Goal: Contribute content: Add original content to the website for others to see

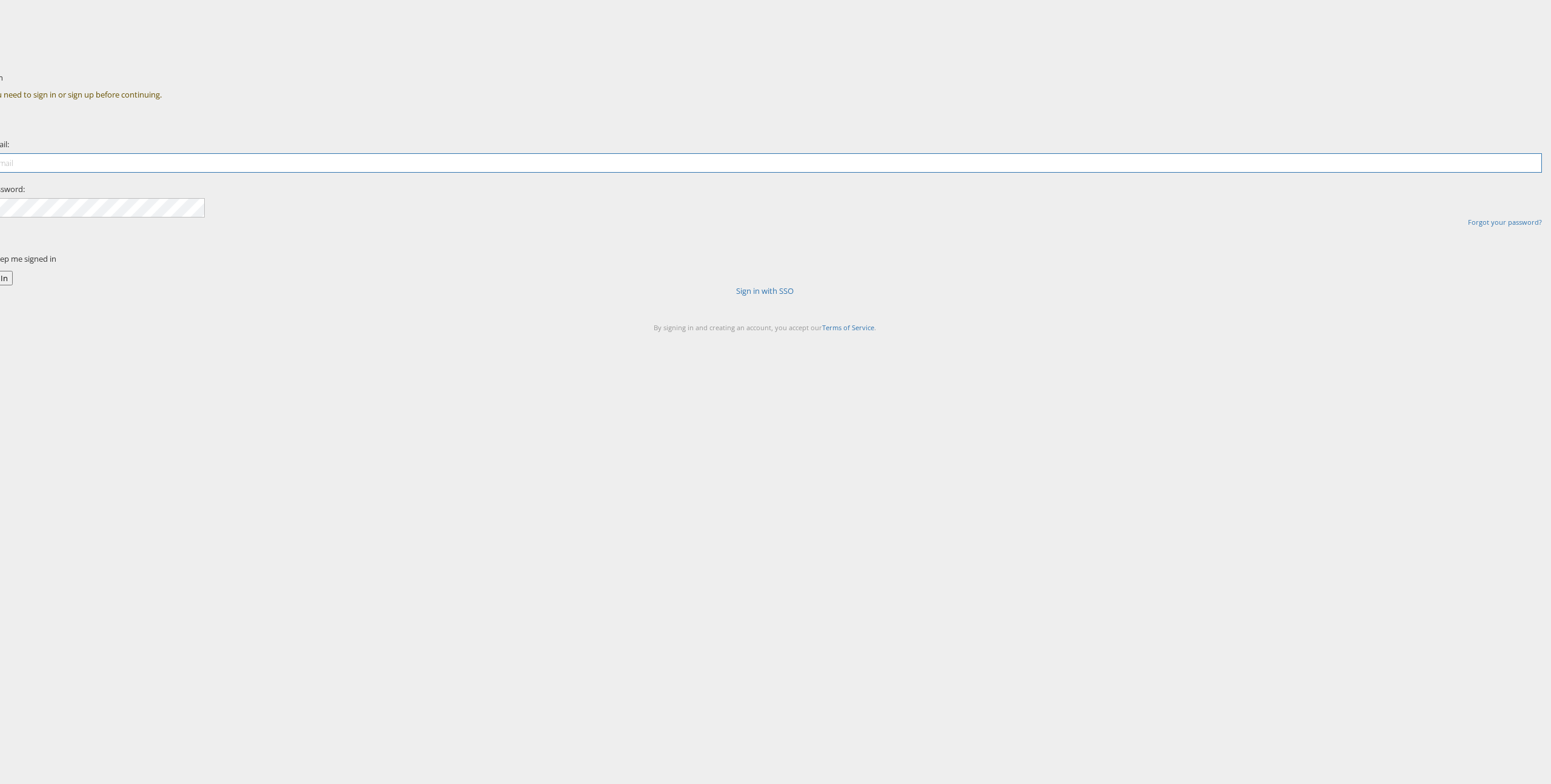
type input "[PERSON_NAME][EMAIL_ADDRESS][PERSON_NAME][DOMAIN_NAME]"
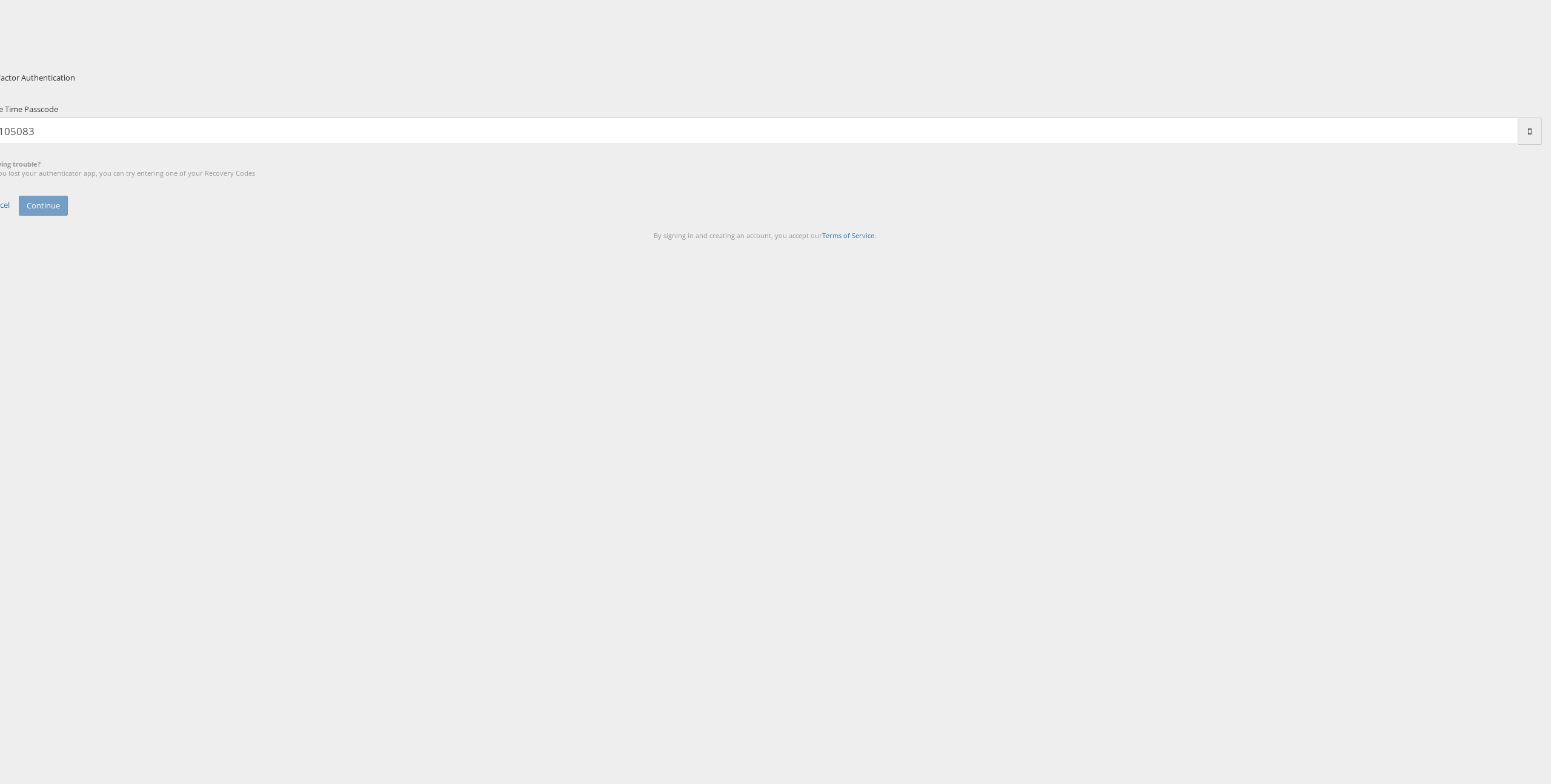
type input "105083"
click at [19, 195] on button "Continue" at bounding box center [43, 205] width 49 height 20
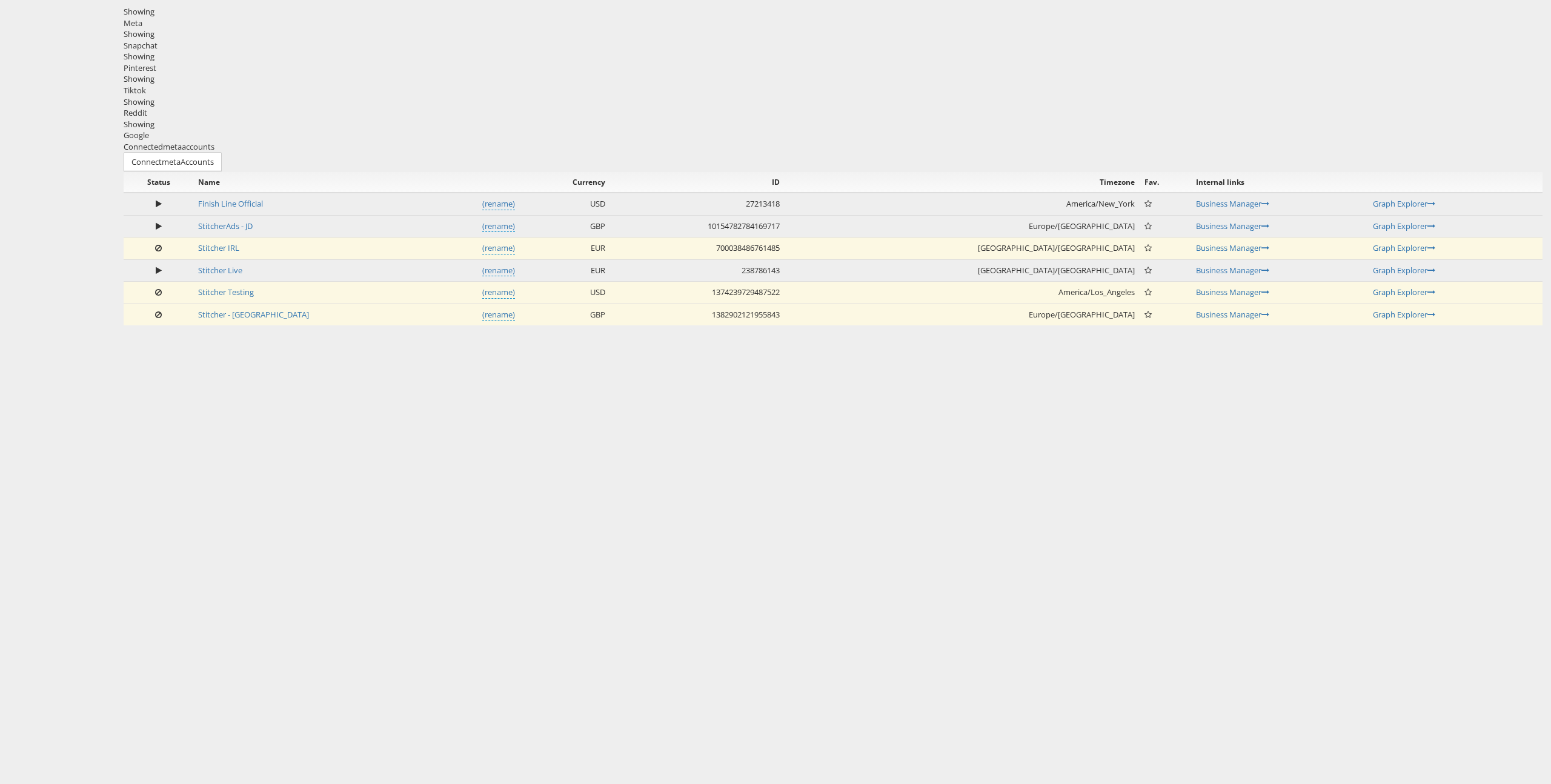
drag, startPoint x: 1426, startPoint y: 95, endPoint x: 1488, endPoint y: 53, distance: 74.9
click at [1430, 142] on div "Connected meta accounts Connect meta Accounts" at bounding box center [833, 157] width 1419 height 31
click at [308, 0] on div at bounding box center [833, 0] width 1436 height 0
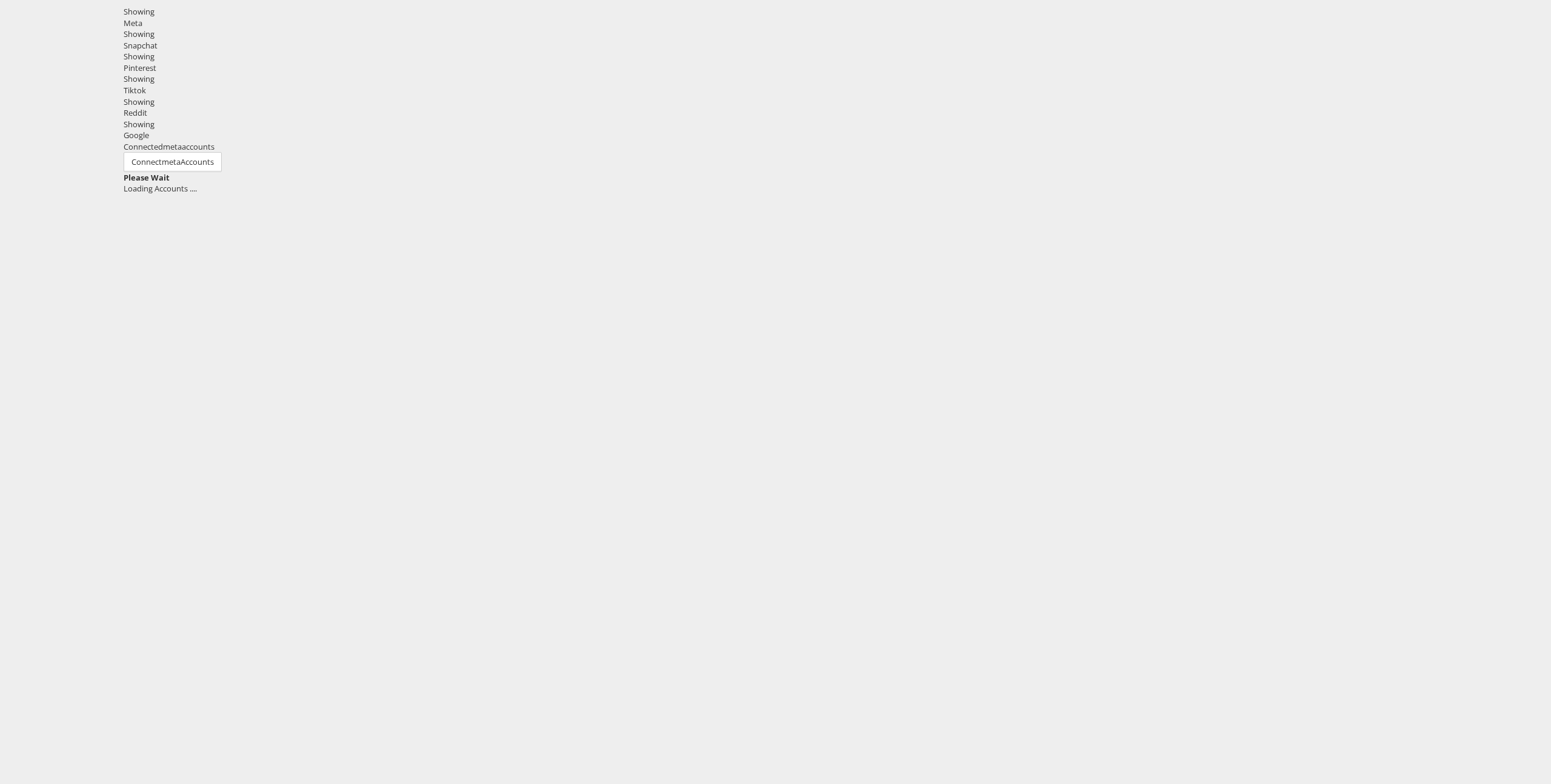
drag, startPoint x: 435, startPoint y: 16, endPoint x: 505, endPoint y: 16, distance: 70.0
click at [435, 0] on div at bounding box center [833, 0] width 1436 height 0
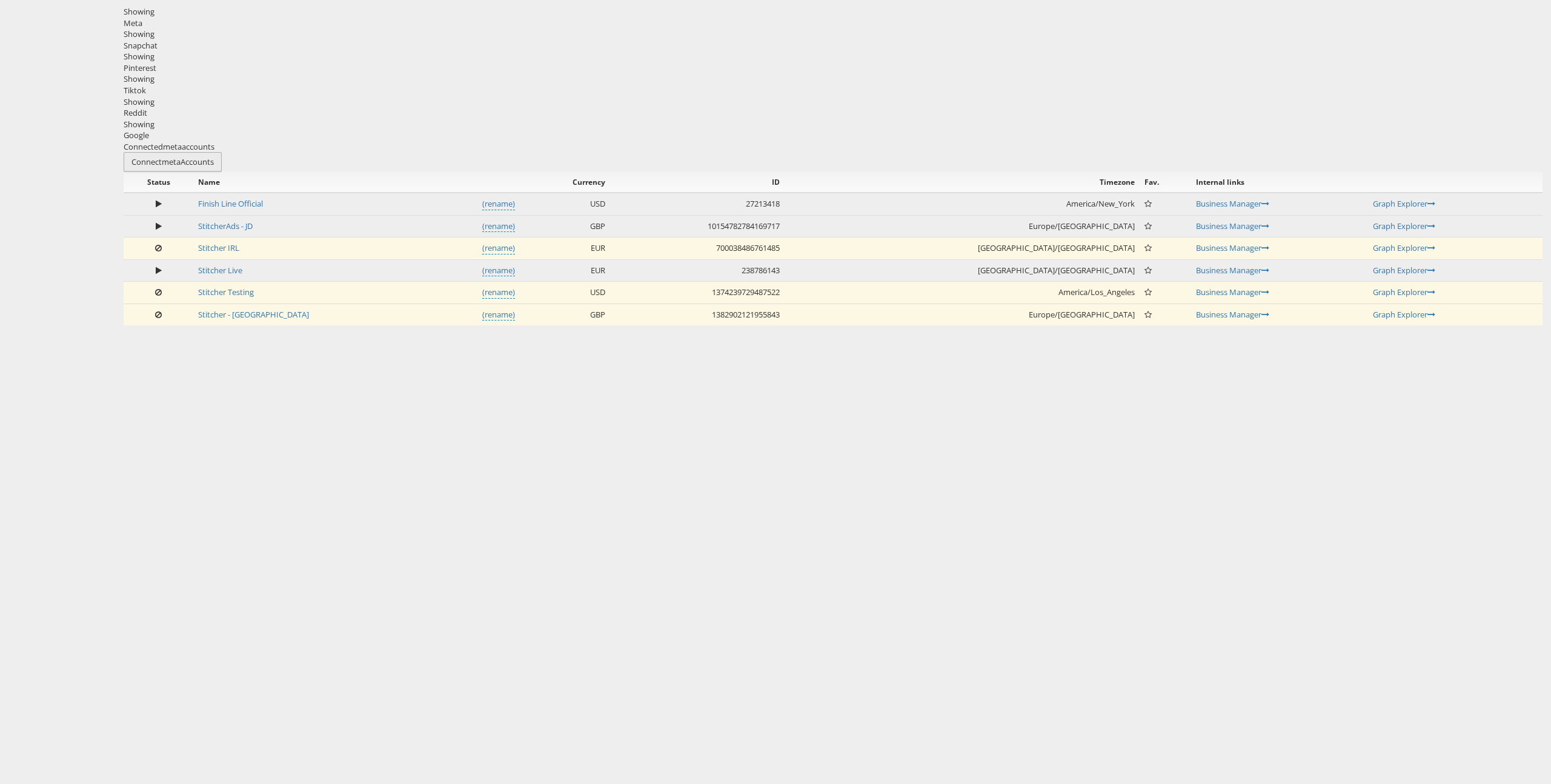
drag, startPoint x: 251, startPoint y: 240, endPoint x: 1051, endPoint y: 99, distance: 812.3
click at [278, 235] on div "Please Wait Loading Accounts .... Status Name Currency ID Timezone Fav. Interna…" at bounding box center [833, 249] width 1419 height 154
drag, startPoint x: 1448, startPoint y: 17, endPoint x: 1509, endPoint y: 17, distance: 61.0
click at [1452, 0] on div at bounding box center [833, 0] width 1436 height 0
click at [1526, 0] on div at bounding box center [833, 0] width 1436 height 0
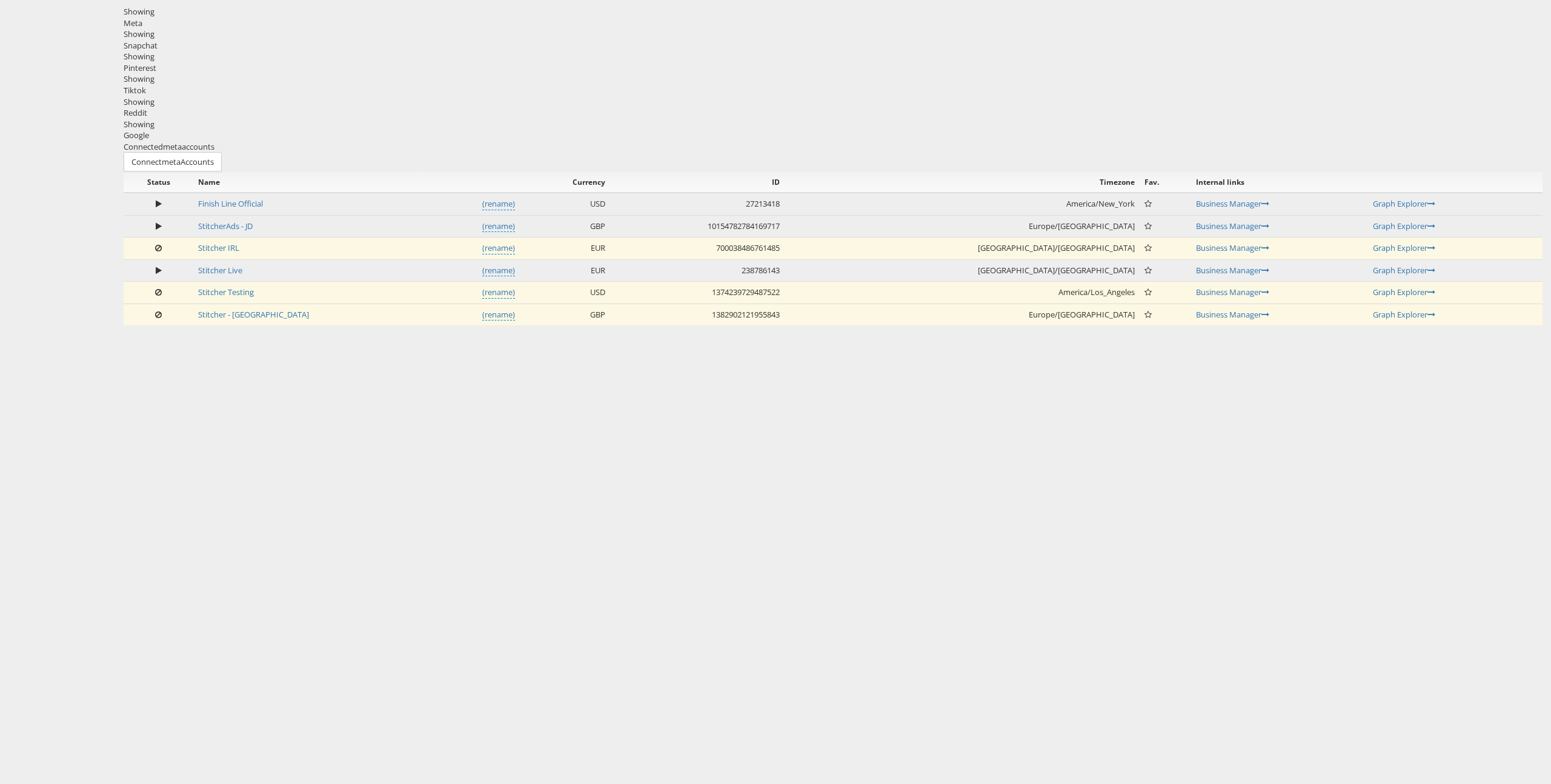
click at [229, 205] on div "Please Wait Loading Accounts .... Status Name Currency ID Timezone Fav. Interna…" at bounding box center [833, 249] width 1419 height 154
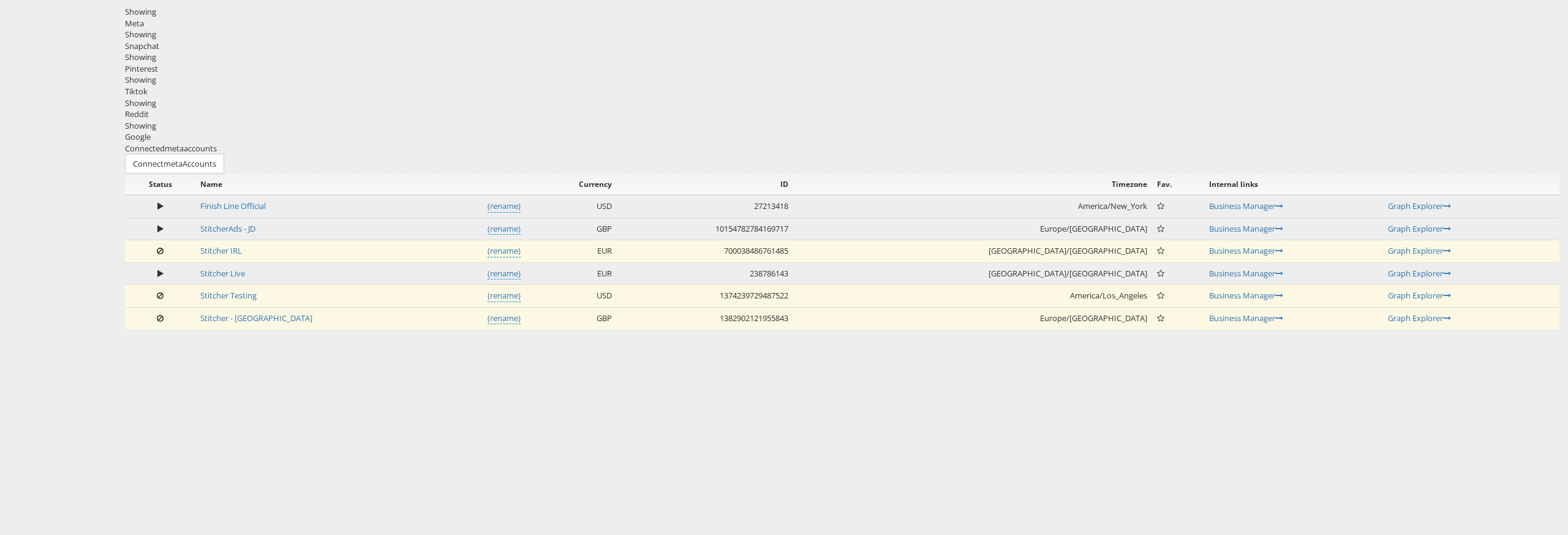
click at [445, 0] on div at bounding box center [842, 0] width 1451 height 0
drag, startPoint x: 175, startPoint y: 291, endPoint x: 224, endPoint y: 351, distance: 77.5
click at [175, 292] on div "Please Wait Loading Accounts .... Status Name Currency ID Timezone Fav. Interna…" at bounding box center [842, 252] width 1435 height 156
click at [202, 357] on div "Showing Meta Showing Snapchat Showing Pinterest Showing Tiktok Showing Reddit S…" at bounding box center [842, 179] width 1451 height 357
drag, startPoint x: 1332, startPoint y: 124, endPoint x: 1079, endPoint y: 133, distance: 253.2
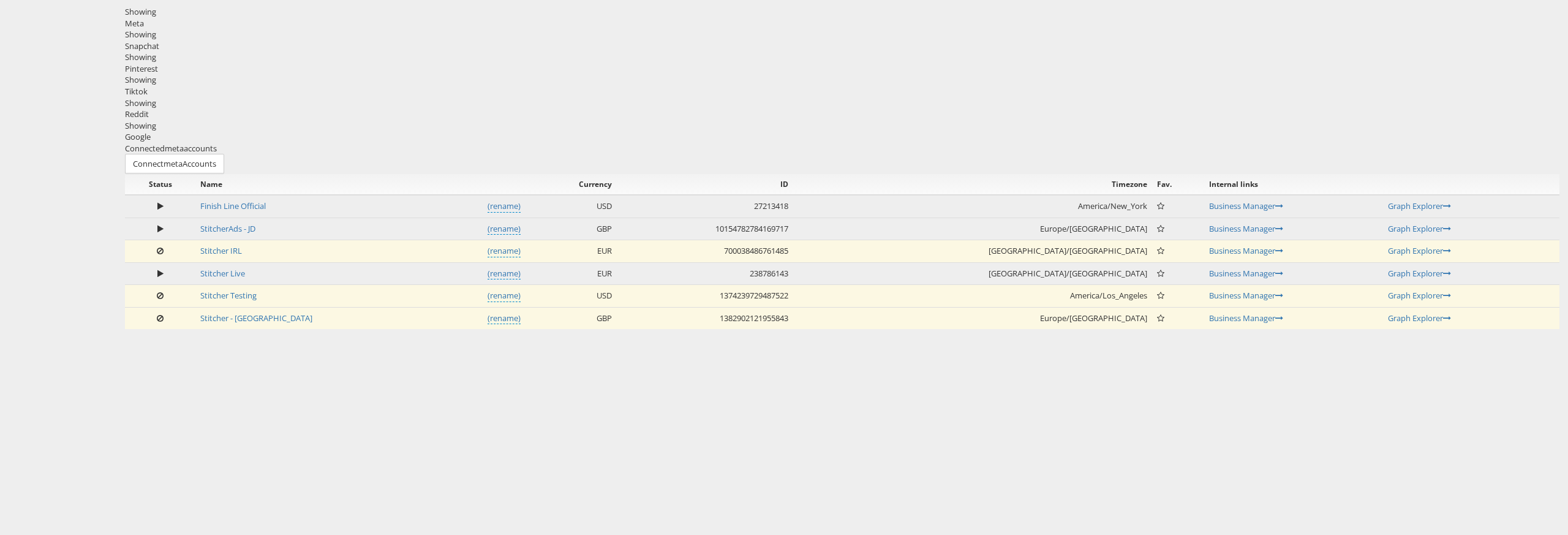
click at [1326, 174] on div "Please Wait Loading Accounts .... Status Name Currency ID Timezone Fav. Interna…" at bounding box center [842, 252] width 1435 height 156
click at [278, 206] on div "Please Wait Loading Accounts .... Status Name Currency ID Timezone Fav. Interna…" at bounding box center [842, 252] width 1435 height 156
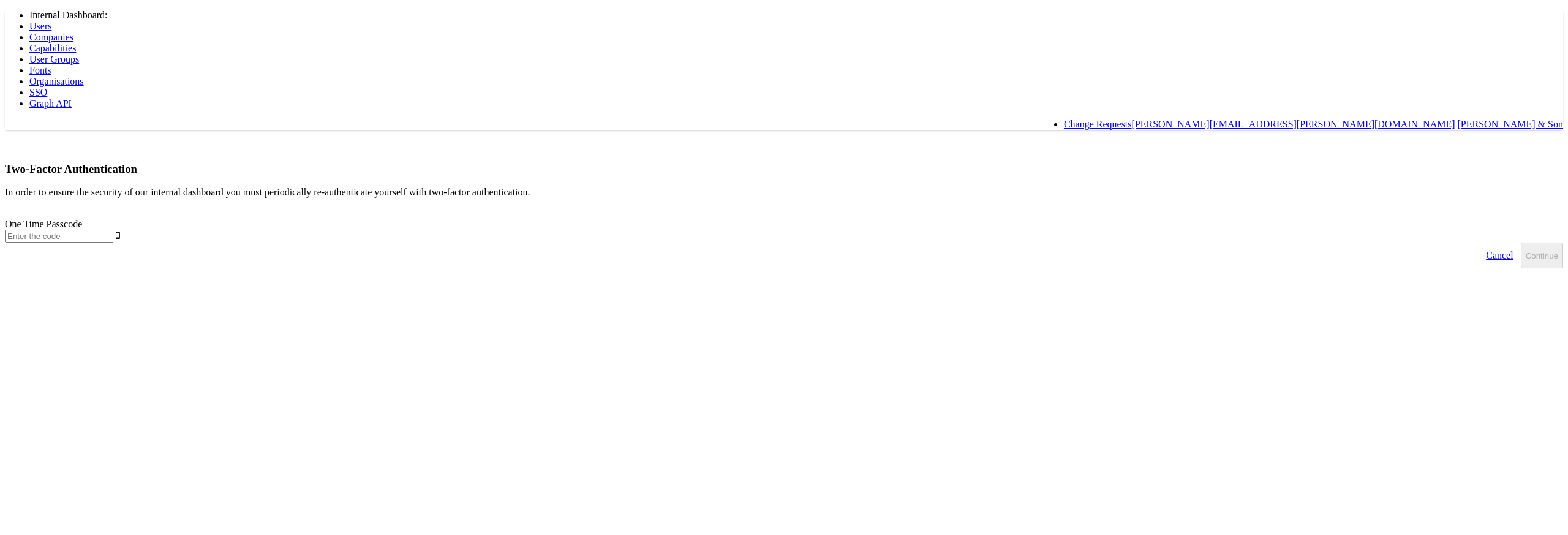
click at [114, 230] on input "text" at bounding box center [59, 236] width 109 height 13
type input "927658"
click at [1522, 243] on button "Continue" at bounding box center [1542, 256] width 42 height 26
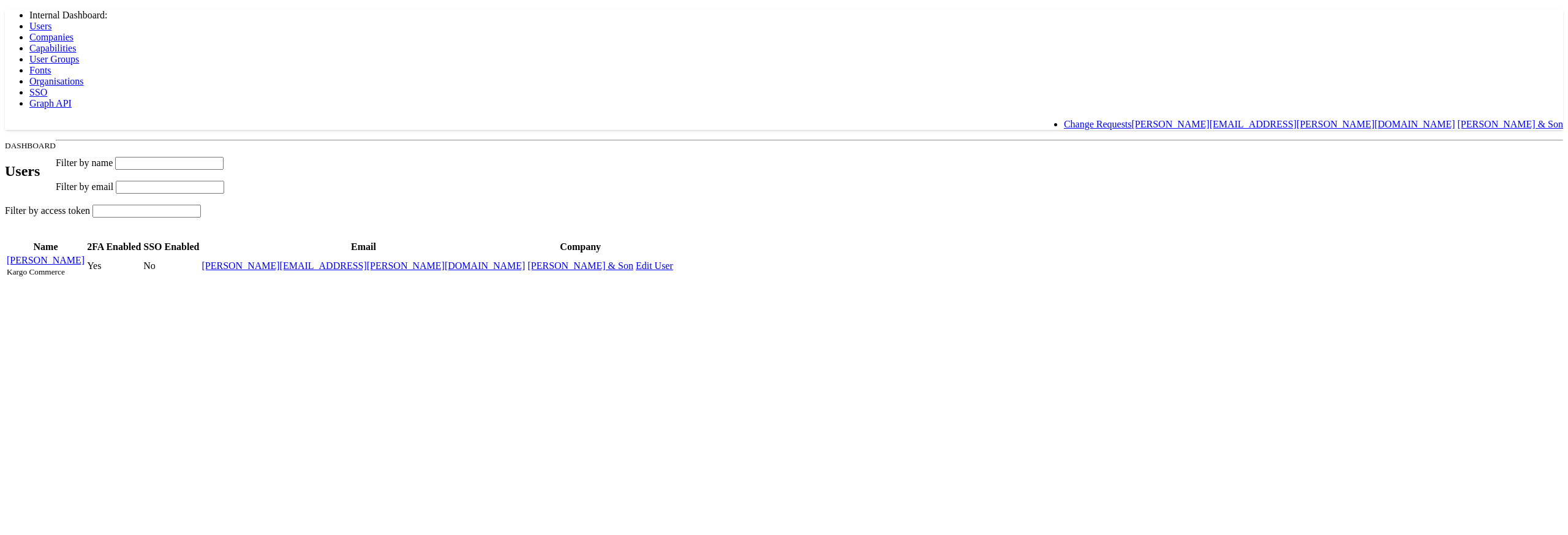
drag, startPoint x: 304, startPoint y: 194, endPoint x: 536, endPoint y: 121, distance: 243.2
click at [309, 192] on body "Internal Dashboard: Users Companies Capabilities User Groups Fonts Organisation…" at bounding box center [784, 144] width 1558 height 268
click at [76, 42] on span "Capabilities" at bounding box center [52, 47] width 46 height 11
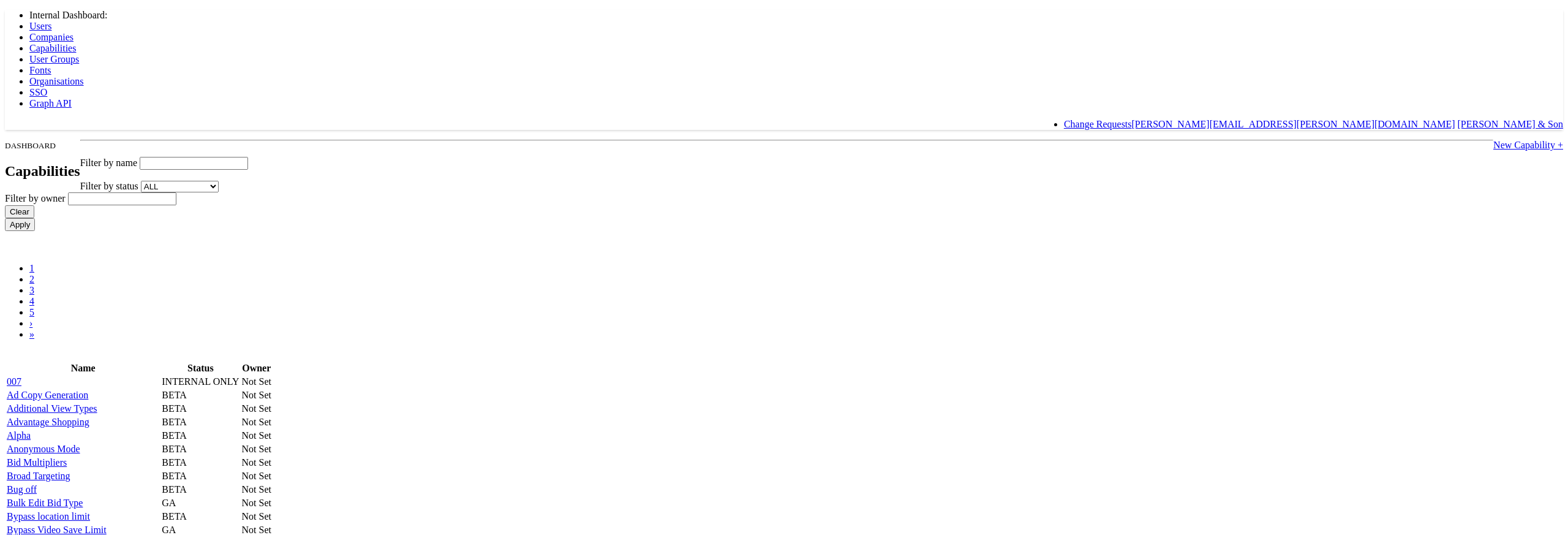
click at [248, 157] on input "text" at bounding box center [194, 163] width 109 height 13
paste input "new_navigation_menu"
type input "new_navigation_menu"
click at [5, 218] on input "Apply" at bounding box center [20, 224] width 30 height 13
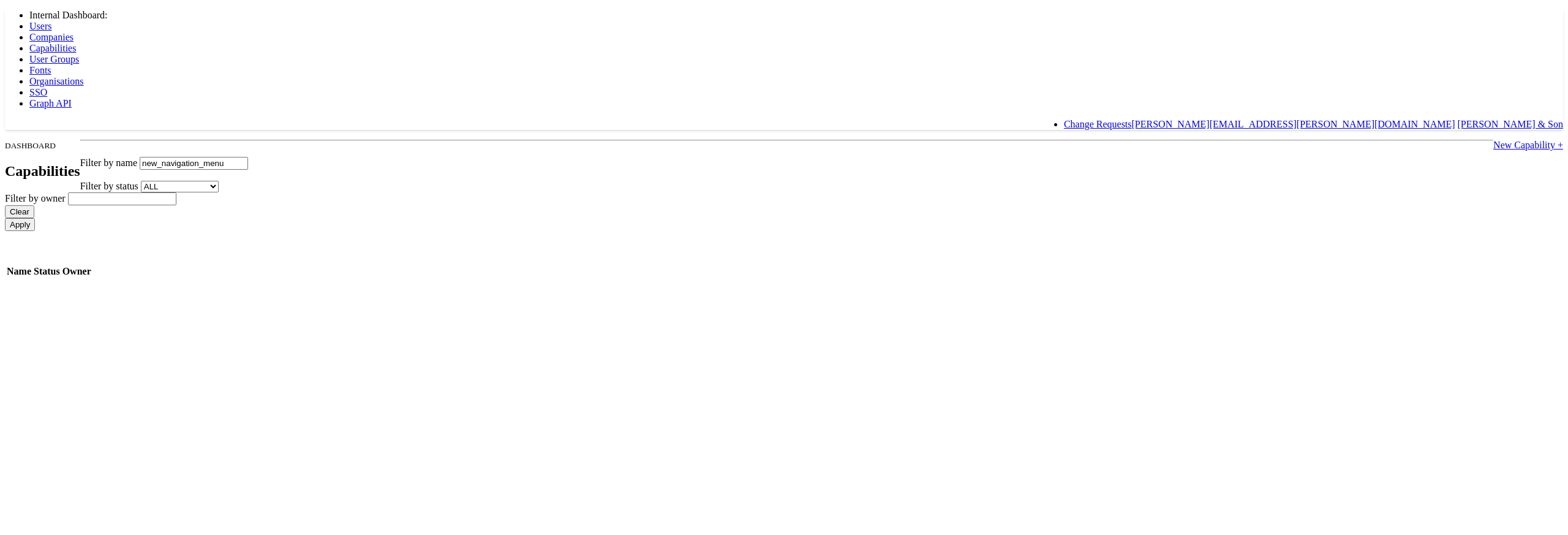
click at [1494, 139] on link "New Capability +" at bounding box center [1529, 144] width 70 height 11
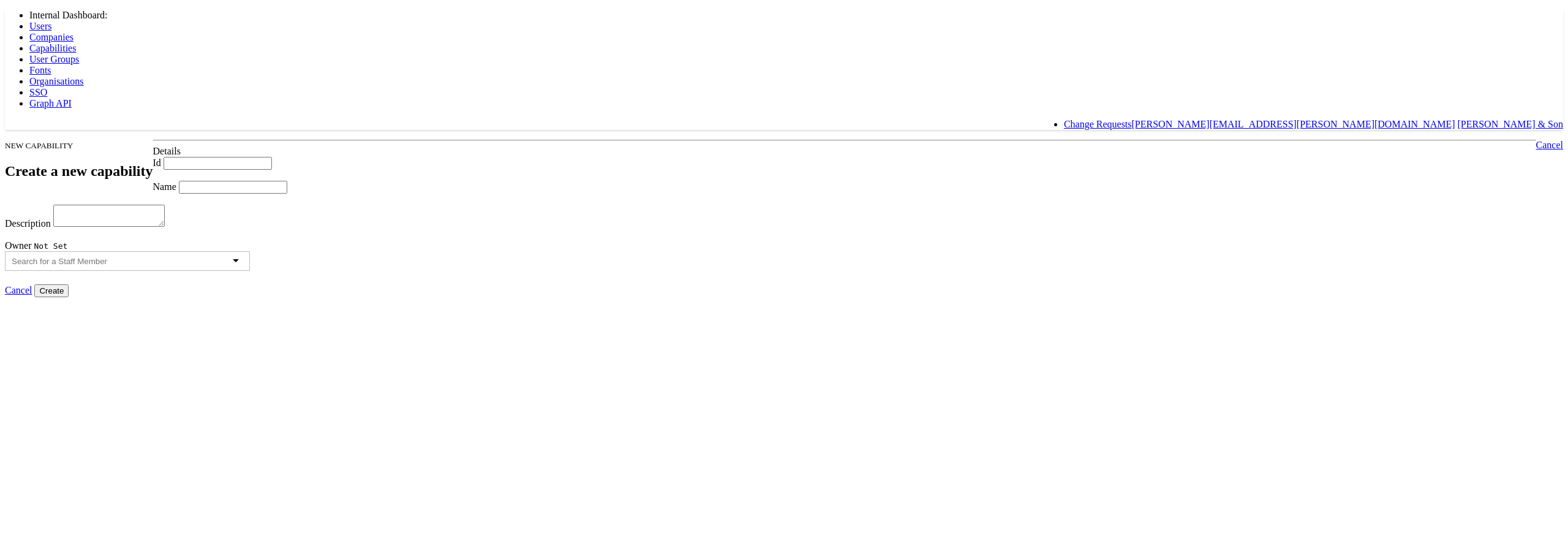
click at [272, 170] on input "Id" at bounding box center [218, 163] width 109 height 13
paste input "new_navigation_menu"
type input "new_navigation_menu"
drag, startPoint x: 899, startPoint y: 180, endPoint x: 854, endPoint y: 185, distance: 45.3
click at [885, 170] on div "Id new_navigation_menu" at bounding box center [784, 163] width 1558 height 13
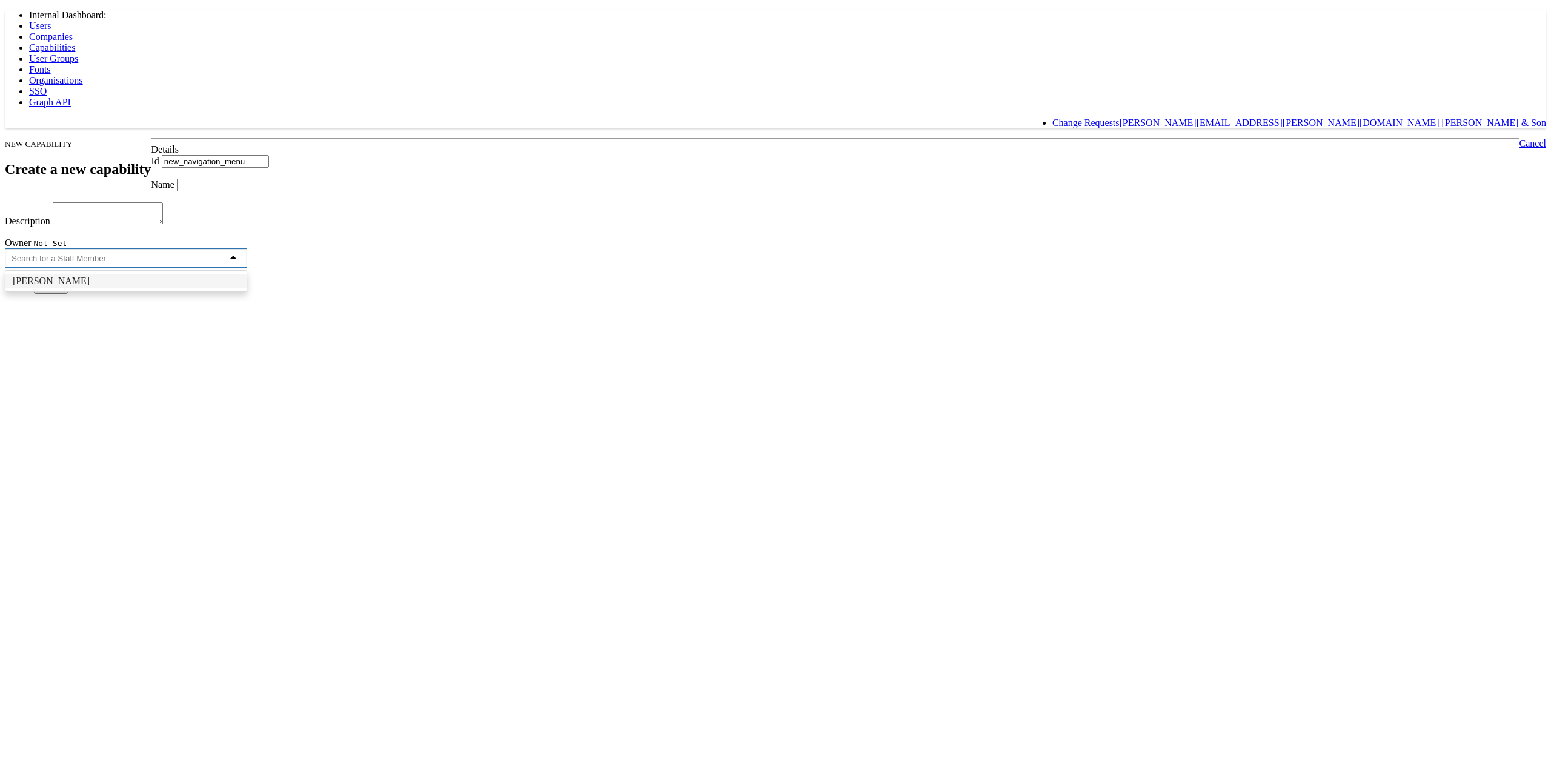
drag, startPoint x: 365, startPoint y: 320, endPoint x: 384, endPoint y: 321, distance: 19.0
click at [365, 294] on body "Internal Dashboard: Users Companies Capabilities User Groups Fonts Organisation…" at bounding box center [776, 151] width 1541 height 284
click at [125, 263] on input "text" at bounding box center [68, 258] width 114 height 9
click at [284, 191] on input "Name" at bounding box center [231, 185] width 107 height 13
paste input "new_navigation_menu"
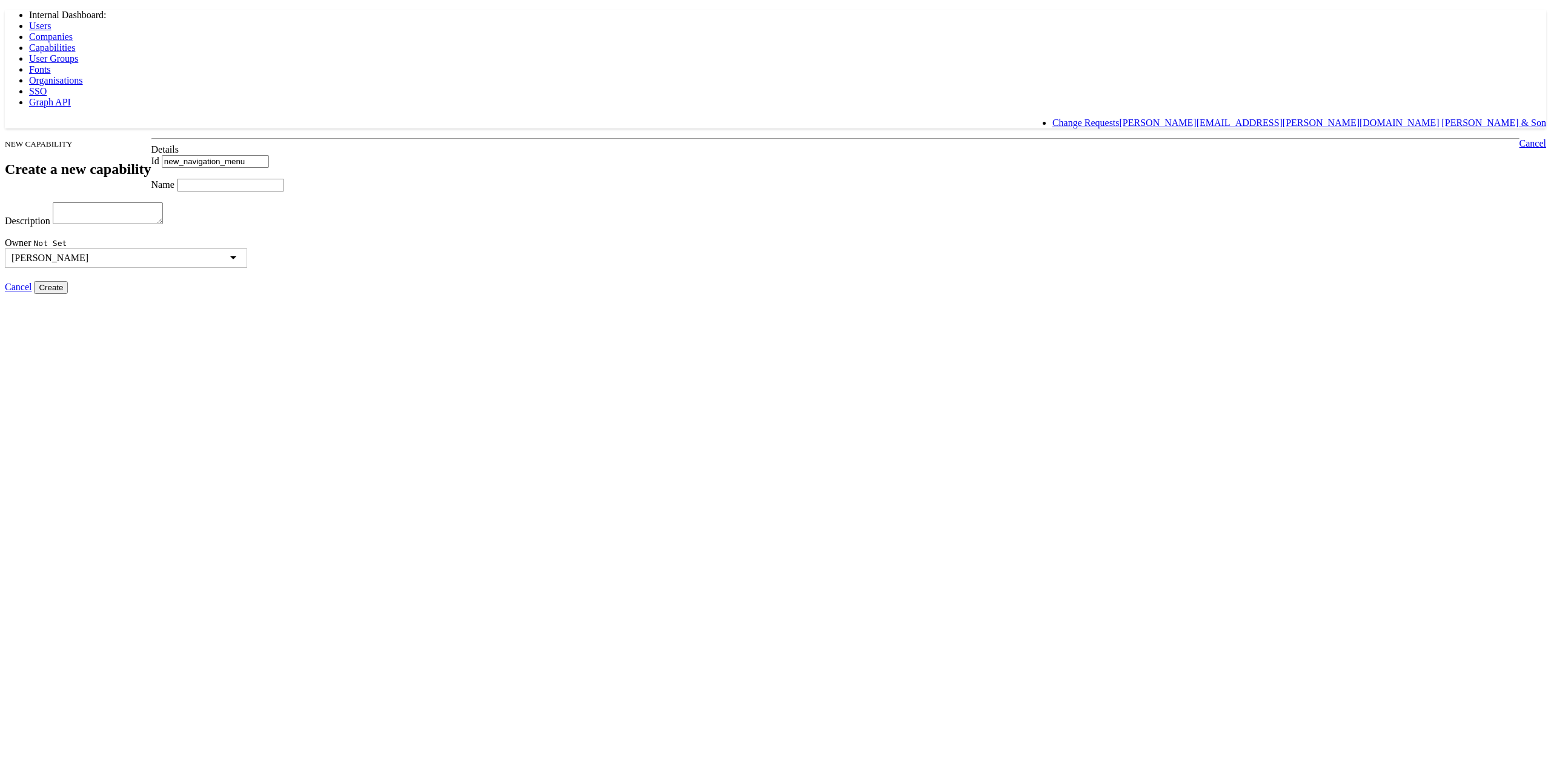
type input "new_navigation_menu"
type input "New Nav"
click at [163, 225] on textarea "Description" at bounding box center [107, 213] width 110 height 21
type textarea "nav that is new"
click at [67, 294] on input "Create" at bounding box center [51, 287] width 34 height 13
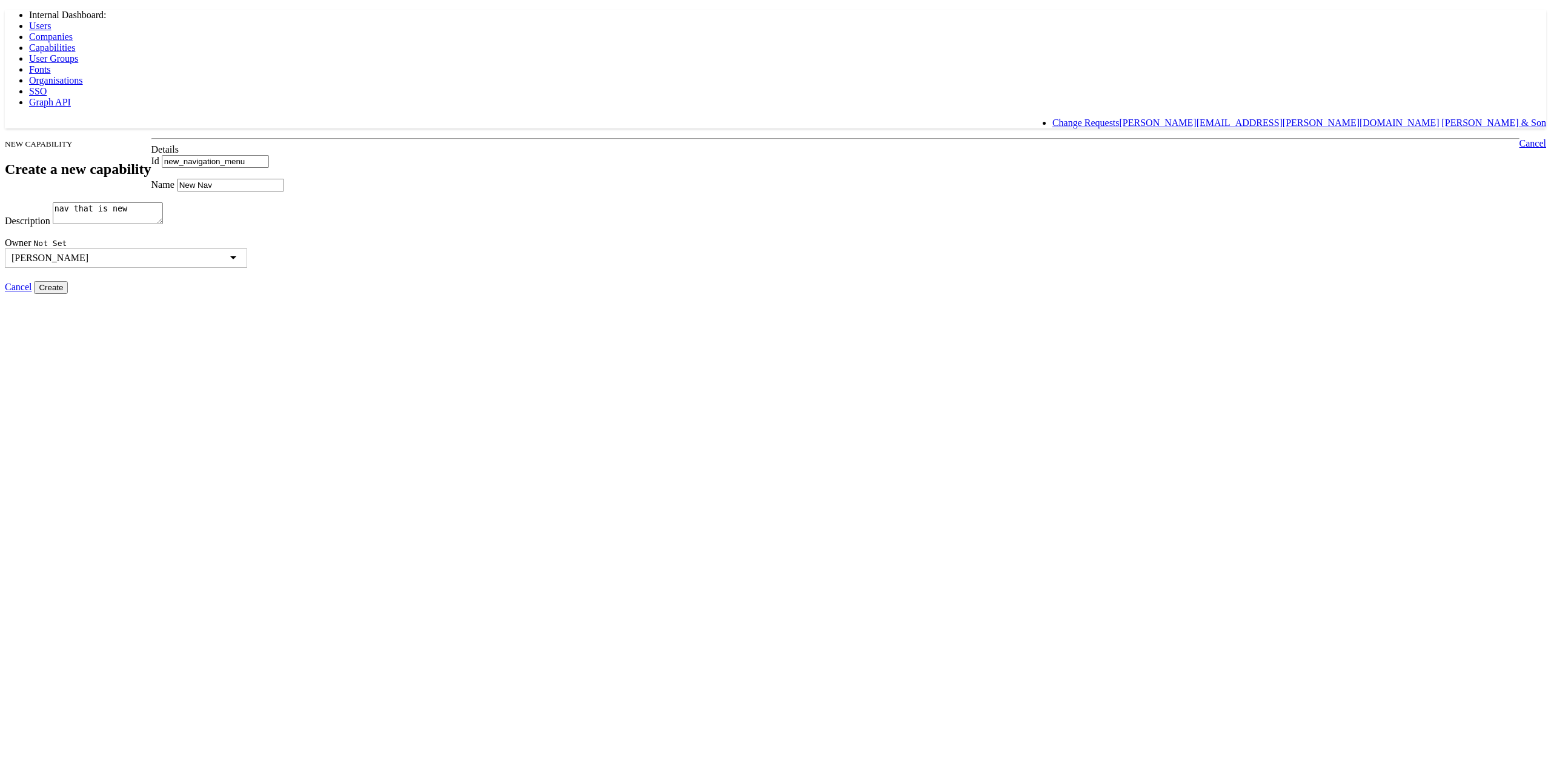
type input "Creating..."
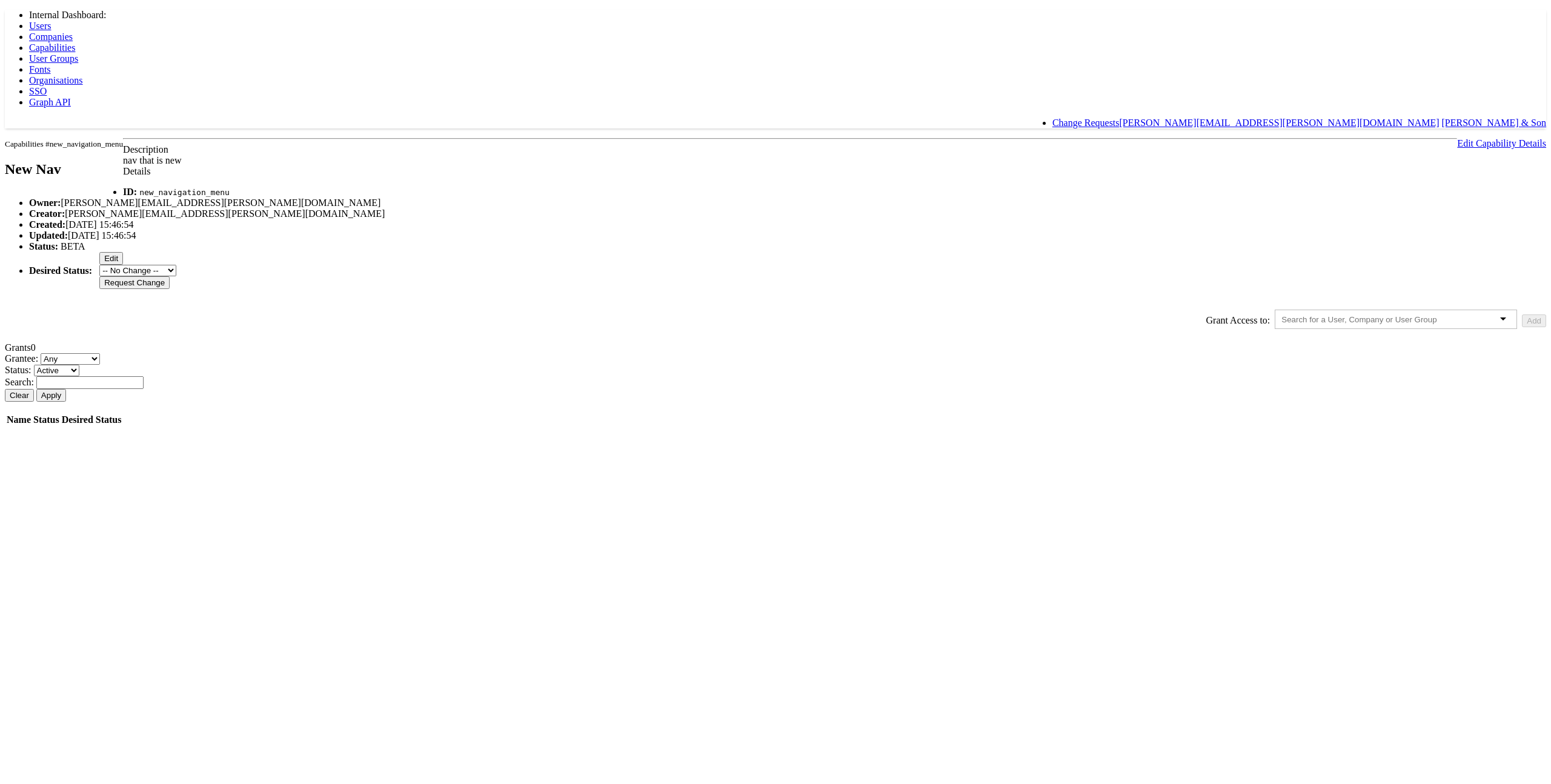
click at [545, 289] on div "Desired Status: Edit -- No Change -- GA BETA INTERNAL ONLY ARCHIVED Request Cha…" at bounding box center [788, 270] width 1518 height 37
click at [123, 265] on button "Edit" at bounding box center [111, 258] width 23 height 13
click at [177, 264] on select "-- No Change -- GA BETA INTERNAL ONLY ARCHIVED" at bounding box center [138, 258] width 77 height 12
select select "GENERAL_AVAILABILITY"
click at [177, 264] on select "-- No Change -- GA BETA INTERNAL ONLY ARCHIVED" at bounding box center [138, 258] width 77 height 12
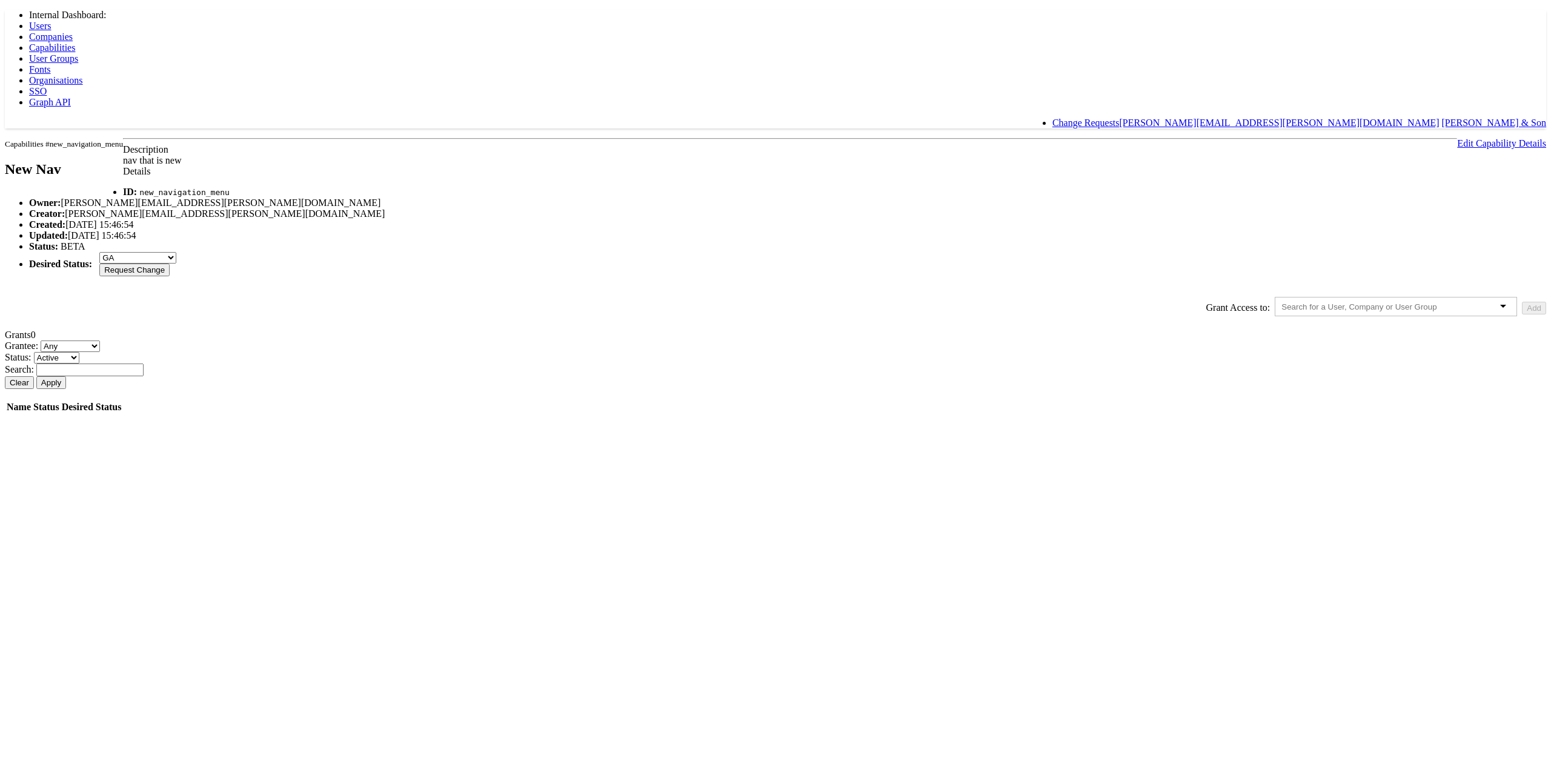
click at [170, 276] on input "Request Change" at bounding box center [135, 269] width 70 height 13
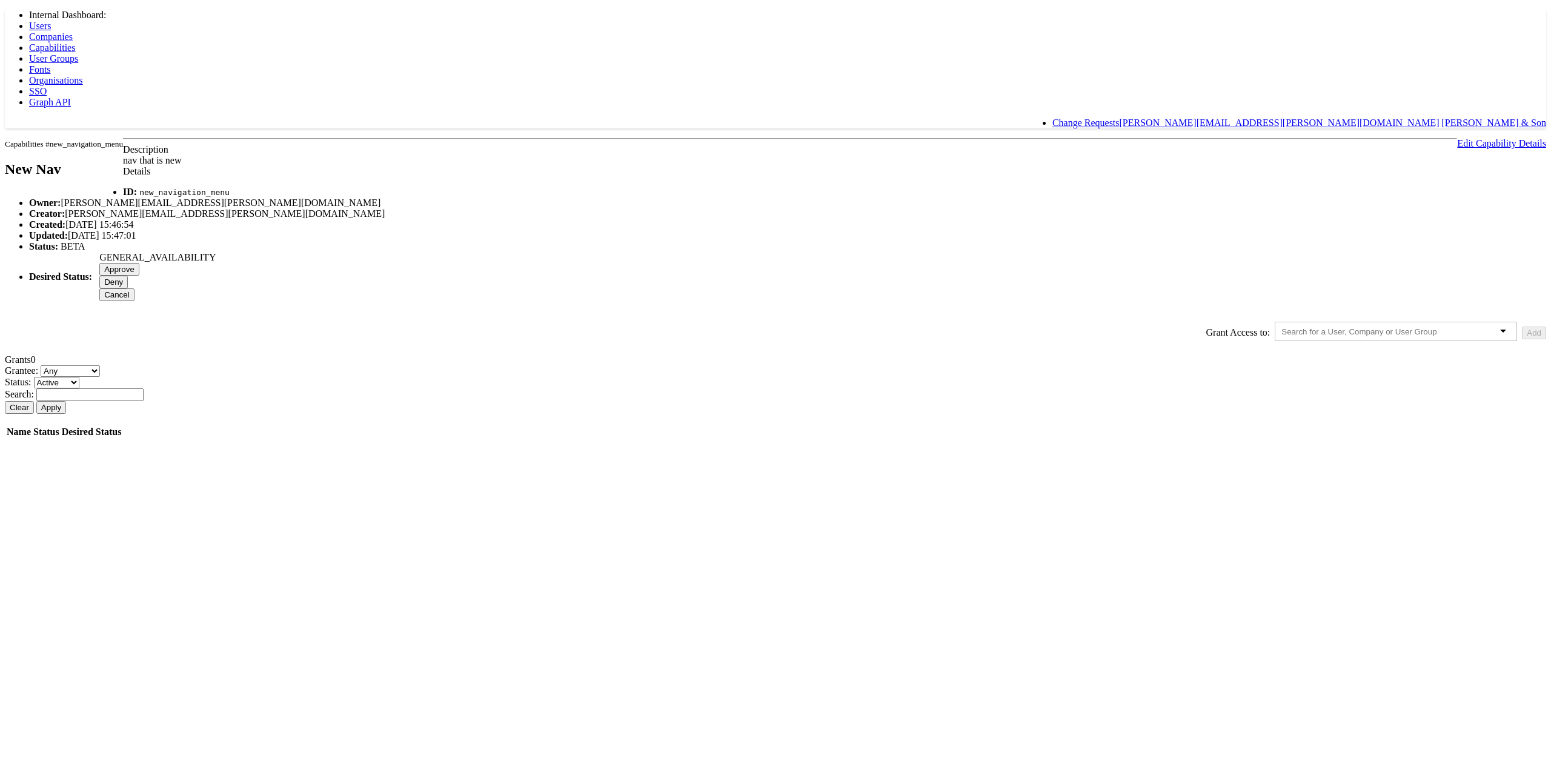
click at [140, 275] on input "Approve" at bounding box center [119, 268] width 40 height 13
click at [1259, 197] on body "Internal Dashboard: Users Companies Capabilities User Groups Fonts Organisation…" at bounding box center [776, 218] width 1541 height 417
click at [62, 10] on div at bounding box center [776, 10] width 1541 height 0
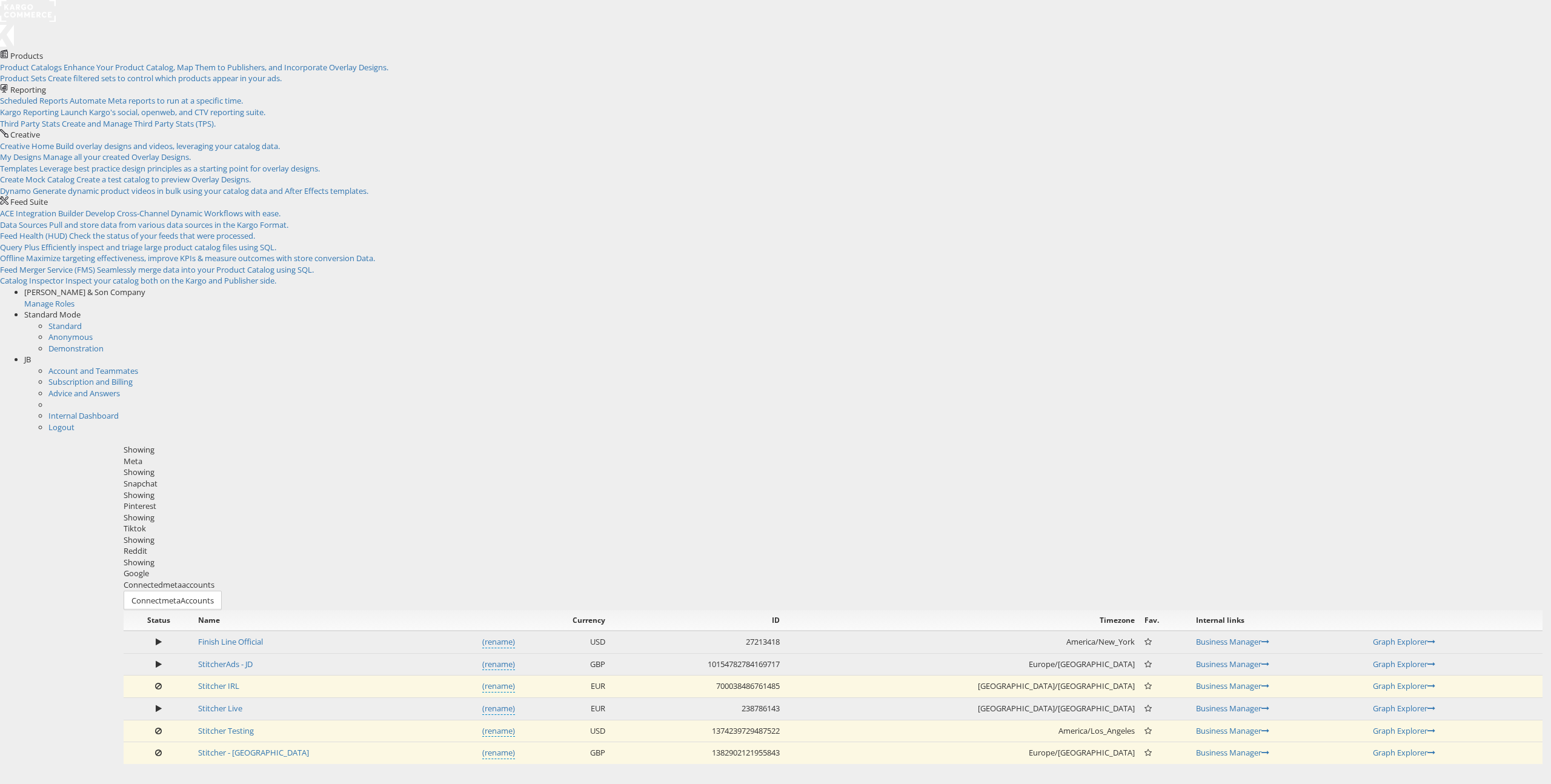
click at [1478, 309] on div "Standard Mode" at bounding box center [787, 314] width 1527 height 12
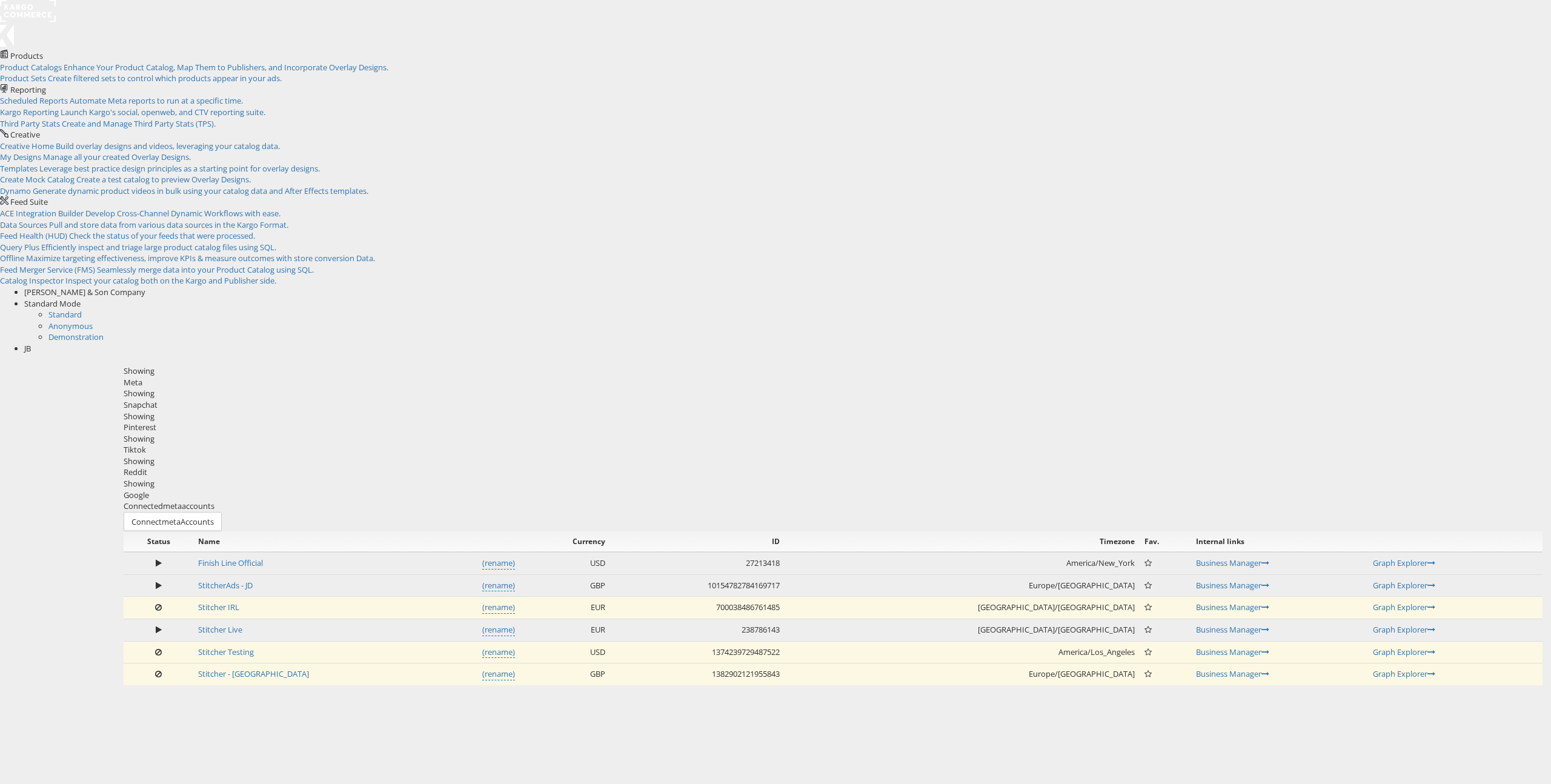
click at [31, 343] on span "JB" at bounding box center [27, 348] width 7 height 11
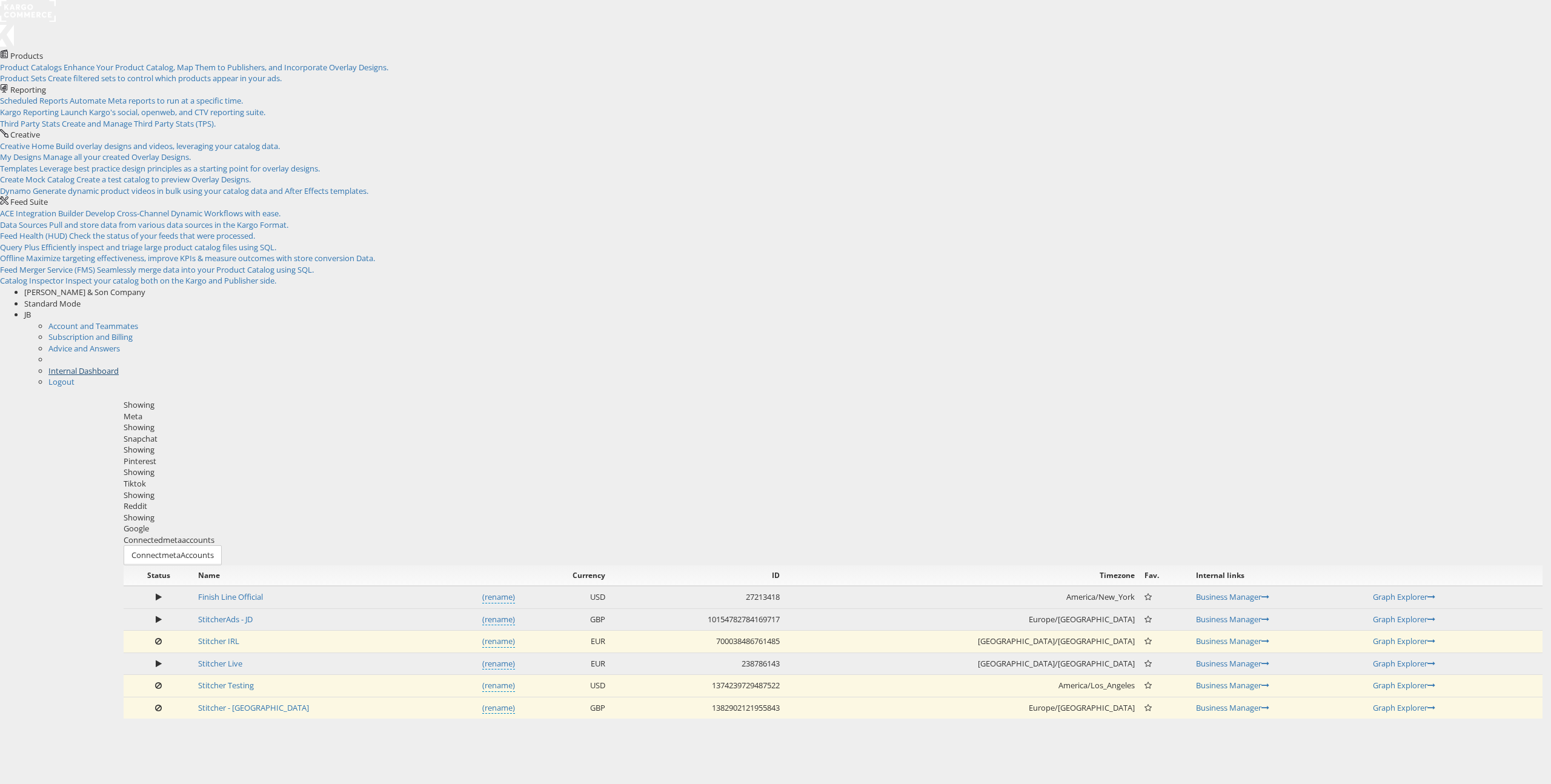
click at [119, 365] on link "Internal Dashboard" at bounding box center [84, 370] width 70 height 11
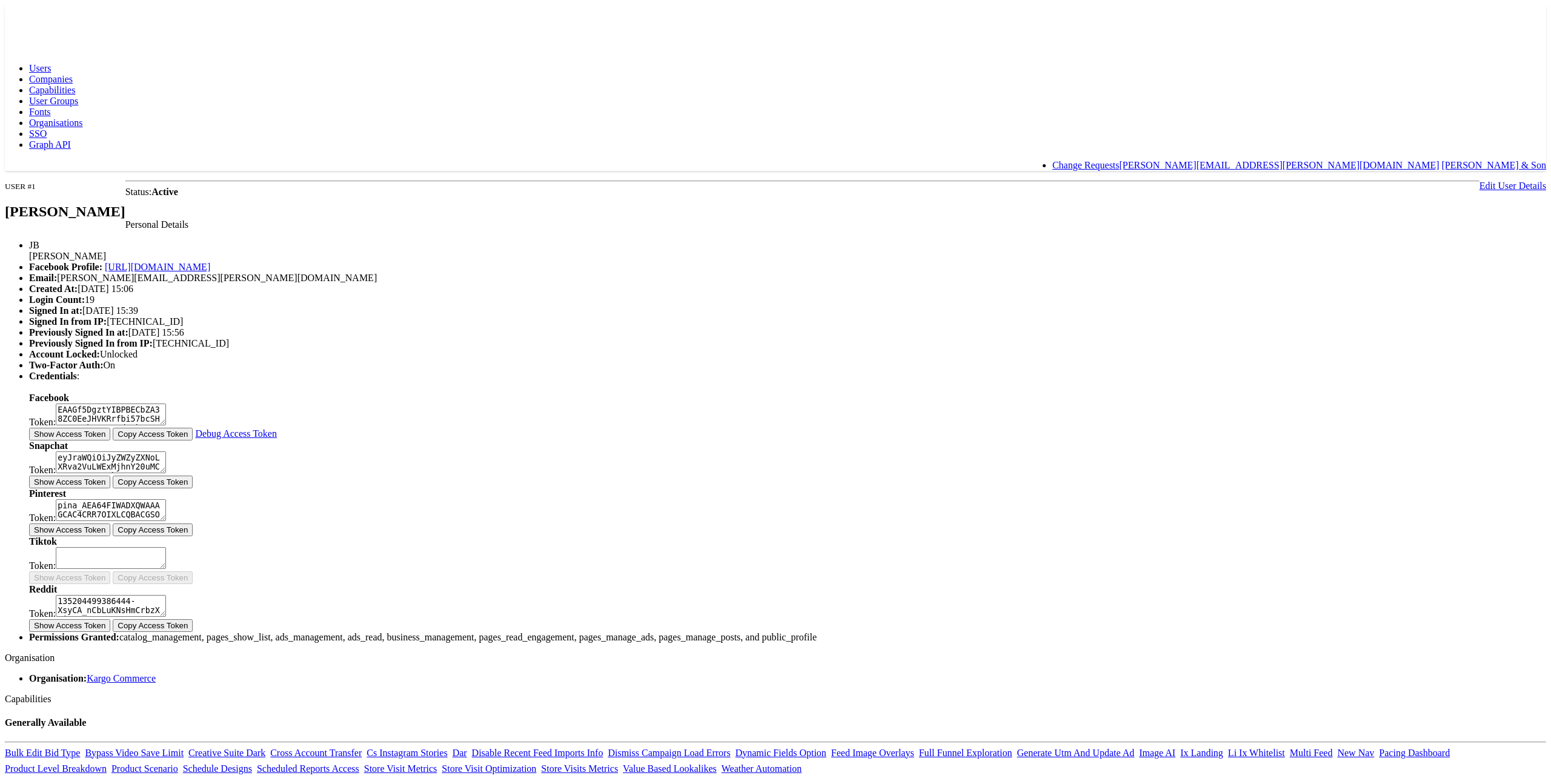
drag, startPoint x: 356, startPoint y: 85, endPoint x: 275, endPoint y: 47, distance: 89.5
click at [351, 83] on body "Users Companies Capabilities User Groups Fonts Organisations SSO Graph API Chan…" at bounding box center [776, 602] width 1541 height 1195
click at [75, 85] on span "Capabilities" at bounding box center [52, 90] width 46 height 11
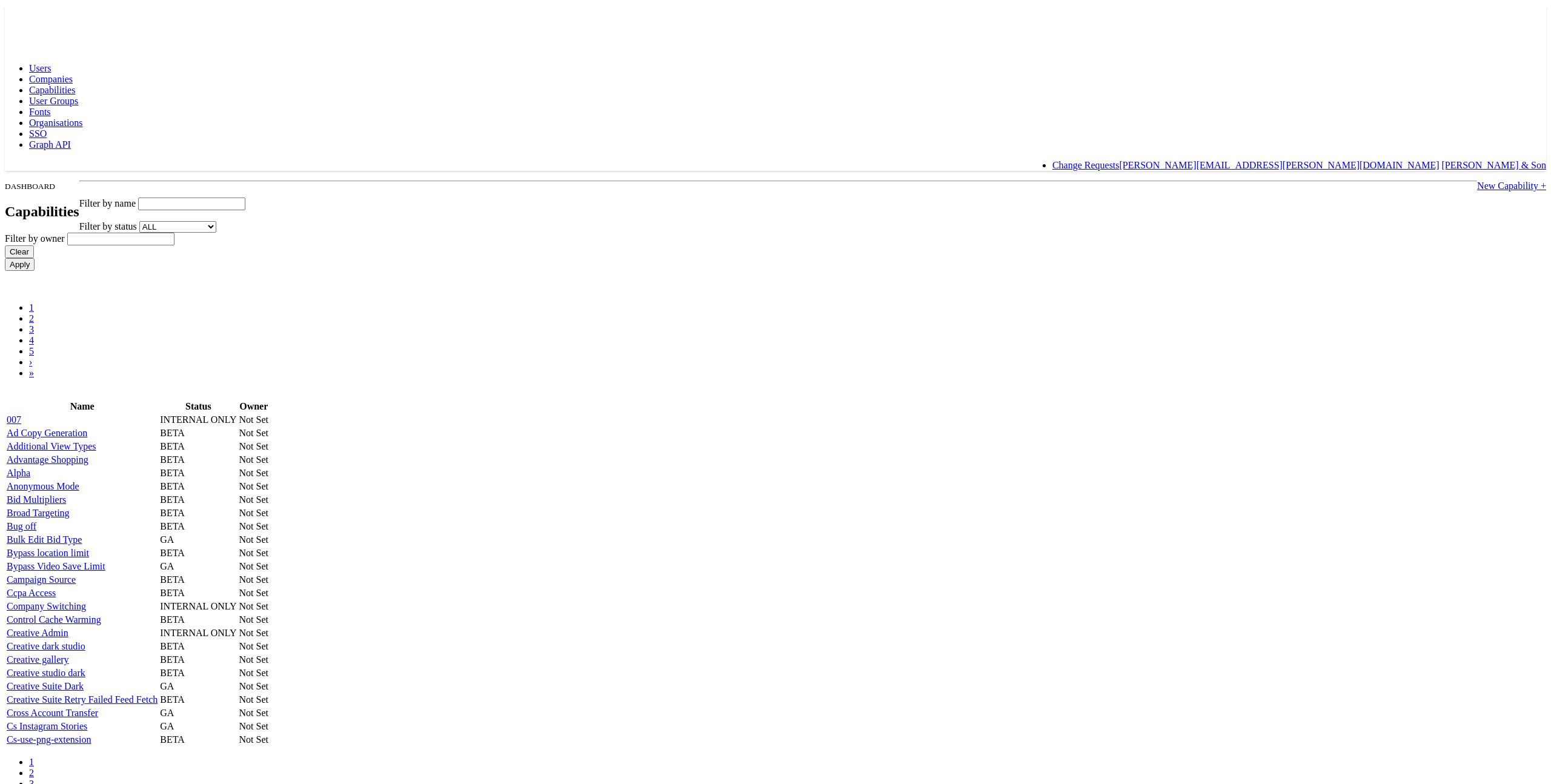
click at [245, 197] on input "text" at bounding box center [191, 203] width 107 height 13
click at [1478, 181] on link "New Capability +" at bounding box center [1512, 186] width 69 height 11
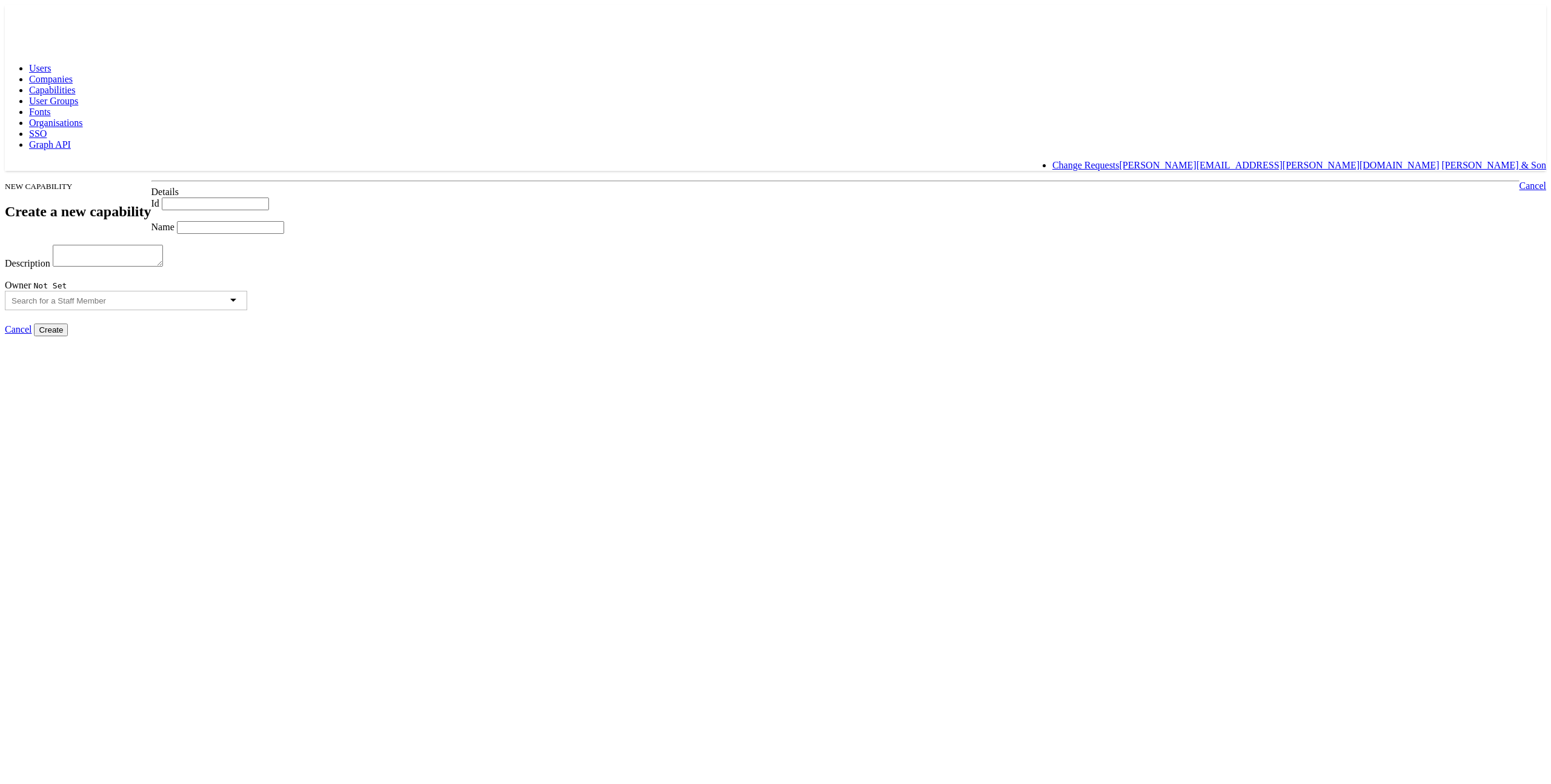
drag, startPoint x: 449, startPoint y: 184, endPoint x: 500, endPoint y: 193, distance: 51.8
click at [269, 197] on input "Id" at bounding box center [216, 203] width 107 height 13
drag, startPoint x: 375, startPoint y: 200, endPoint x: 386, endPoint y: 200, distance: 11.0
click at [375, 200] on body "Users Companies Capabilities User Groups Fonts Organisations SSO Graph API Chan…" at bounding box center [776, 170] width 1541 height 331
click at [269, 197] on input "Id" at bounding box center [216, 203] width 107 height 13
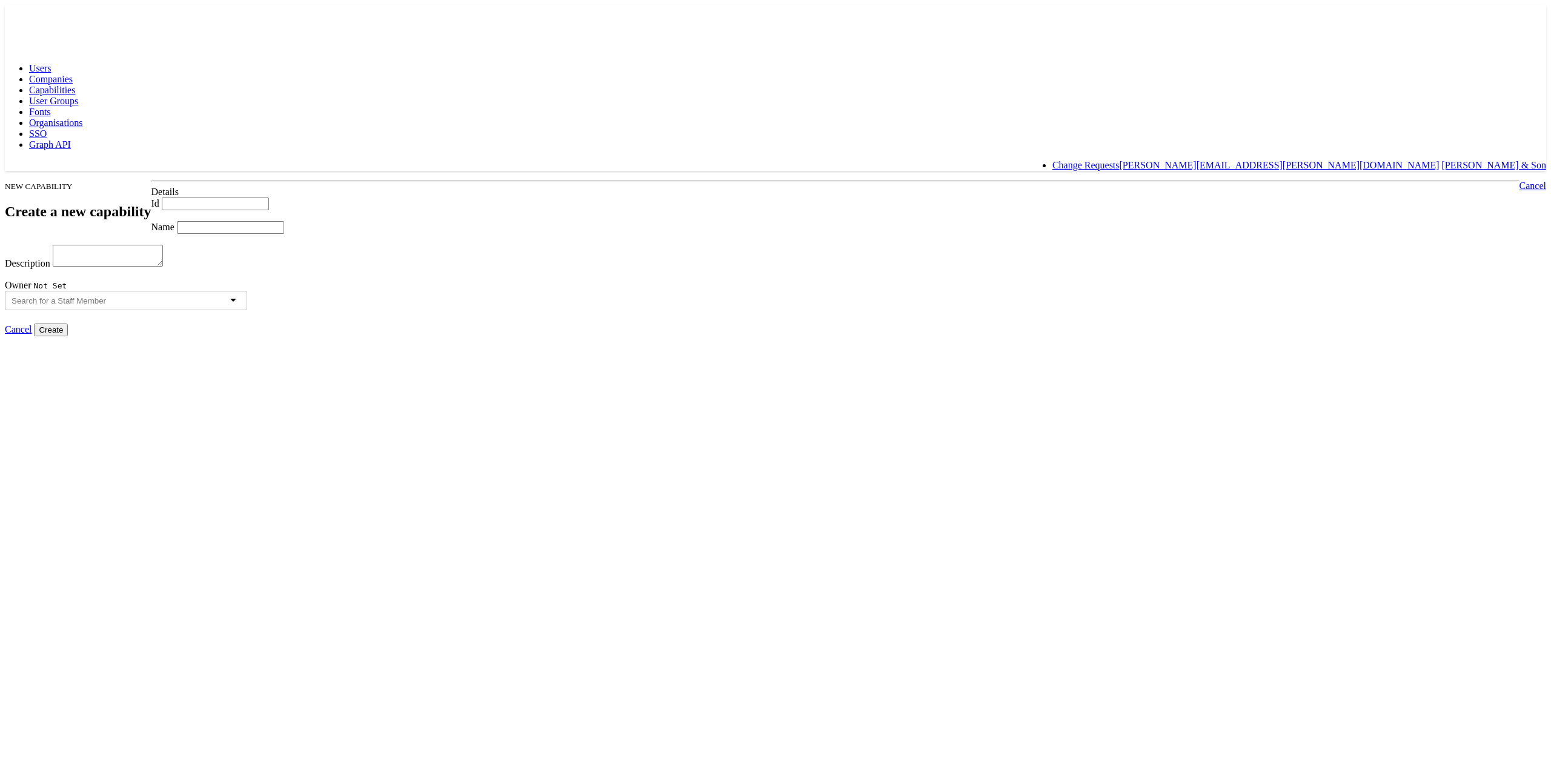
paste input "ACCESS_DYNAMIC_PREVIEWS"
click at [269, 197] on input "ACCESS_DYNAMIC_PREVIEWS" at bounding box center [216, 203] width 107 height 13
drag, startPoint x: 523, startPoint y: 216, endPoint x: 525, endPoint y: 210, distance: 6.3
click at [523, 221] on div "Name" at bounding box center [776, 227] width 1541 height 13
click at [269, 197] on input "ACCESS_DYNAMIC_PREVIEWS" at bounding box center [216, 203] width 107 height 13
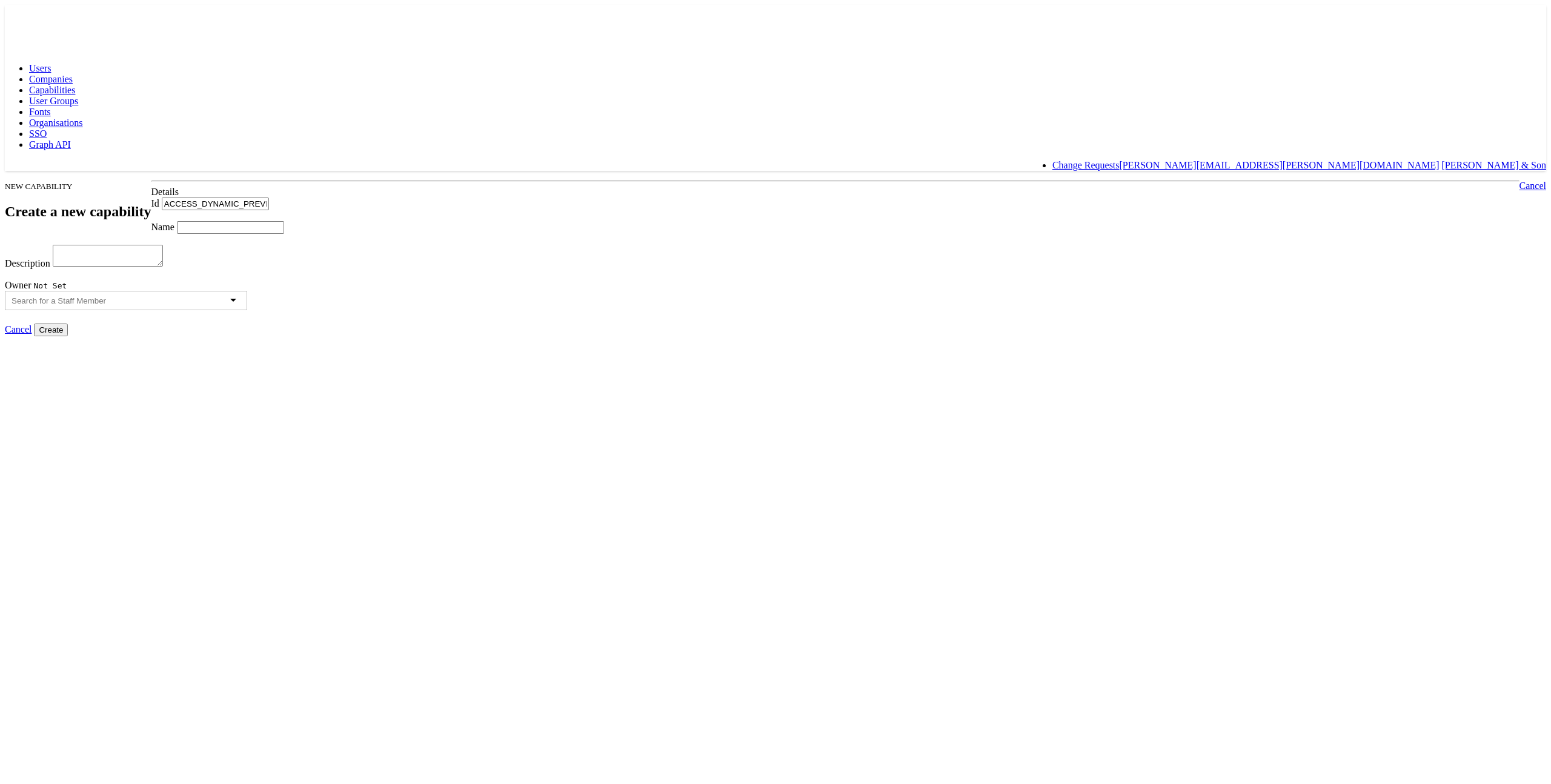
drag, startPoint x: 457, startPoint y: 234, endPoint x: 464, endPoint y: 227, distance: 9.9
click at [284, 232] on input "Name" at bounding box center [231, 227] width 107 height 13
click at [269, 197] on input "ACCESS_DYNAMIC_PREVIEWS" at bounding box center [216, 203] width 107 height 13
drag, startPoint x: 591, startPoint y: 183, endPoint x: 419, endPoint y: 185, distance: 172.0
click at [419, 185] on body "Users Companies Capabilities User Groups Fonts Organisations SSO Graph API Chan…" at bounding box center [776, 170] width 1541 height 331
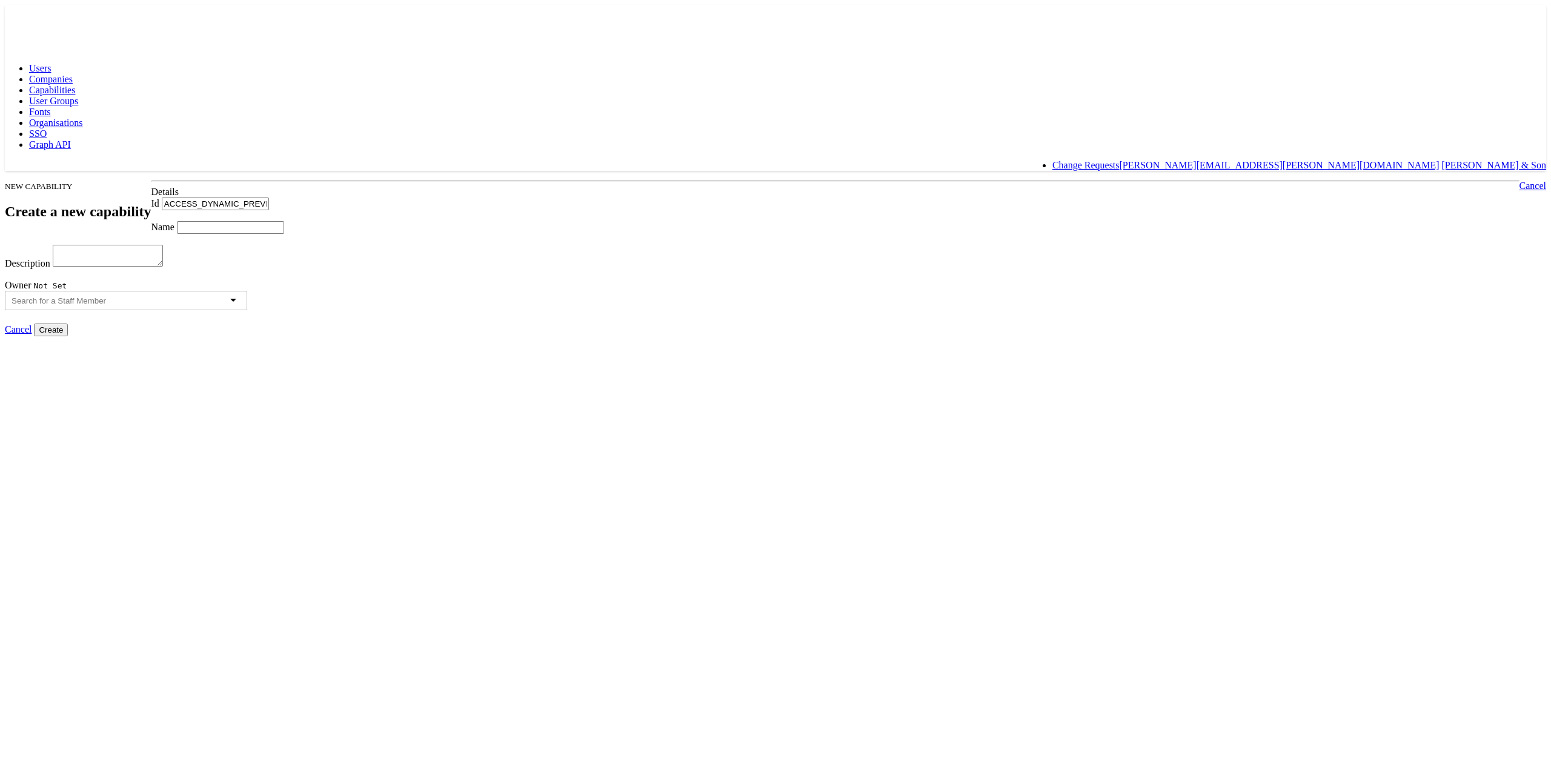
click at [284, 233] on input "Name" at bounding box center [231, 227] width 107 height 13
click at [269, 197] on input "ACCESS_DYNAMIC_PREVIEWS" at bounding box center [216, 203] width 107 height 13
drag, startPoint x: 545, startPoint y: 189, endPoint x: 565, endPoint y: 185, distance: 20.4
click at [269, 197] on input "ACCESS_DYNAMIC_PREVIEWS" at bounding box center [216, 203] width 107 height 13
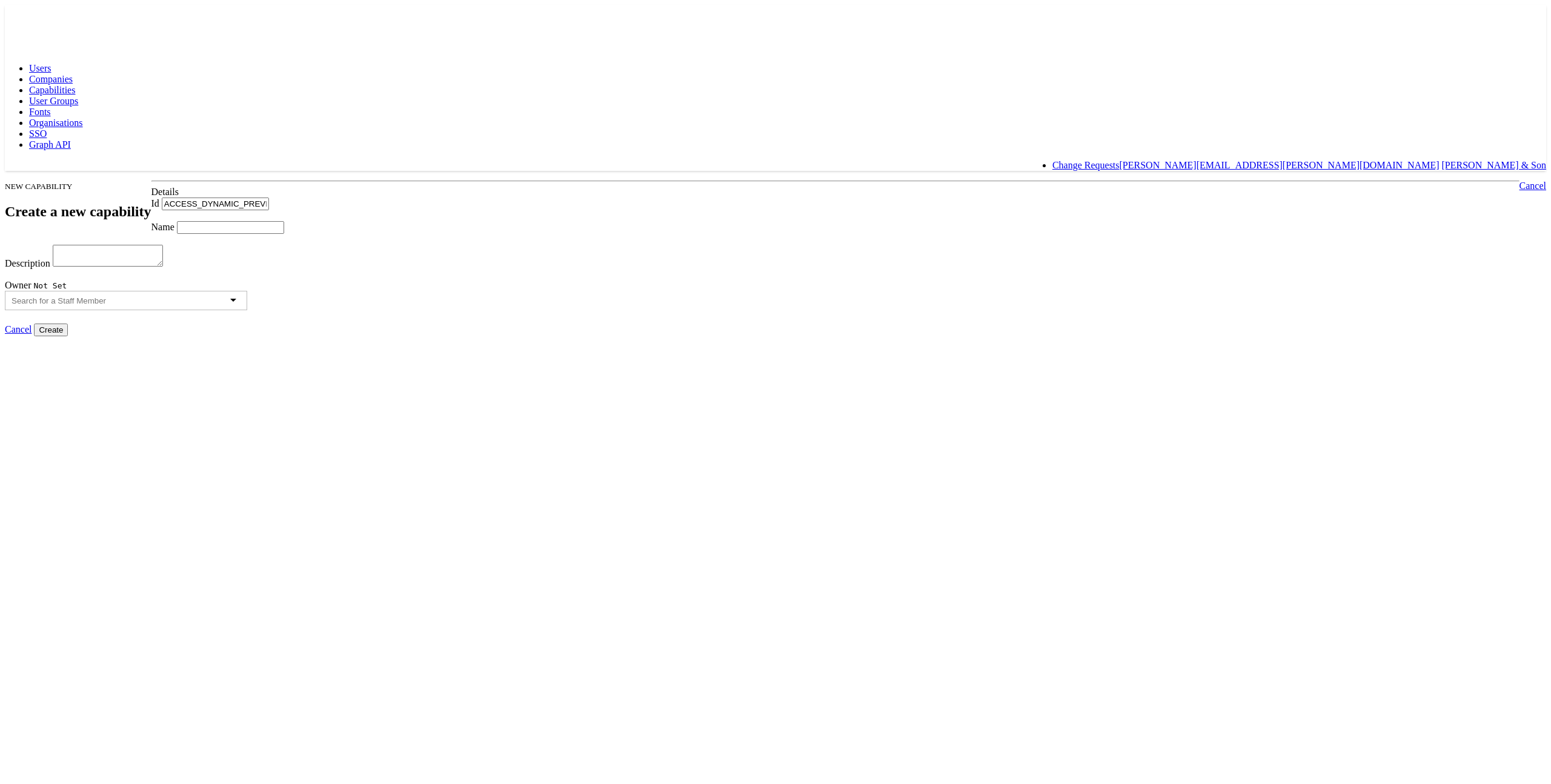
click at [269, 197] on input "ACCESS_DYNAMIC_PREVIEWS" at bounding box center [216, 203] width 107 height 13
drag, startPoint x: 598, startPoint y: 183, endPoint x: 360, endPoint y: 186, distance: 238.0
click at [360, 186] on body "Users Companies Capabilities User Groups Fonts Organisations SSO Graph API Chan…" at bounding box center [776, 170] width 1541 height 331
paste input "dynamic_previews"
type input "dynamic_previews"
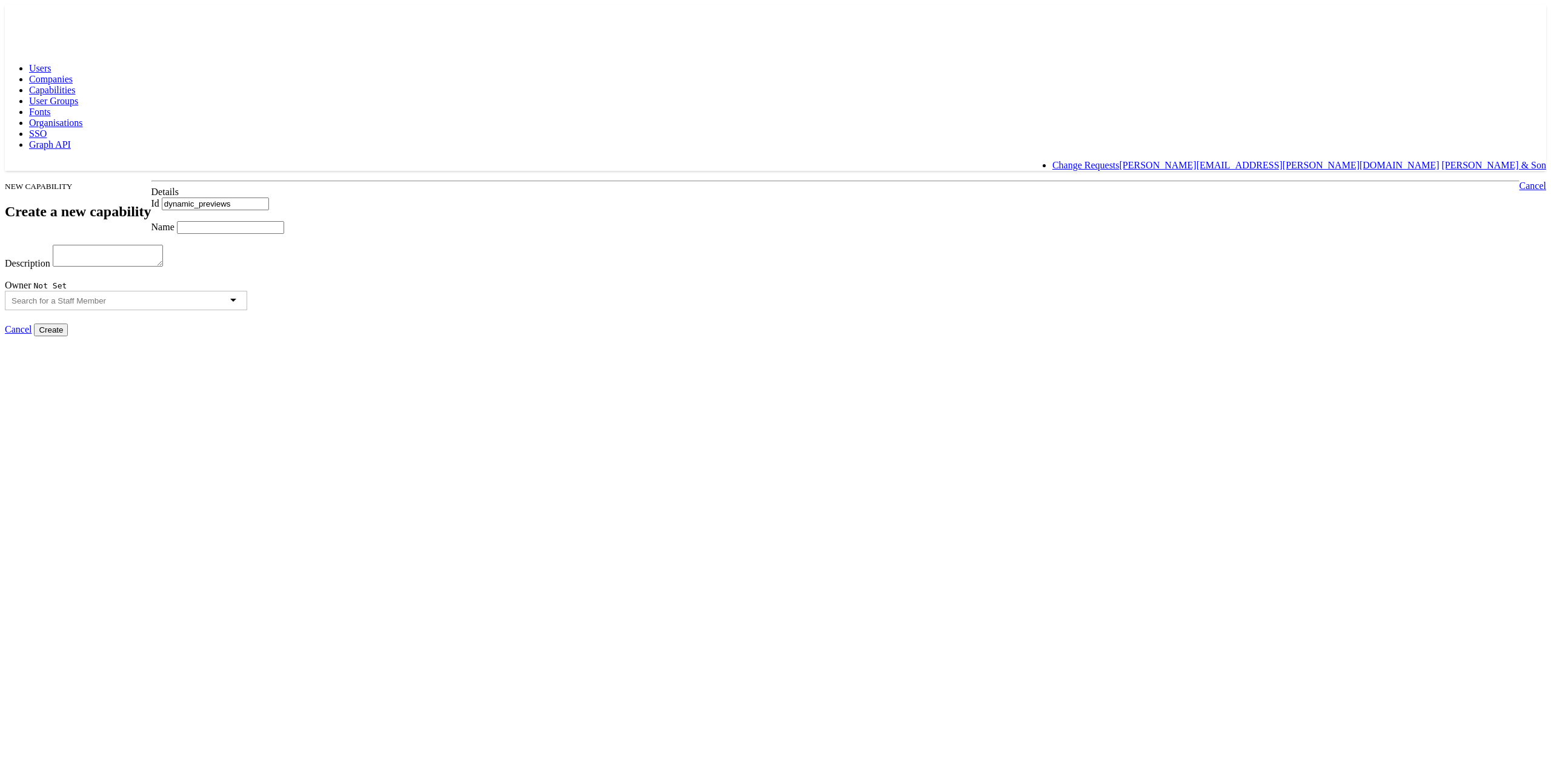
click at [284, 233] on input "Name" at bounding box center [231, 227] width 107 height 13
type input "A"
type input "New Q+ Driven Preview"
type textarea "preview that is smarter than smart"
click at [125, 306] on input "text" at bounding box center [68, 300] width 114 height 9
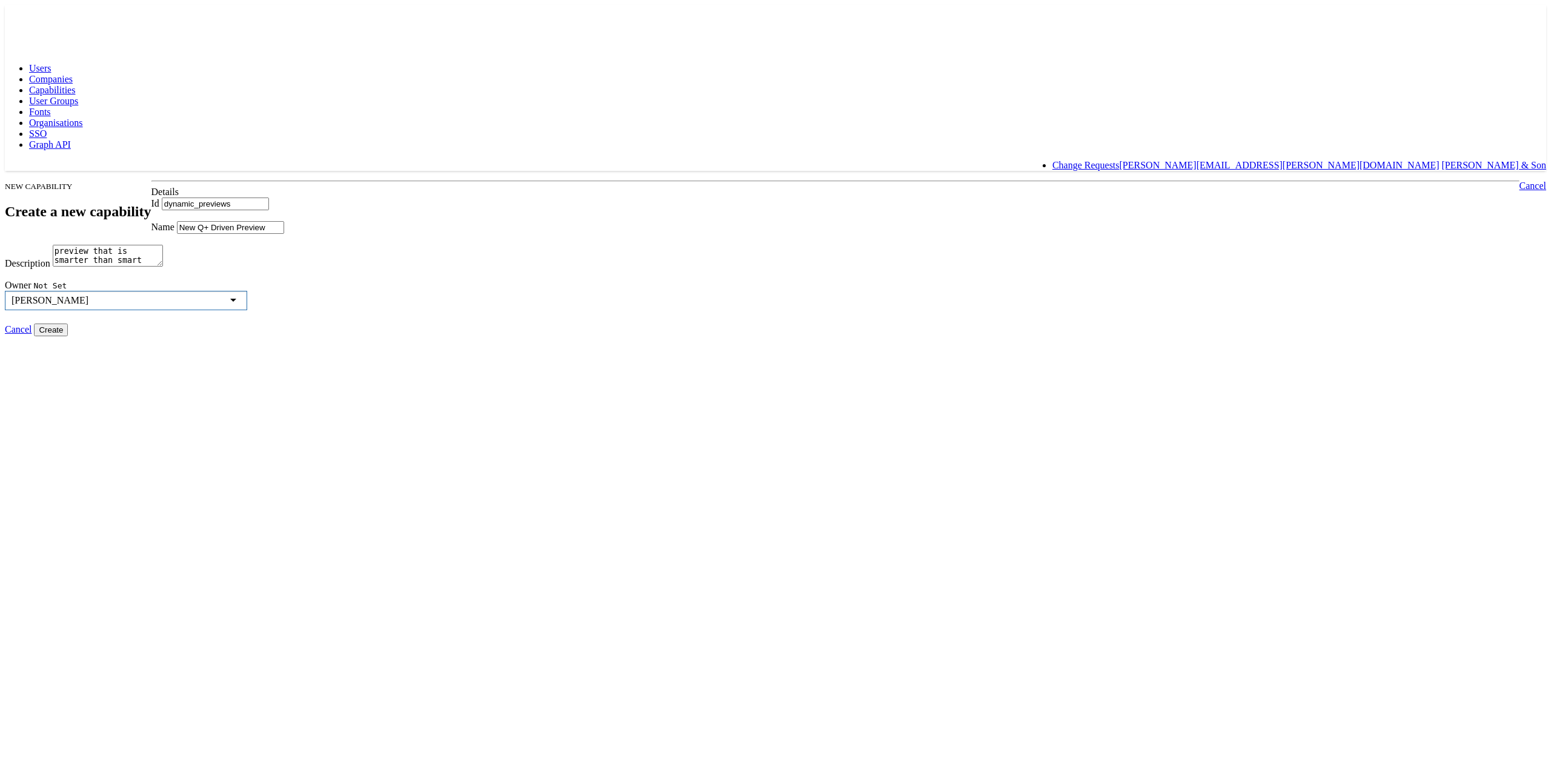
click at [67, 336] on input "Create" at bounding box center [51, 329] width 34 height 13
type input "Creating..."
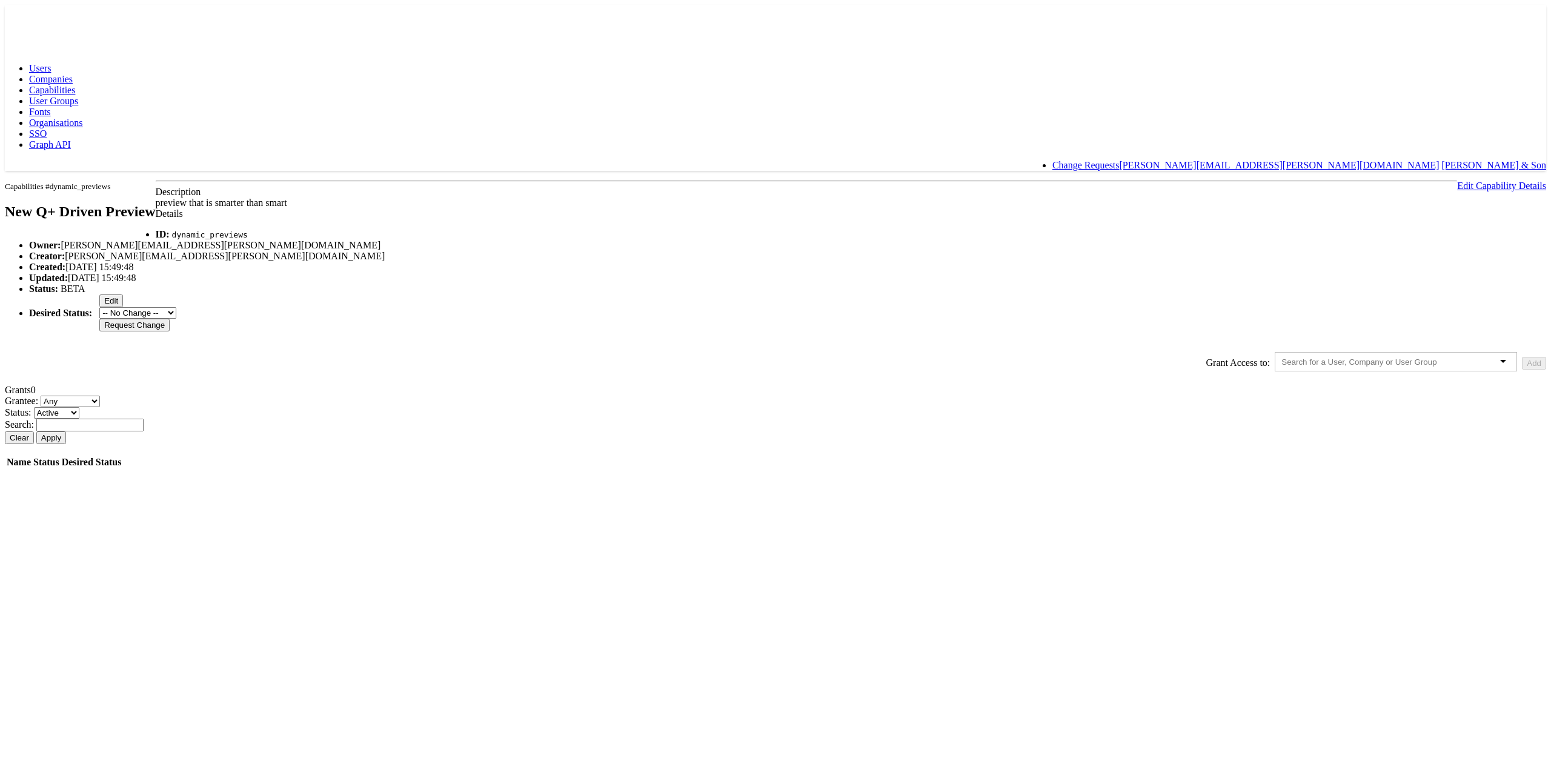
click at [123, 308] on button "Edit" at bounding box center [111, 301] width 23 height 13
drag, startPoint x: 555, startPoint y: 456, endPoint x: 562, endPoint y: 419, distance: 37.7
click at [556, 361] on div "Grant Access to: Add" at bounding box center [776, 350] width 1541 height 21
drag, startPoint x: 437, startPoint y: 413, endPoint x: 565, endPoint y: 392, distance: 129.7
click at [442, 412] on div "Capabilities #dynamic_previews New Q+ Driven Preview Edit Capability Details De…" at bounding box center [776, 318] width 1541 height 276
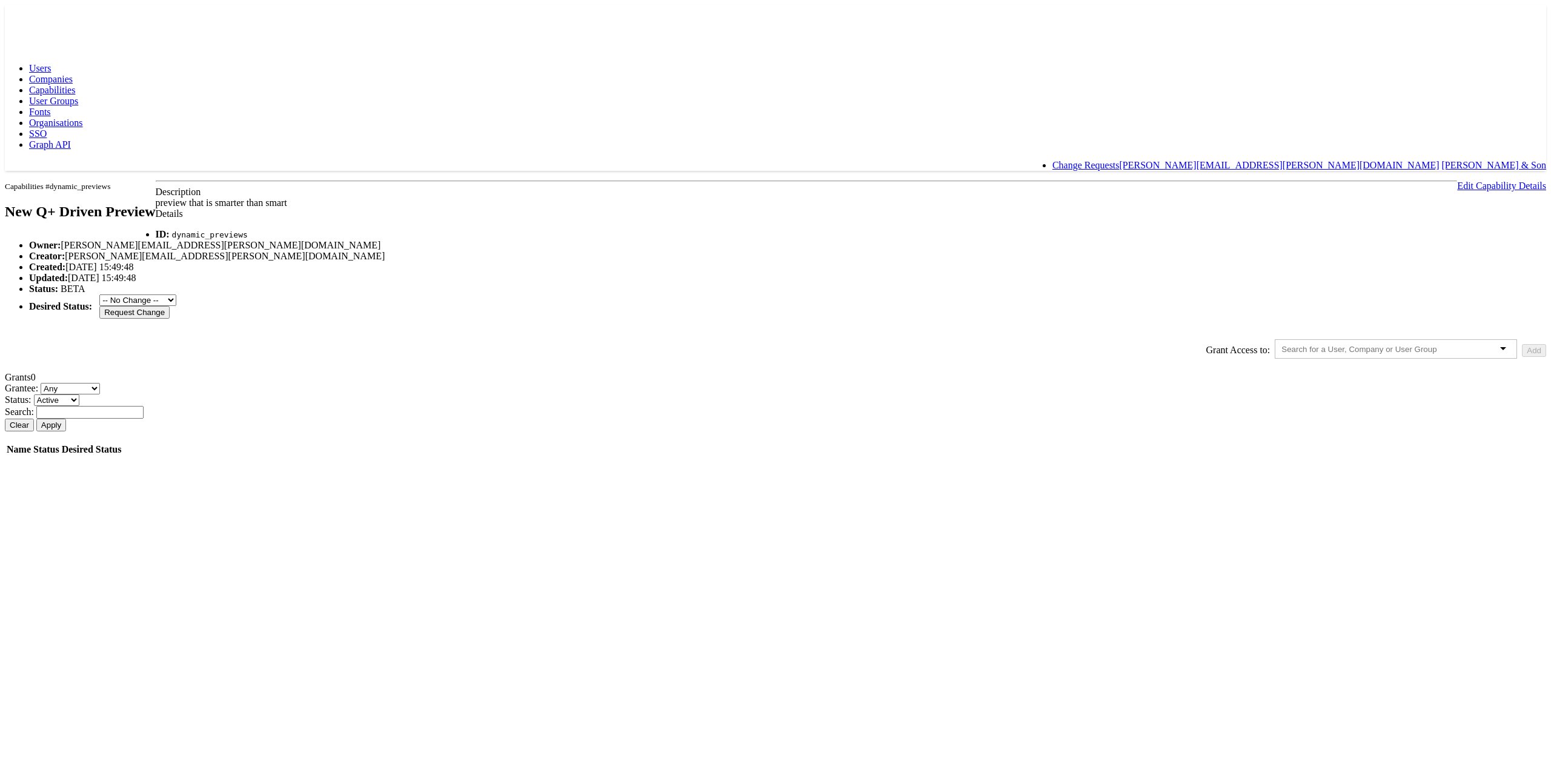
click at [177, 306] on select "-- No Change -- GA BETA INTERNAL ONLY ARCHIVED" at bounding box center [138, 301] width 77 height 12
select select "GENERAL_AVAILABILITY"
click at [177, 306] on select "-- No Change -- GA BETA INTERNAL ONLY ARCHIVED" at bounding box center [138, 301] width 77 height 12
click at [170, 318] on input "Request Change" at bounding box center [135, 311] width 70 height 13
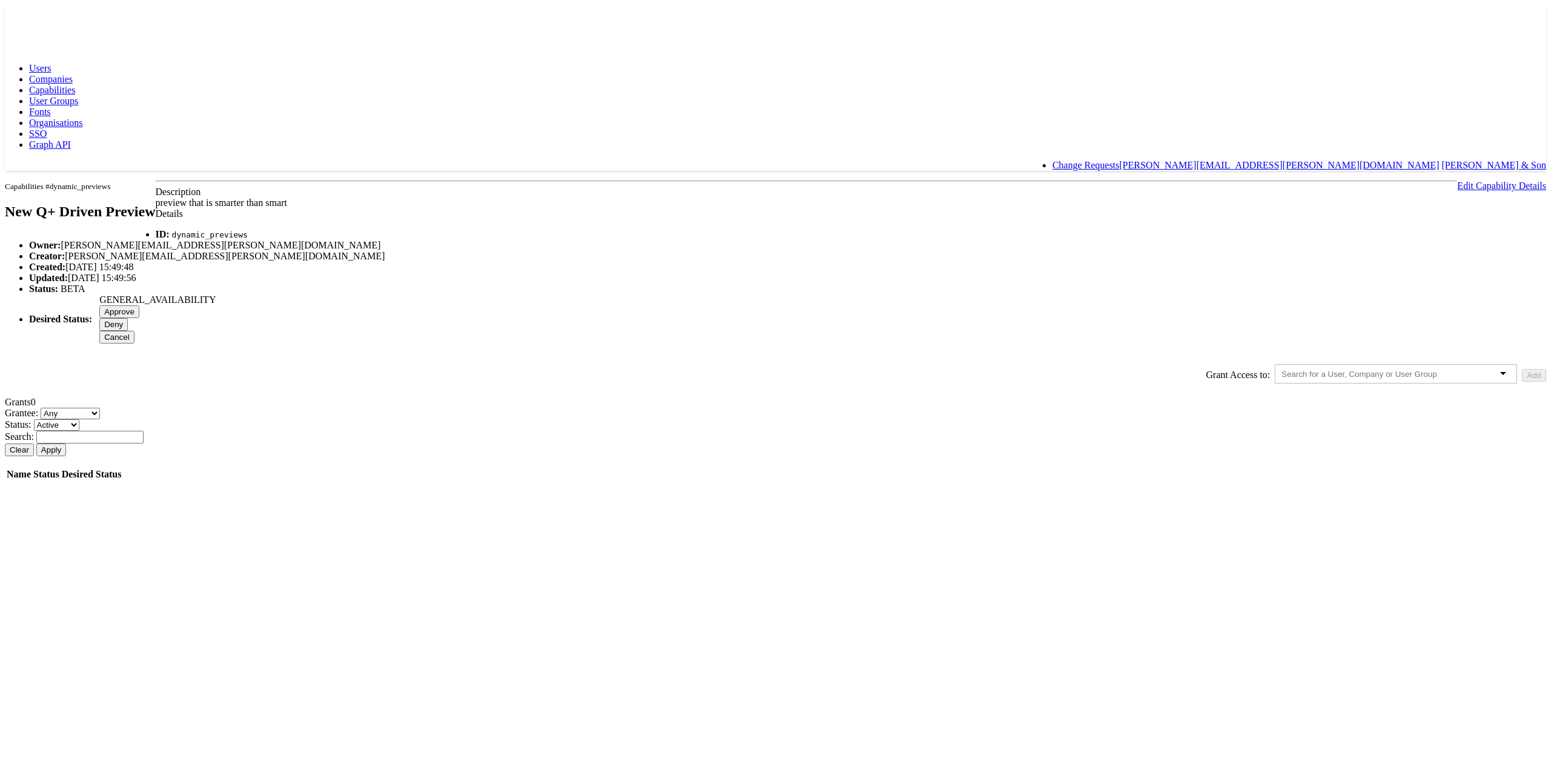
click at [140, 318] on input "Approve" at bounding box center [119, 311] width 40 height 13
click at [388, 288] on body "Users Companies Capabilities User Groups Fonts Organisations SSO Graph API Chan…" at bounding box center [776, 237] width 1541 height 465
click at [1254, 142] on body "Users Companies Capabilities User Groups Fonts Organisations SSO Graph API Chan…" at bounding box center [776, 237] width 1541 height 465
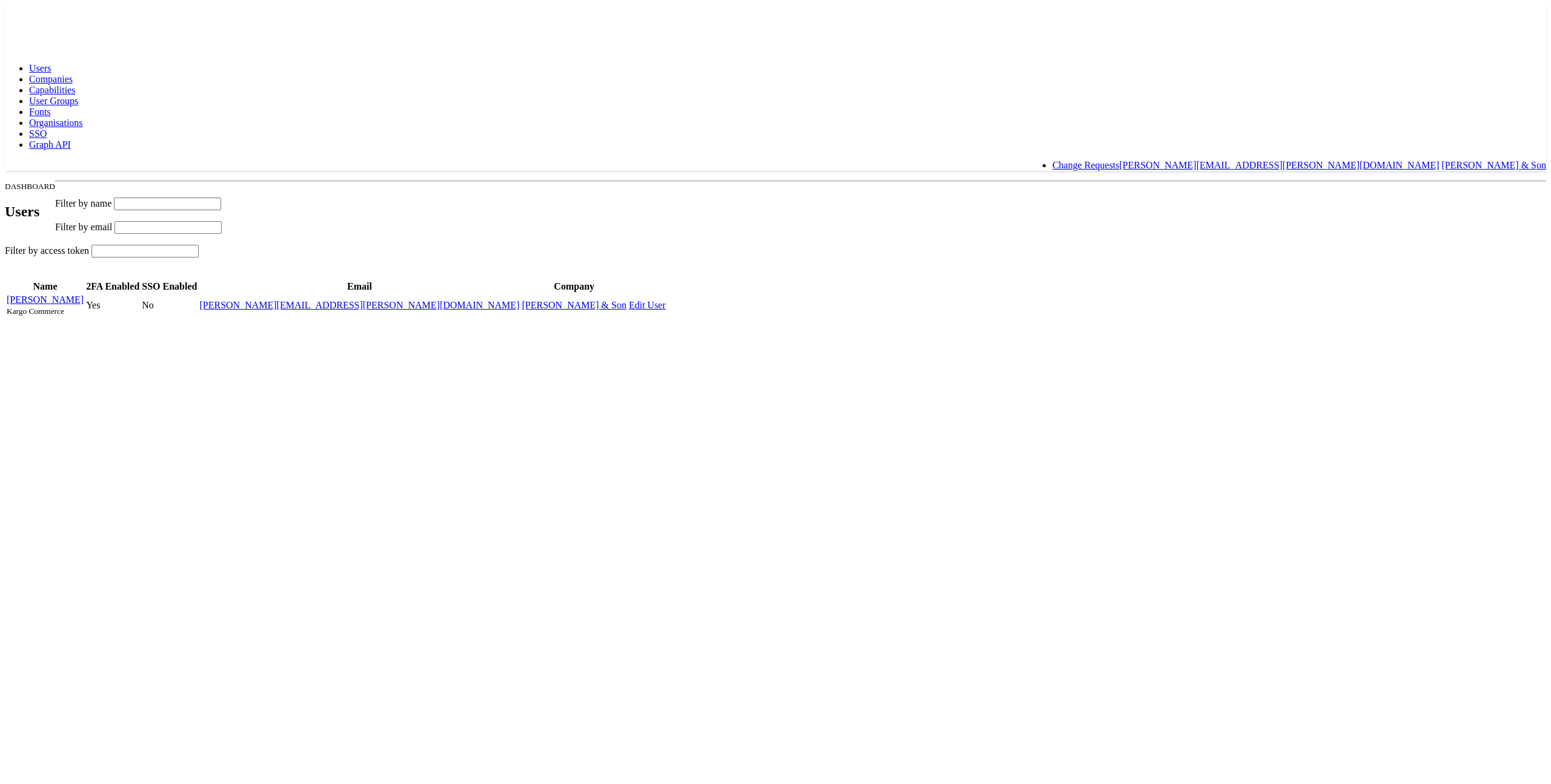
click at [75, 85] on span "Capabilities" at bounding box center [52, 90] width 46 height 11
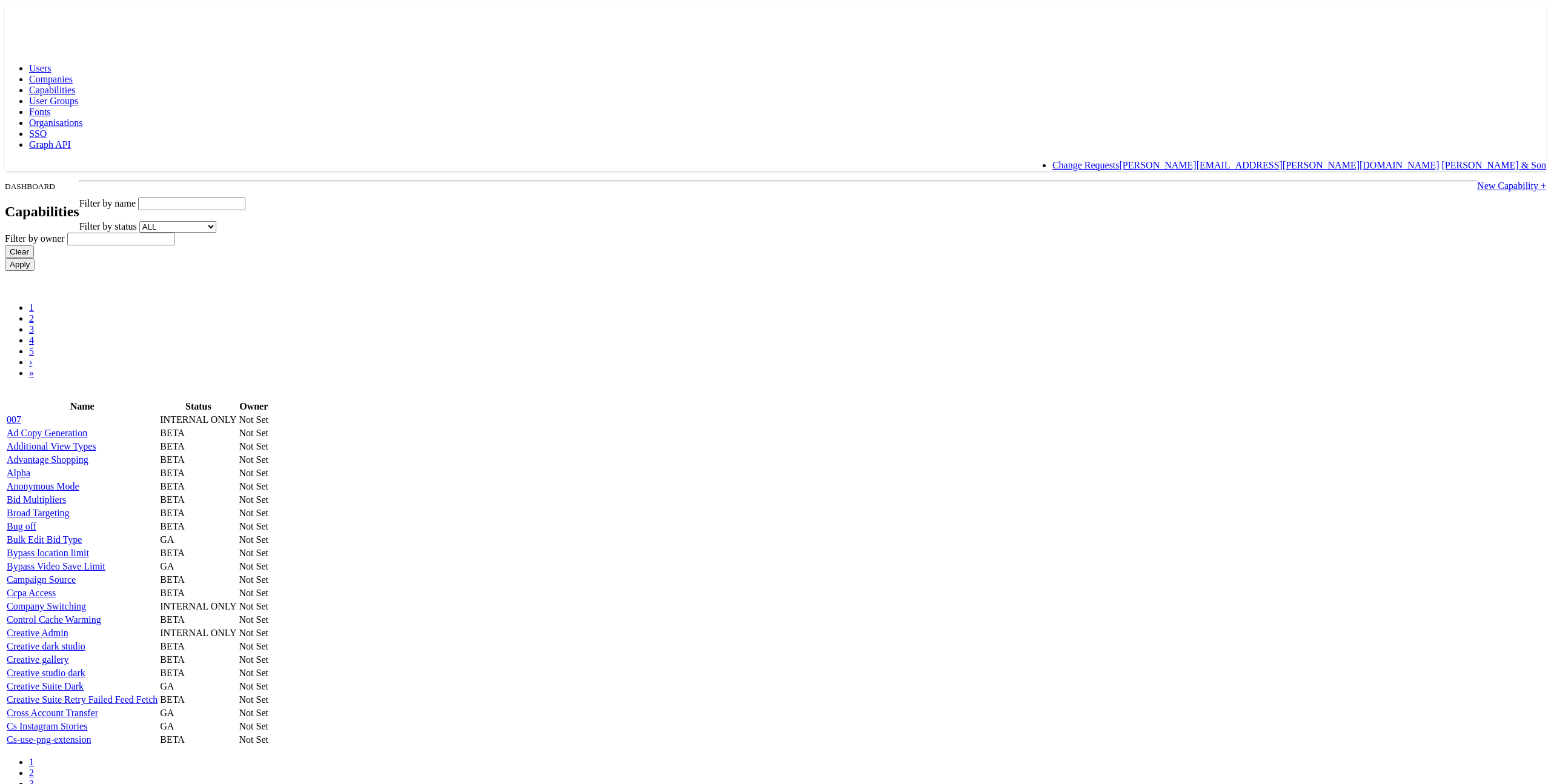
click at [245, 197] on input "text" at bounding box center [191, 203] width 107 height 13
click at [5, 258] on input "Apply" at bounding box center [20, 264] width 29 height 13
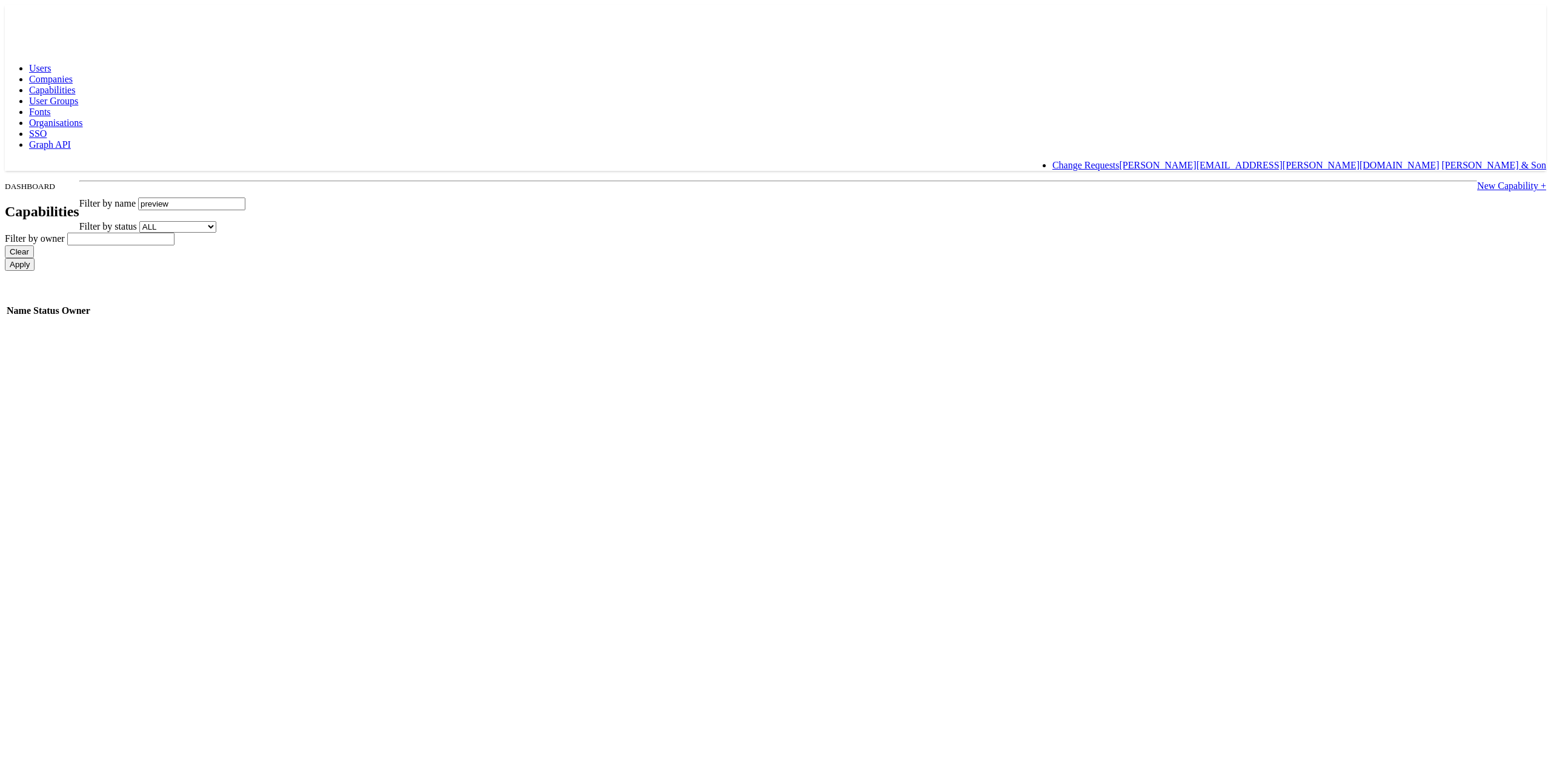
type input "preview"
click at [5, 258] on input "Apply" at bounding box center [20, 264] width 29 height 13
click at [167, 382] on link "Smart Preview using [PERSON_NAME]" at bounding box center [87, 377] width 160 height 11
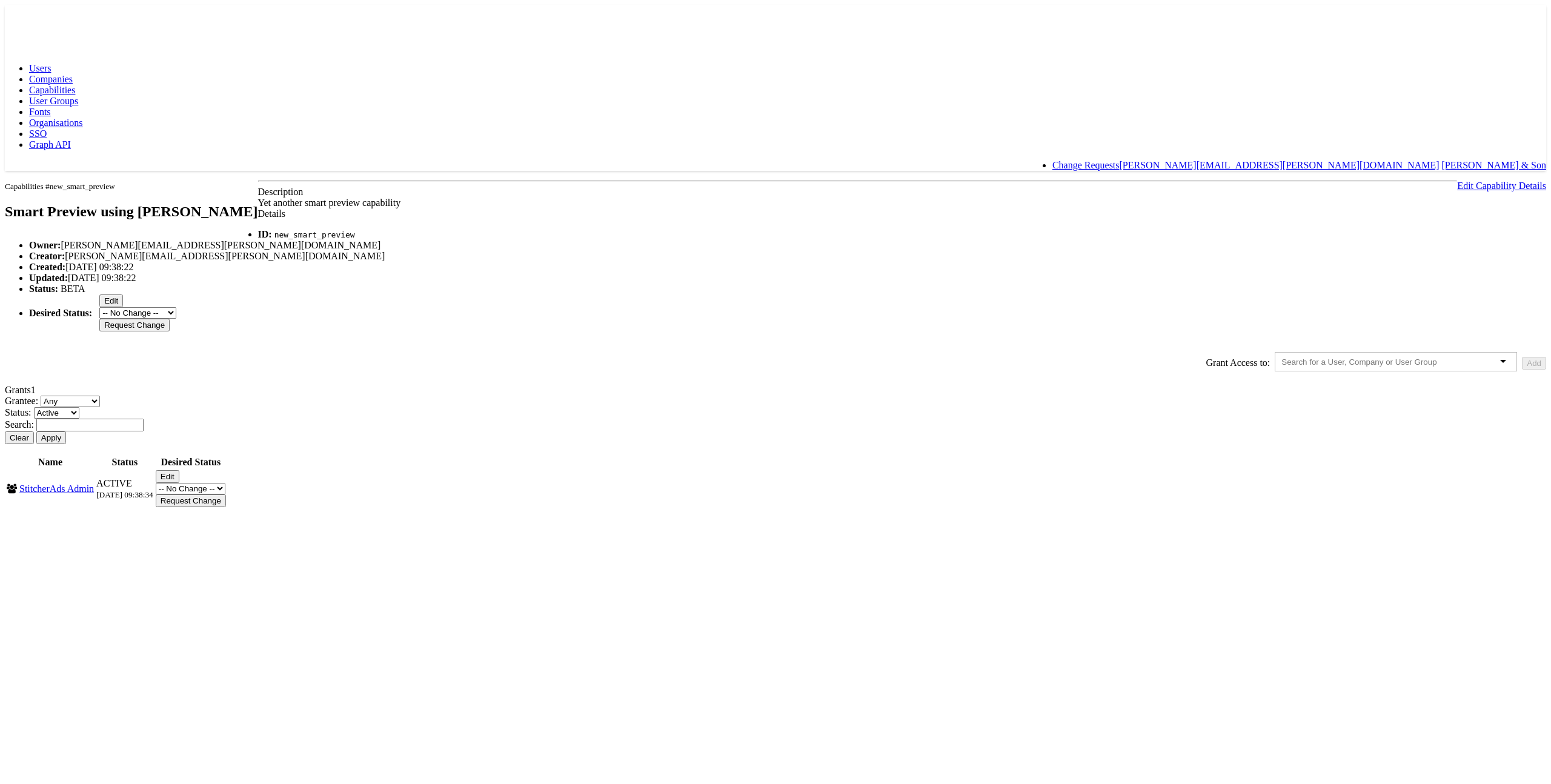
click at [123, 308] on button "Edit" at bounding box center [111, 301] width 23 height 13
drag, startPoint x: 361, startPoint y: 395, endPoint x: 373, endPoint y: 395, distance: 12.0
click at [365, 395] on body "Users Companies Capabilities User Groups Fonts Organisations SSO Graph API Chan…" at bounding box center [776, 250] width 1541 height 491
click at [180, 470] on button "Edit" at bounding box center [167, 463] width 23 height 13
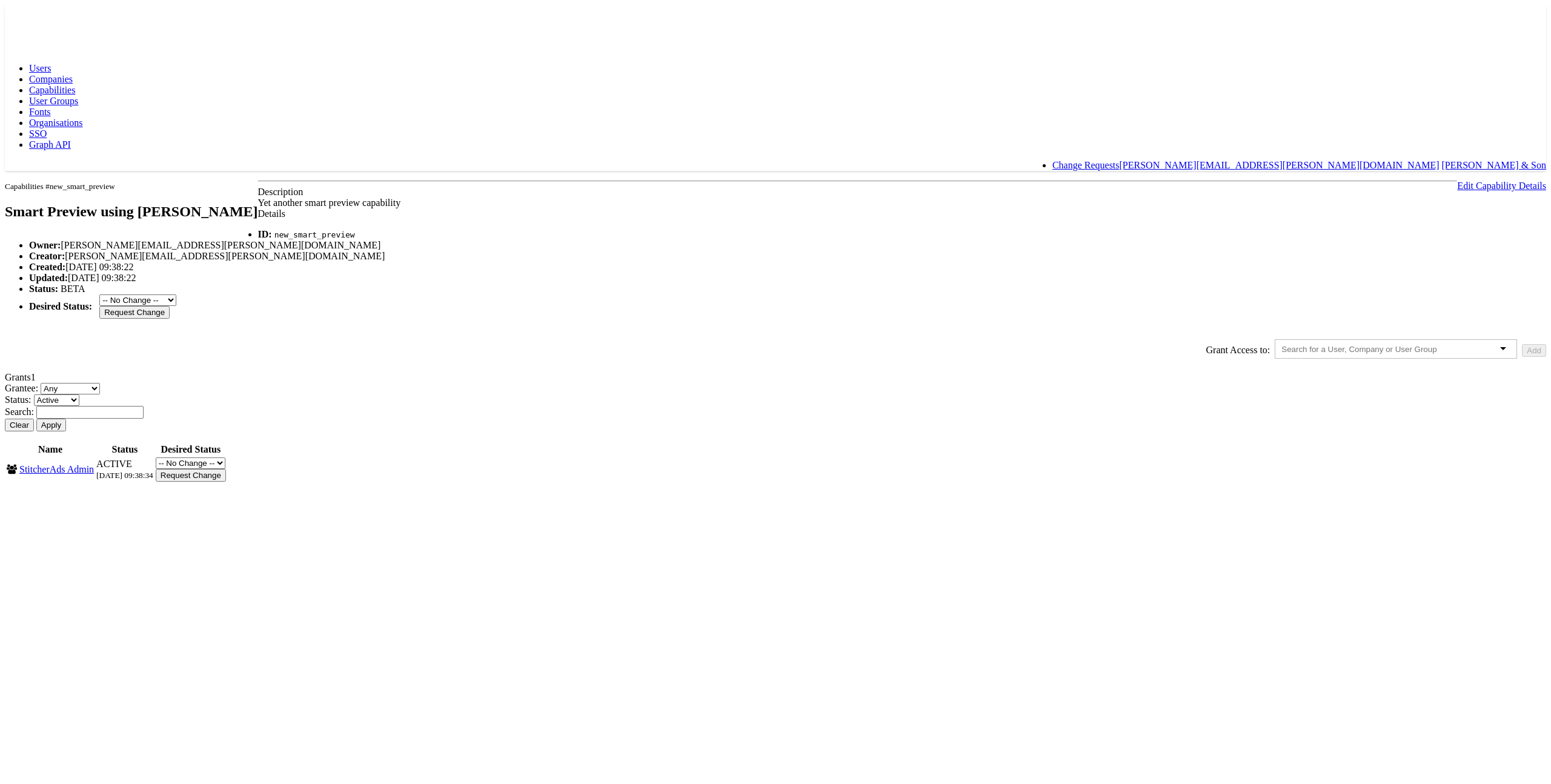
click at [226, 469] on select "-- No Change -- Active Revoked" at bounding box center [189, 463] width 69 height 12
select select "REVOKED"
click at [226, 469] on select "-- No Change -- Active Revoked" at bounding box center [189, 463] width 69 height 12
click at [226, 481] on input "Request Change" at bounding box center [190, 475] width 70 height 13
click at [195, 481] on input "Approve" at bounding box center [175, 475] width 40 height 13
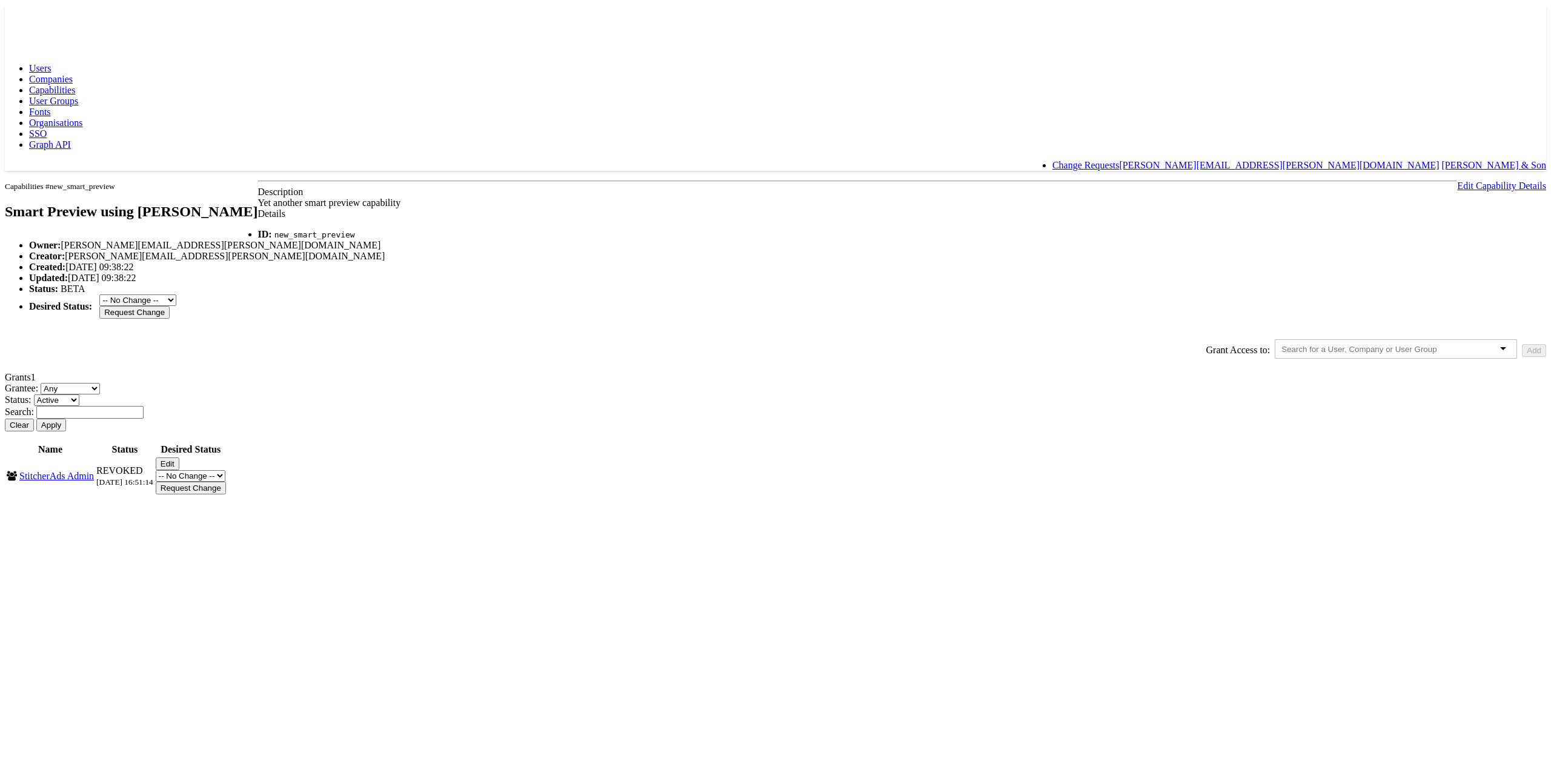
click at [75, 85] on span "Capabilities" at bounding box center [52, 90] width 46 height 11
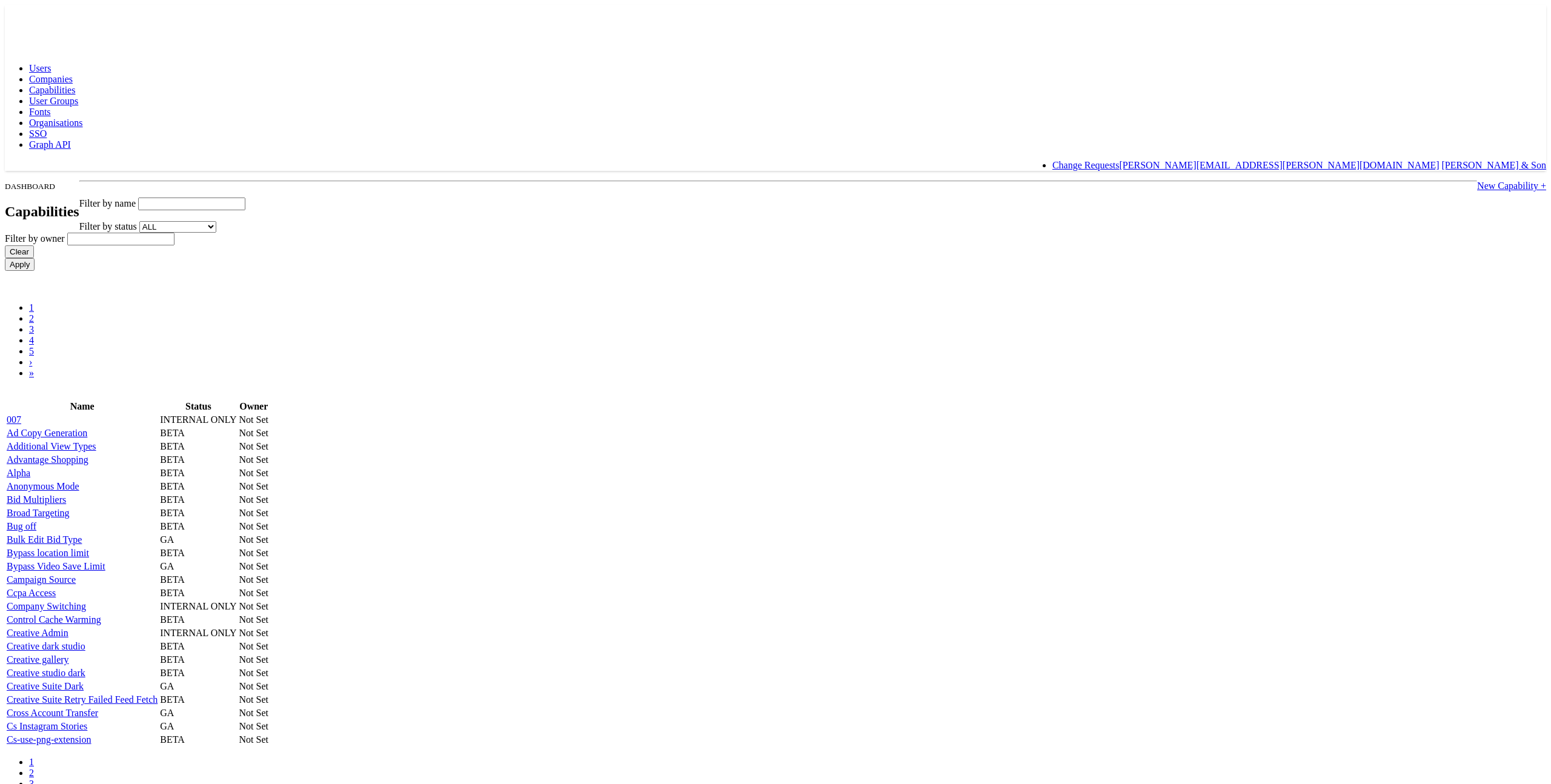
click at [245, 197] on input "text" at bounding box center [191, 203] width 107 height 13
click at [5, 258] on input "Apply" at bounding box center [20, 264] width 29 height 13
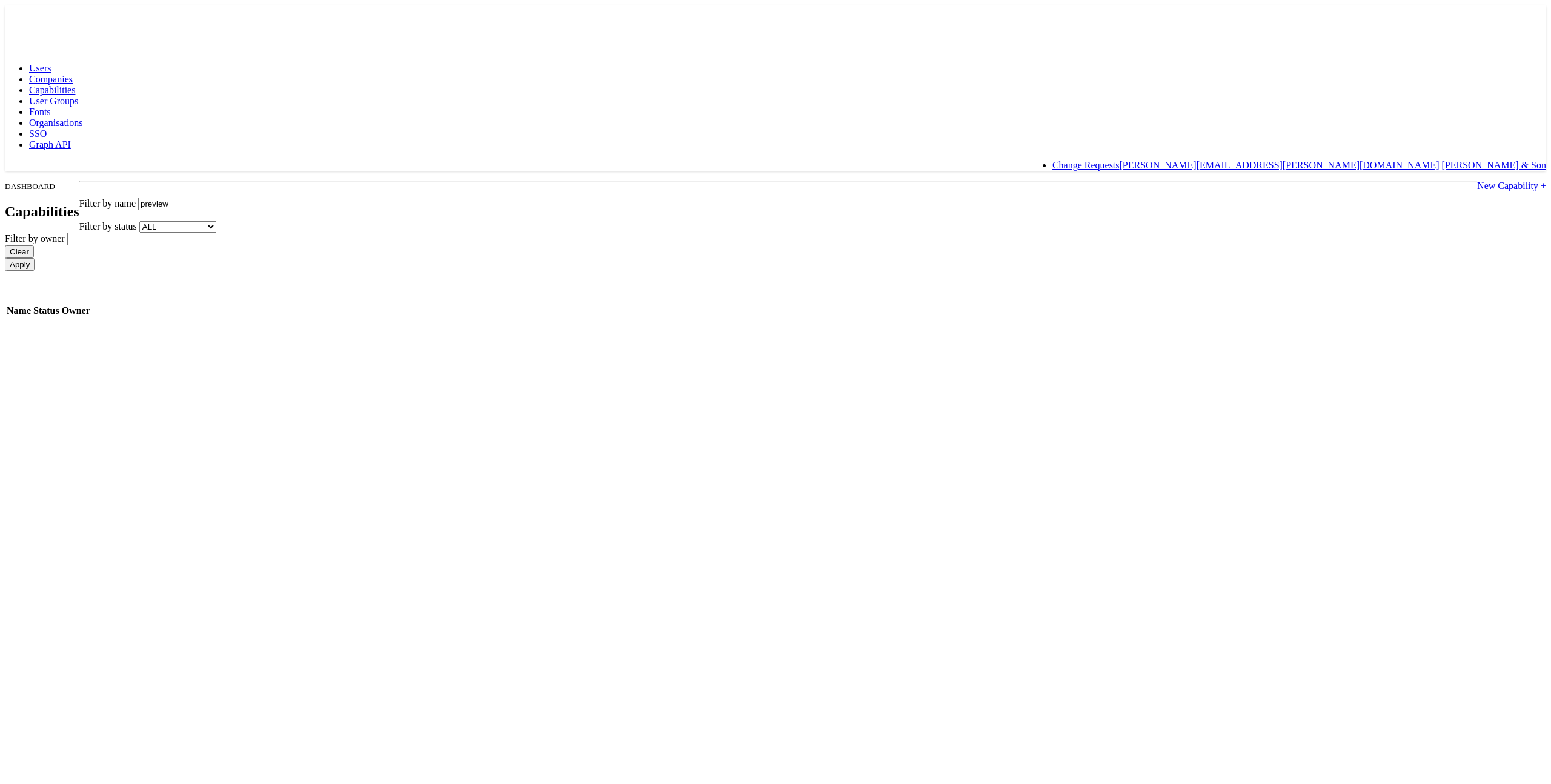
type input "preview"
click at [5, 258] on input "Apply" at bounding box center [20, 264] width 29 height 13
click at [109, 369] on link "Smart Preview Feeds Beta" at bounding box center [58, 363] width 103 height 11
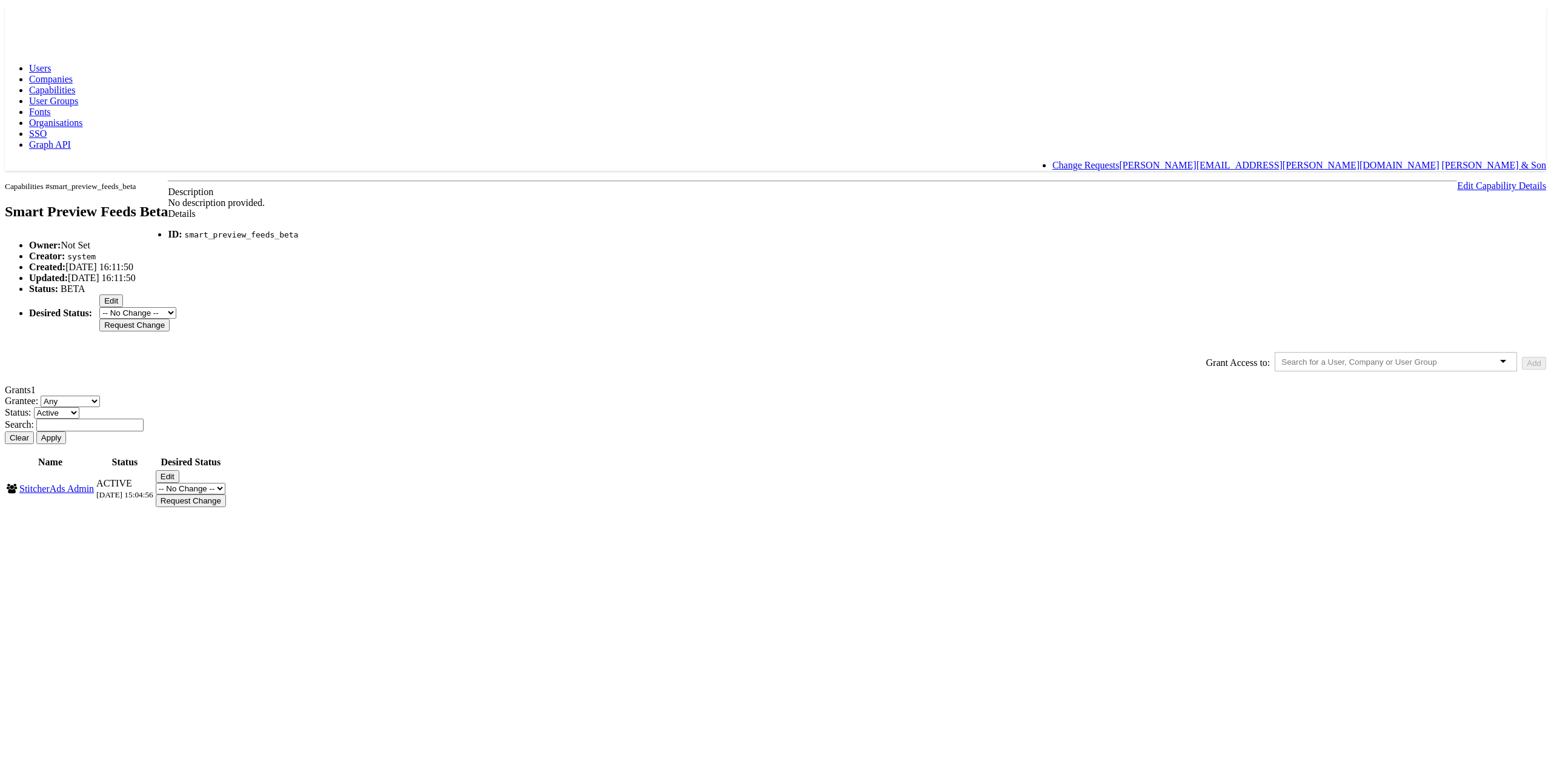
click at [180, 482] on button "Edit" at bounding box center [167, 475] width 23 height 13
click at [226, 481] on select "-- No Change -- Active Revoked" at bounding box center [189, 475] width 69 height 12
select select "REVOKED"
click at [226, 481] on select "-- No Change -- Active Revoked" at bounding box center [189, 475] width 69 height 12
click at [226, 494] on input "Request Change" at bounding box center [190, 487] width 70 height 13
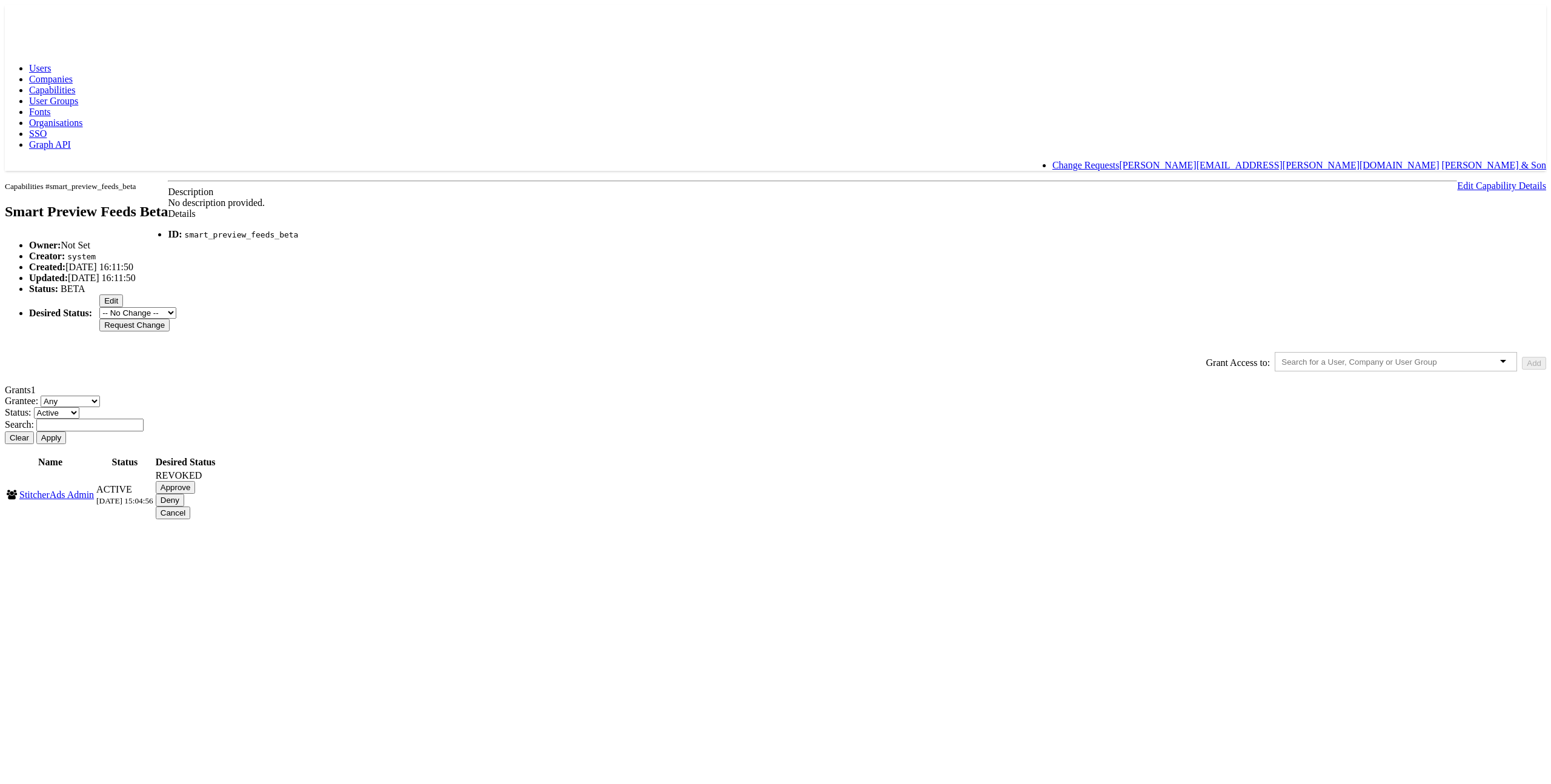
click at [195, 494] on input "Approve" at bounding box center [175, 487] width 40 height 13
click at [75, 85] on span "Capabilities" at bounding box center [52, 90] width 46 height 11
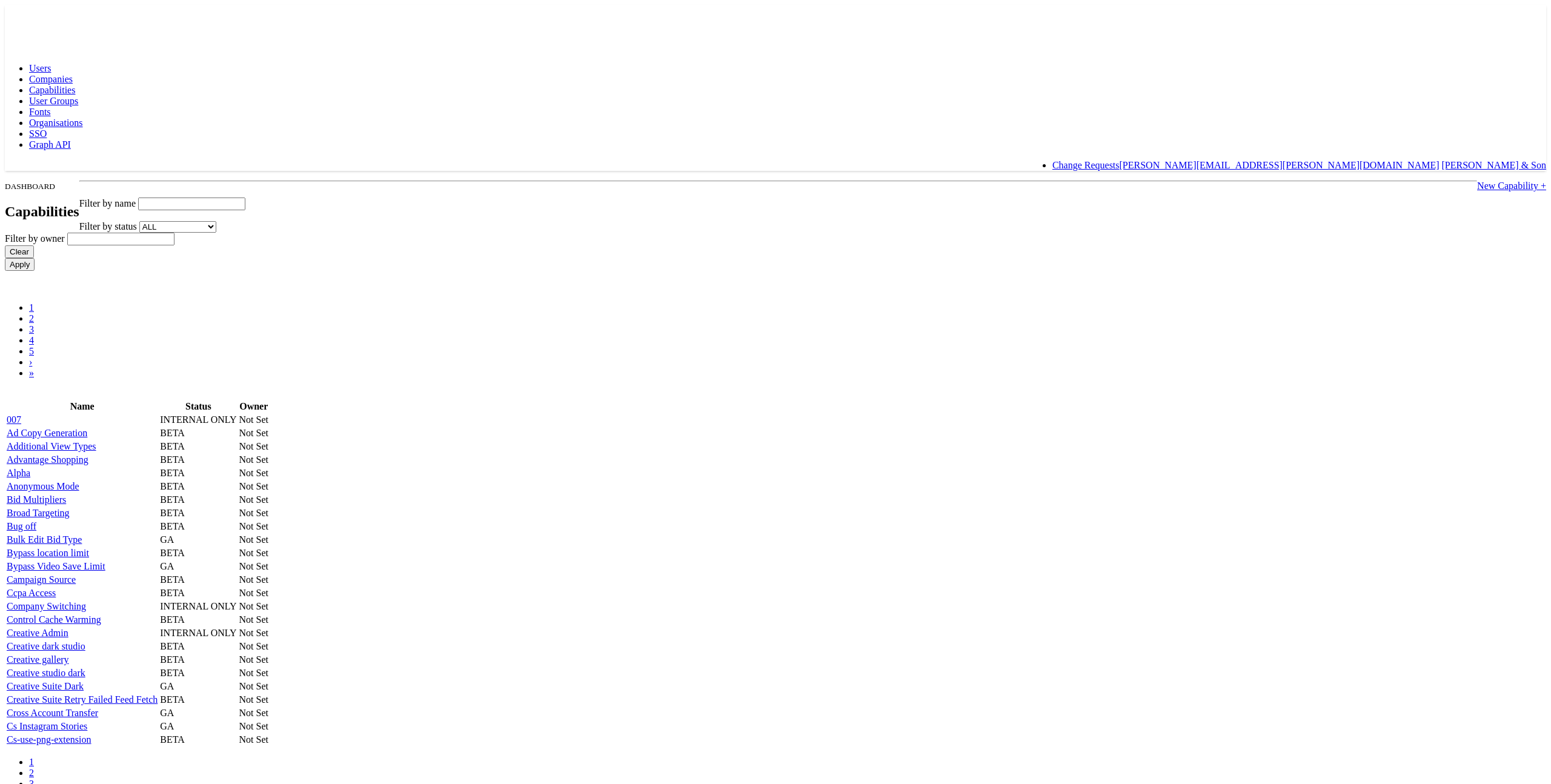
click at [245, 197] on input "text" at bounding box center [191, 203] width 107 height 13
click at [5, 258] on input "Apply" at bounding box center [20, 264] width 29 height 13
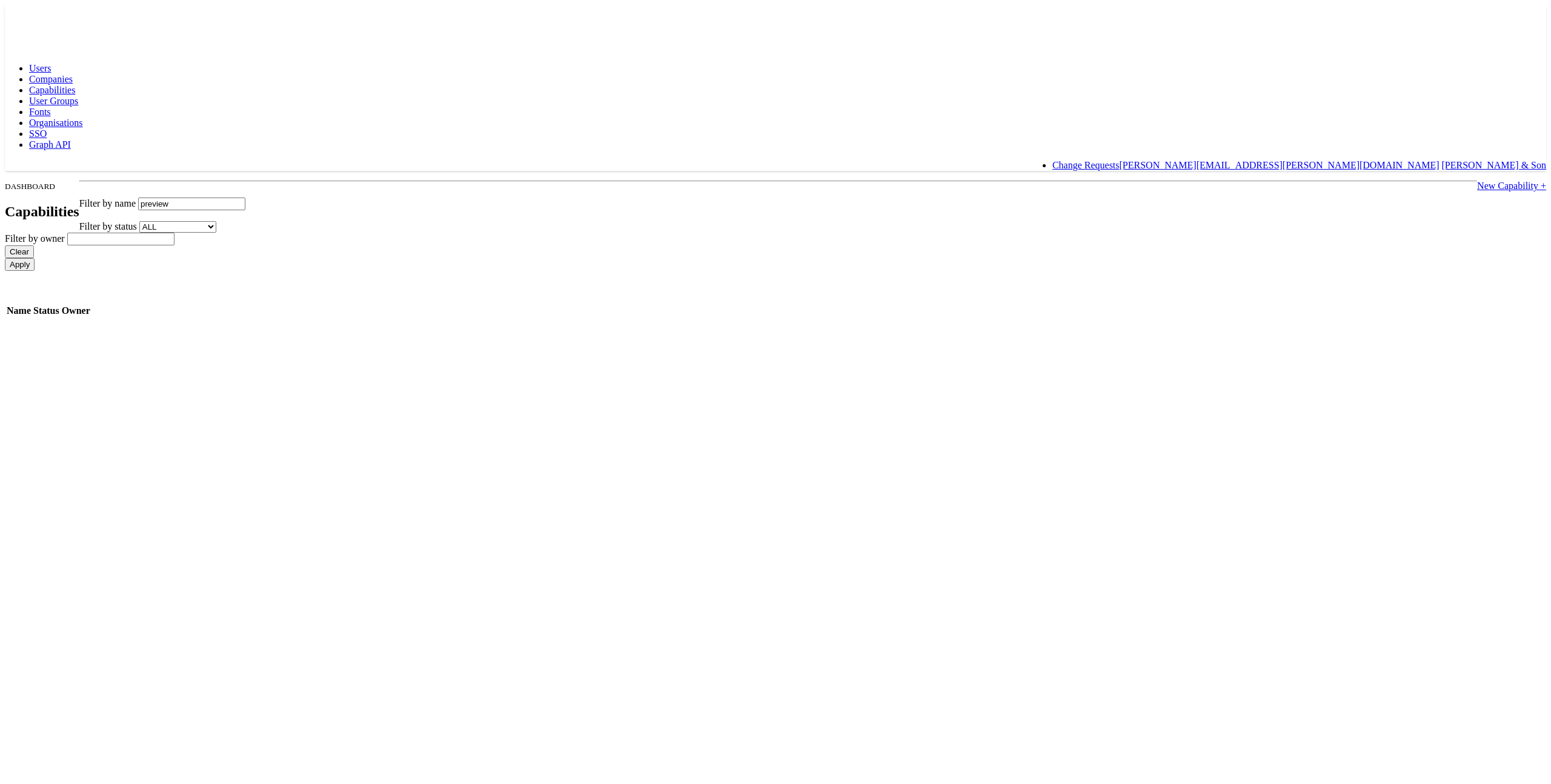
type input "preview"
click at [5, 258] on input "Apply" at bounding box center [20, 264] width 29 height 13
click at [64, 355] on link "Smart Preview" at bounding box center [35, 351] width 58 height 11
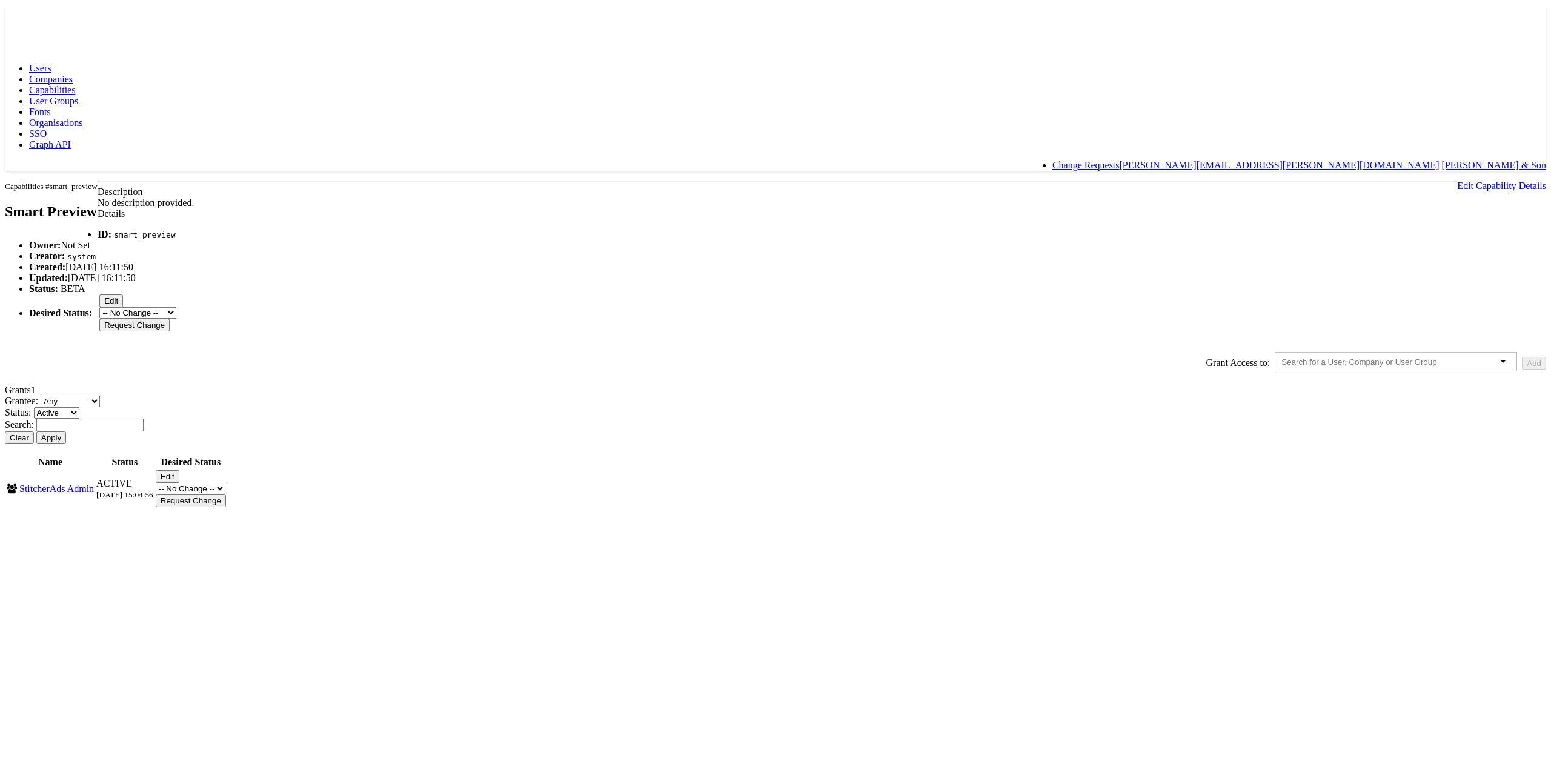
click at [180, 482] on button "Edit" at bounding box center [167, 475] width 23 height 13
click at [226, 481] on select "-- No Change -- Active Revoked" at bounding box center [189, 475] width 69 height 12
select select "REVOKED"
click at [226, 481] on select "-- No Change -- Active Revoked" at bounding box center [189, 475] width 69 height 12
click at [226, 494] on input "Request Change" at bounding box center [190, 487] width 70 height 13
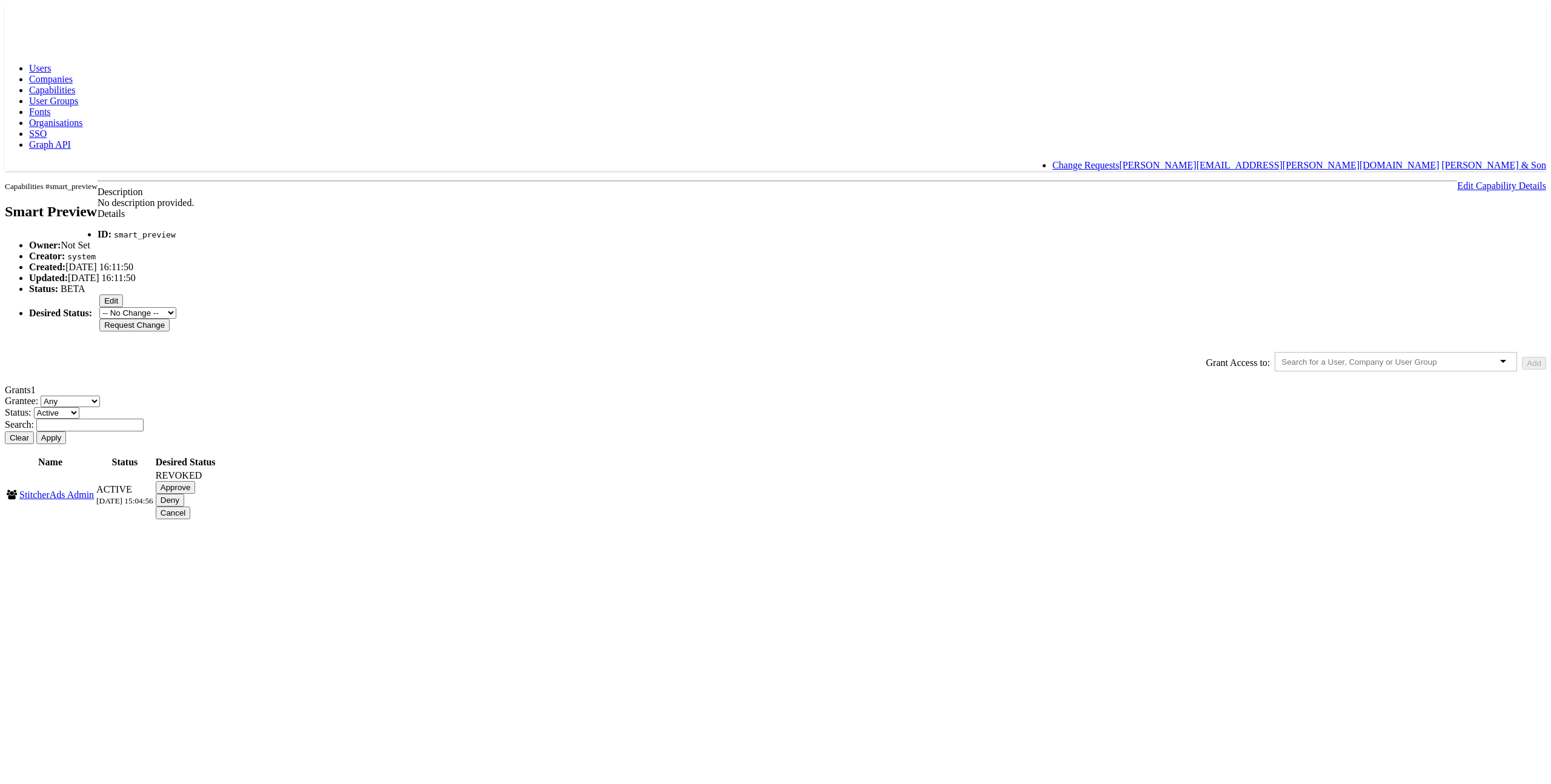
click at [195, 494] on input "Approve" at bounding box center [175, 487] width 40 height 13
click at [75, 85] on span "Capabilities" at bounding box center [52, 90] width 46 height 11
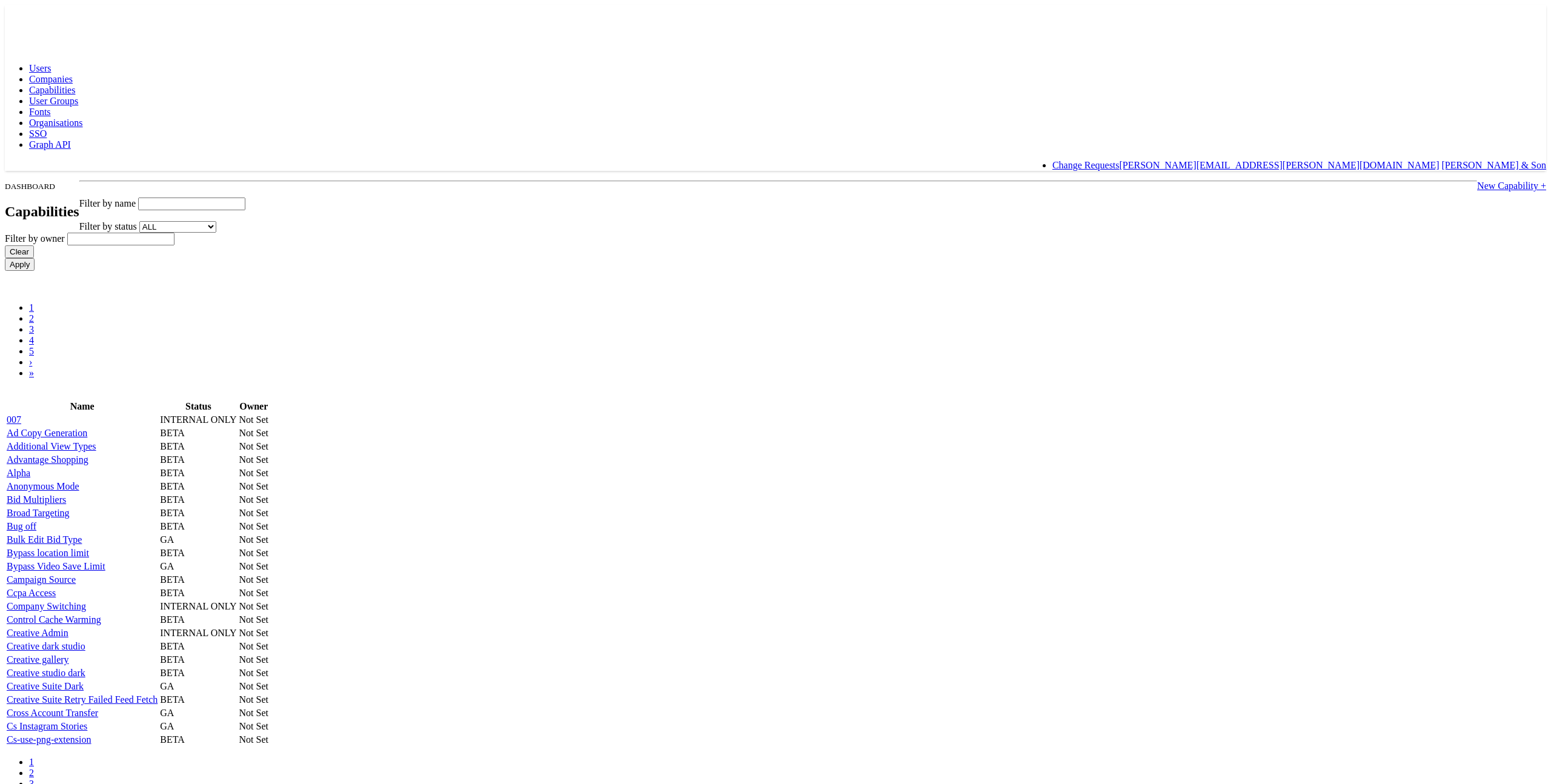
click at [245, 197] on input "text" at bounding box center [191, 203] width 107 height 13
click at [5, 258] on input "Apply" at bounding box center [20, 264] width 29 height 13
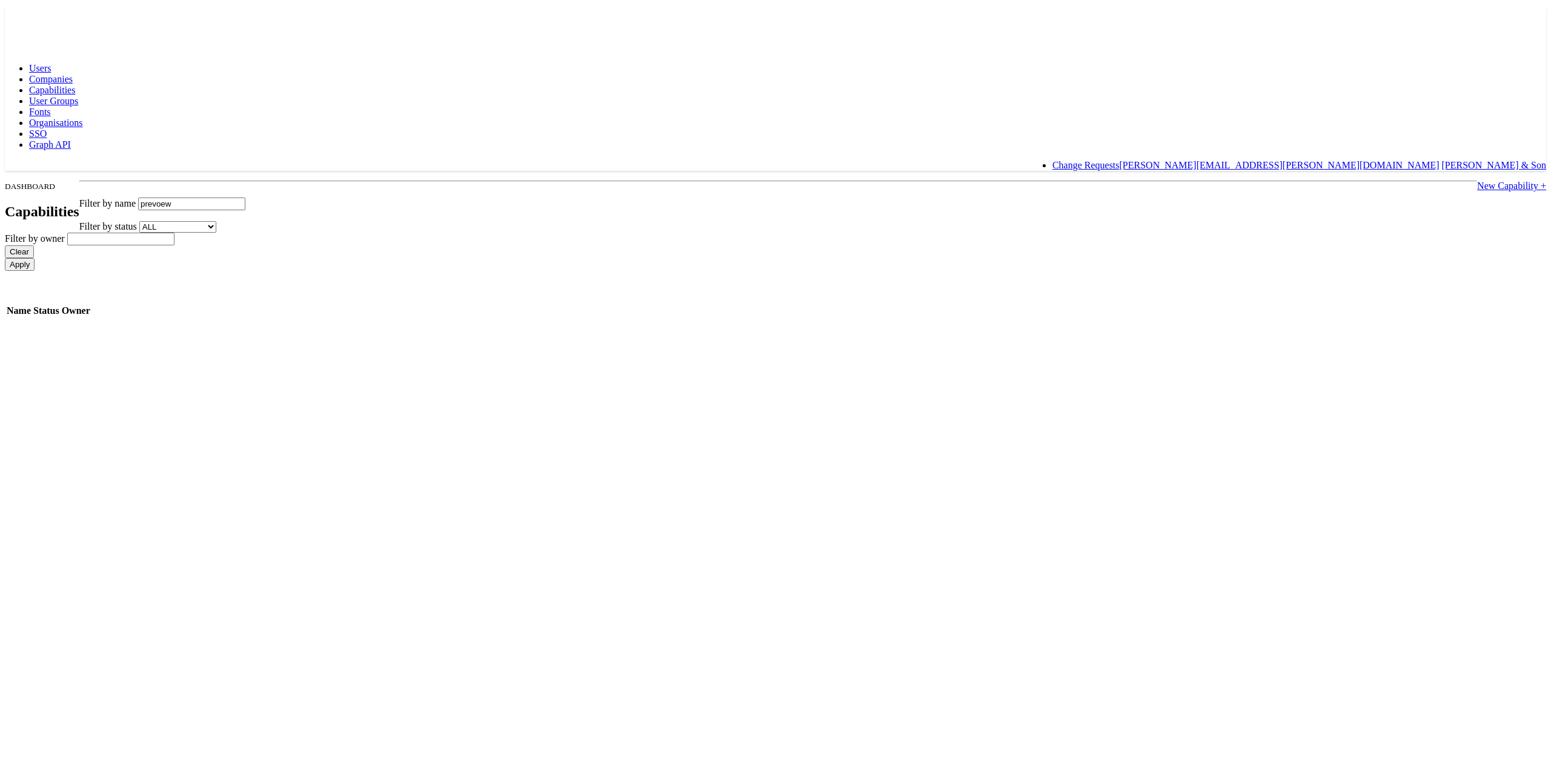
click at [5, 258] on input "Apply" at bounding box center [20, 264] width 29 height 13
type input "preview"
click at [5, 258] on input "Apply" at bounding box center [20, 264] width 29 height 13
click at [64, 332] on link "Smart-preview" at bounding box center [35, 337] width 58 height 11
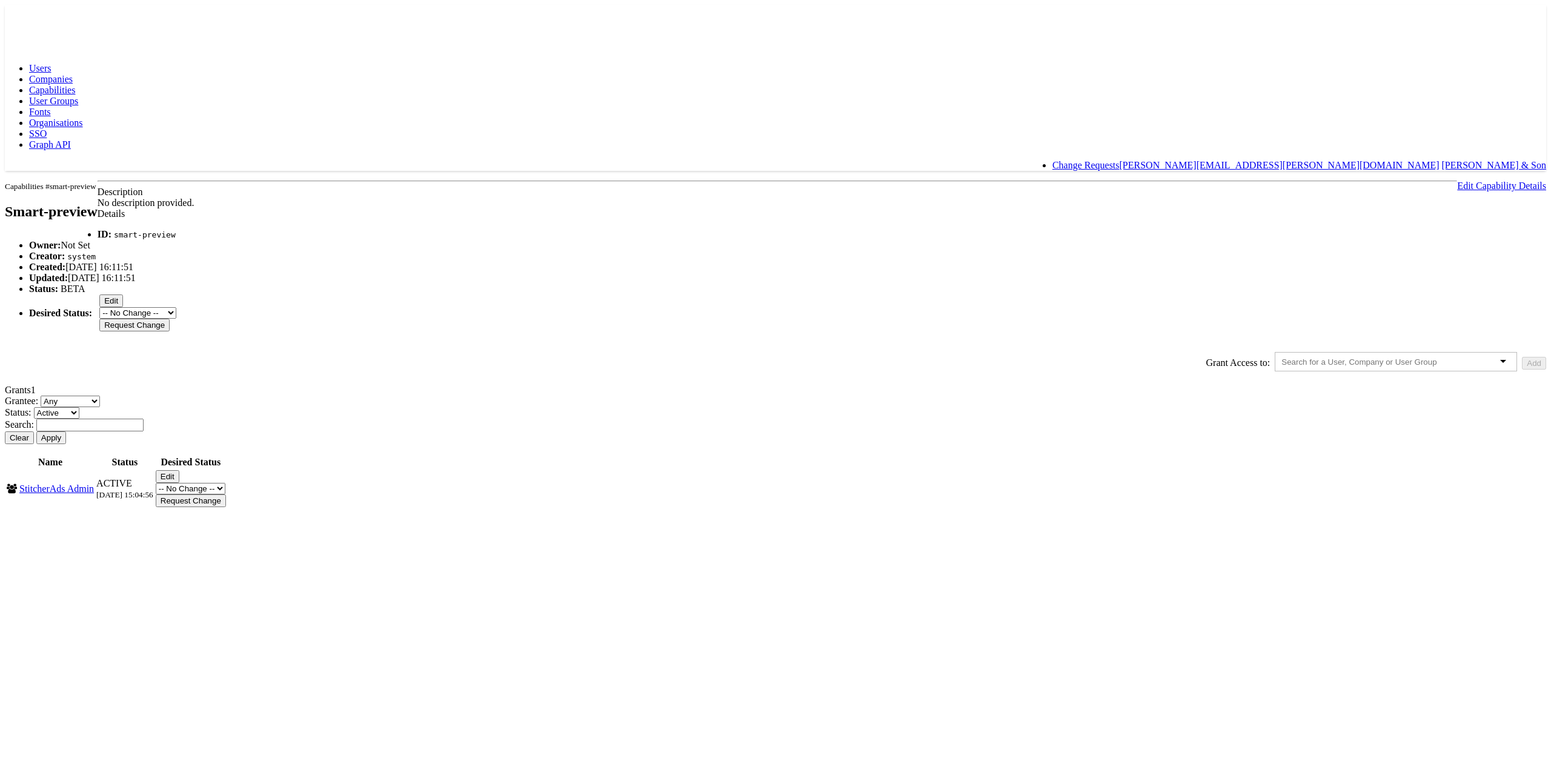
click at [180, 482] on button "Edit" at bounding box center [167, 475] width 23 height 13
click at [226, 481] on select "-- No Change -- Active Revoked" at bounding box center [189, 475] width 69 height 12
select select "REVOKED"
click at [226, 481] on select "-- No Change -- Active Revoked" at bounding box center [189, 475] width 69 height 12
click at [226, 494] on input "Request Change" at bounding box center [190, 487] width 70 height 13
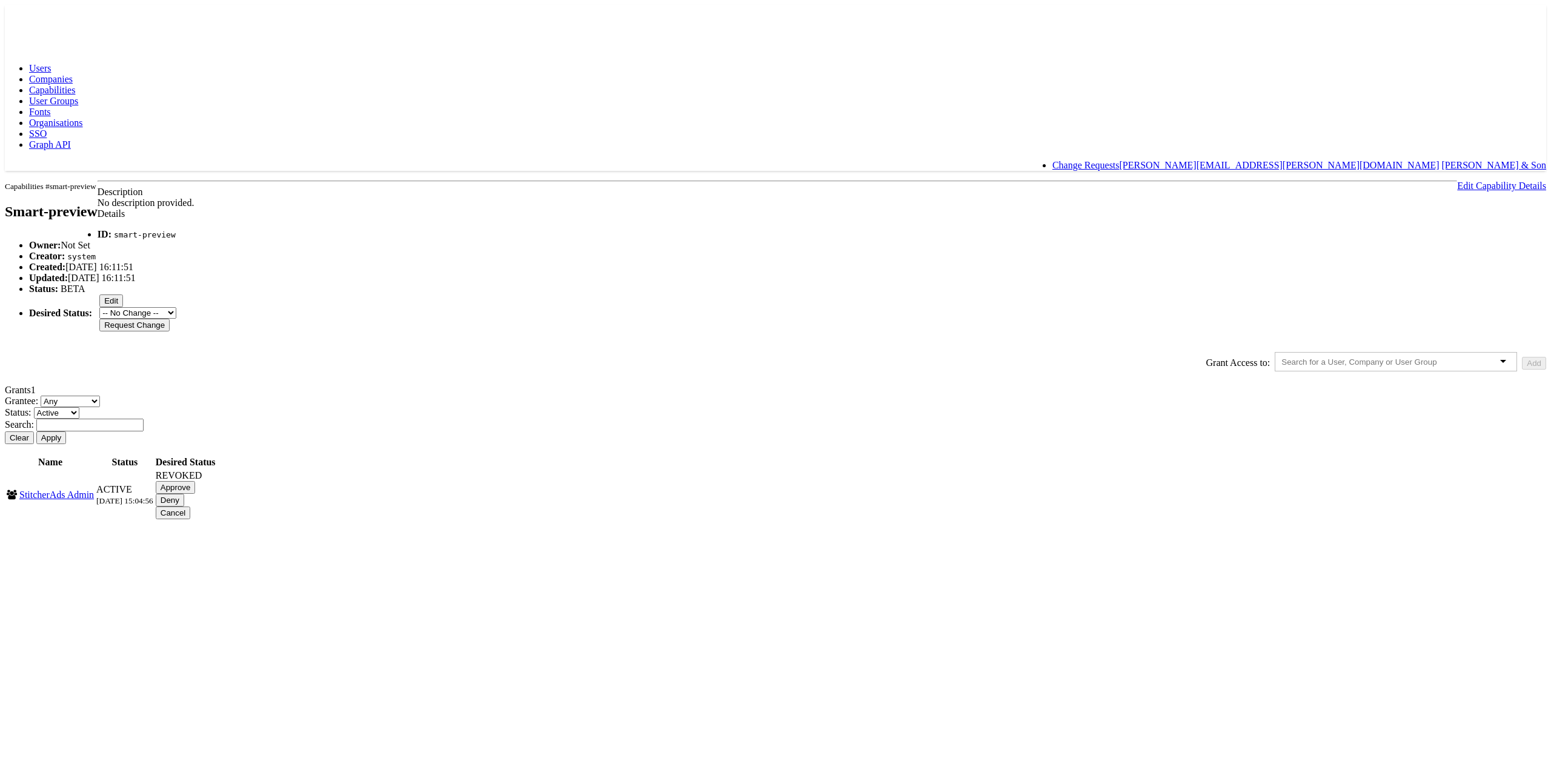
click at [195, 494] on input "Approve" at bounding box center [175, 487] width 40 height 13
click at [75, 85] on span "Capabilities" at bounding box center [52, 90] width 46 height 11
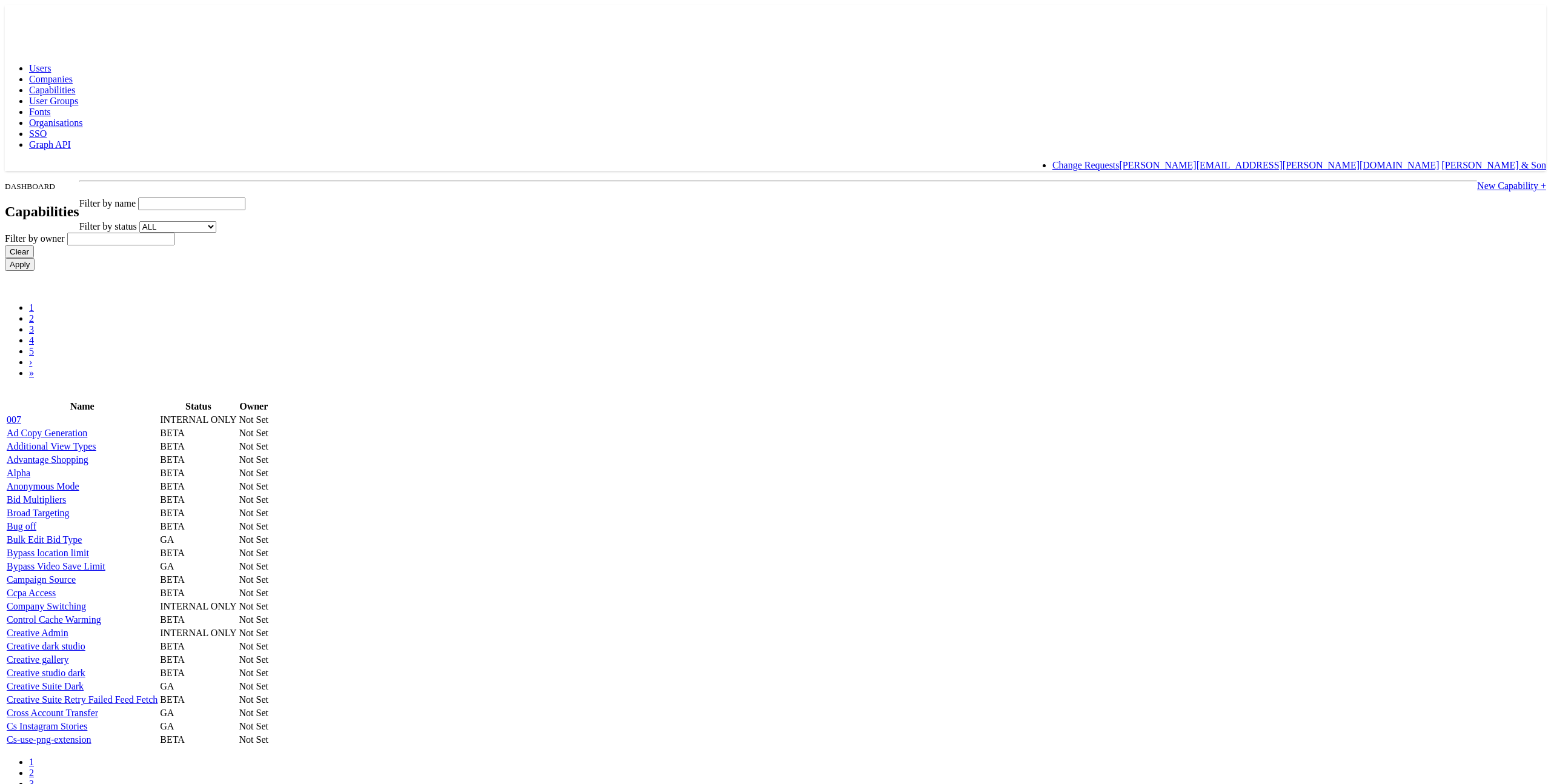
click at [245, 197] on input "text" at bounding box center [191, 203] width 107 height 13
type input "preview"
click at [5, 258] on input "Apply" at bounding box center [20, 264] width 29 height 13
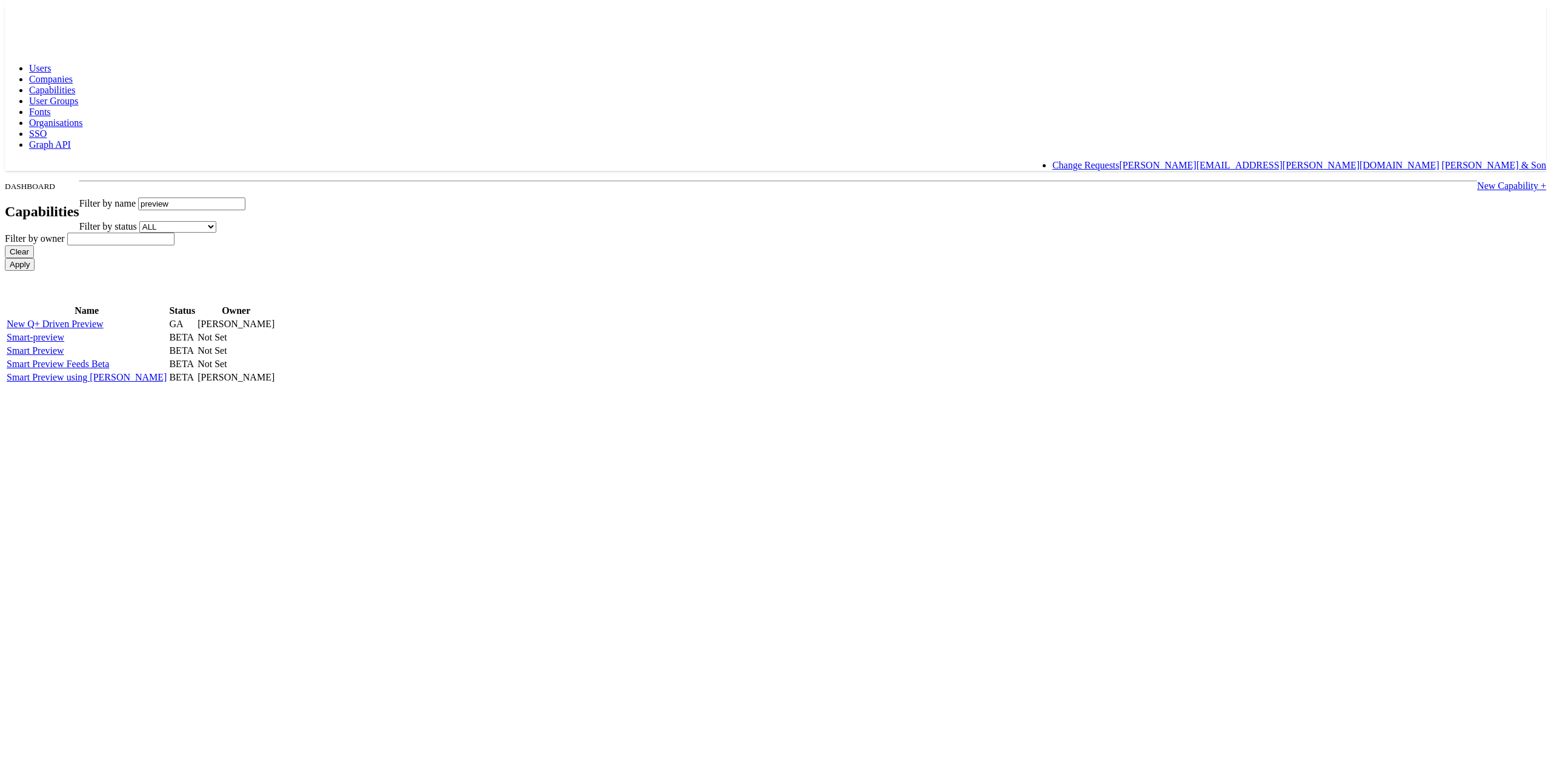
click at [277, 338] on span at bounding box center [277, 338] width 0 height 0
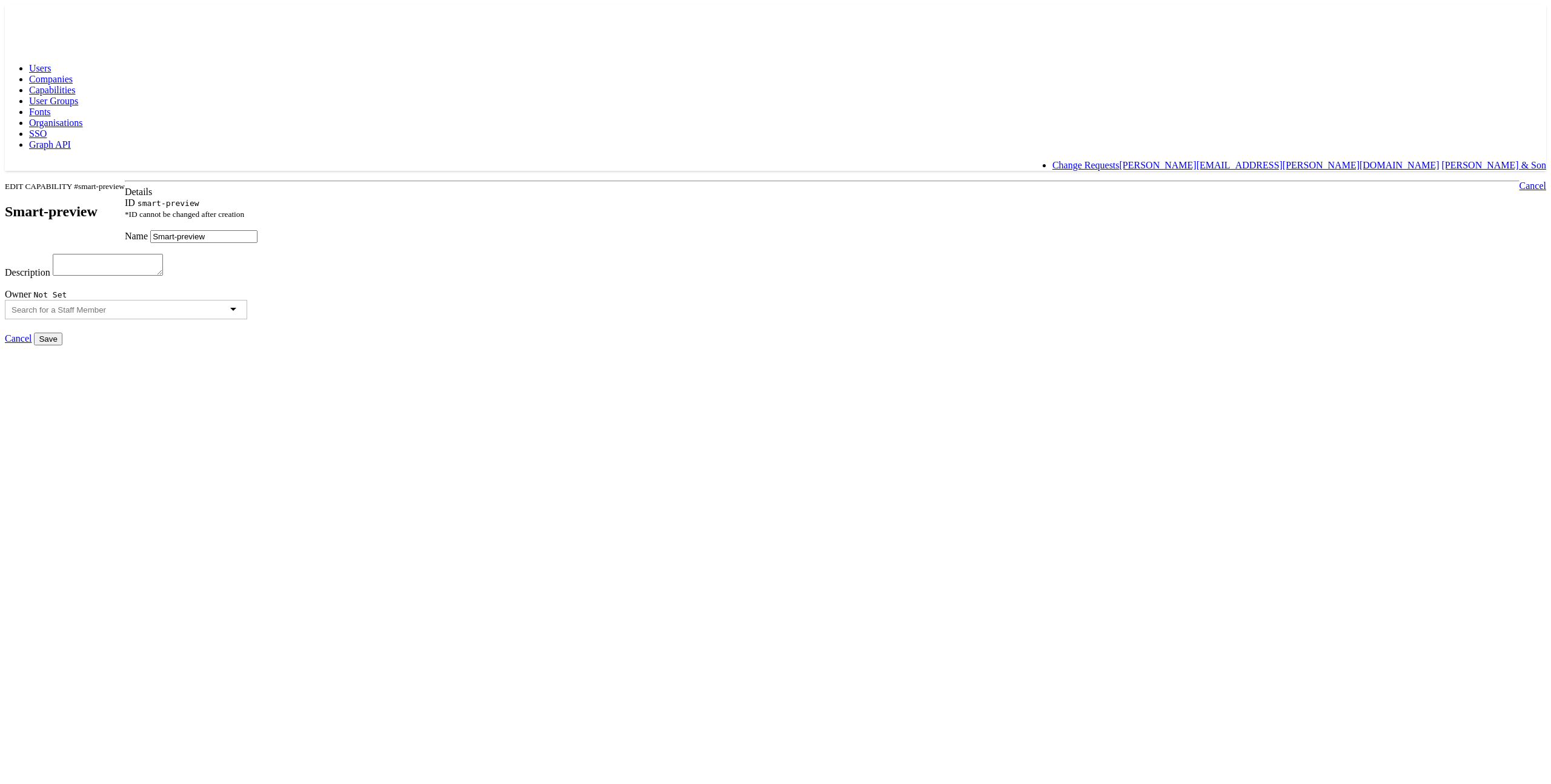
click at [1520, 181] on link "Cancel" at bounding box center [1532, 186] width 26 height 11
click at [163, 275] on textarea "Description" at bounding box center [107, 265] width 110 height 21
type textarea "old rubbish"
click at [62, 346] on input "Save" at bounding box center [48, 339] width 28 height 13
type input "Saving..."
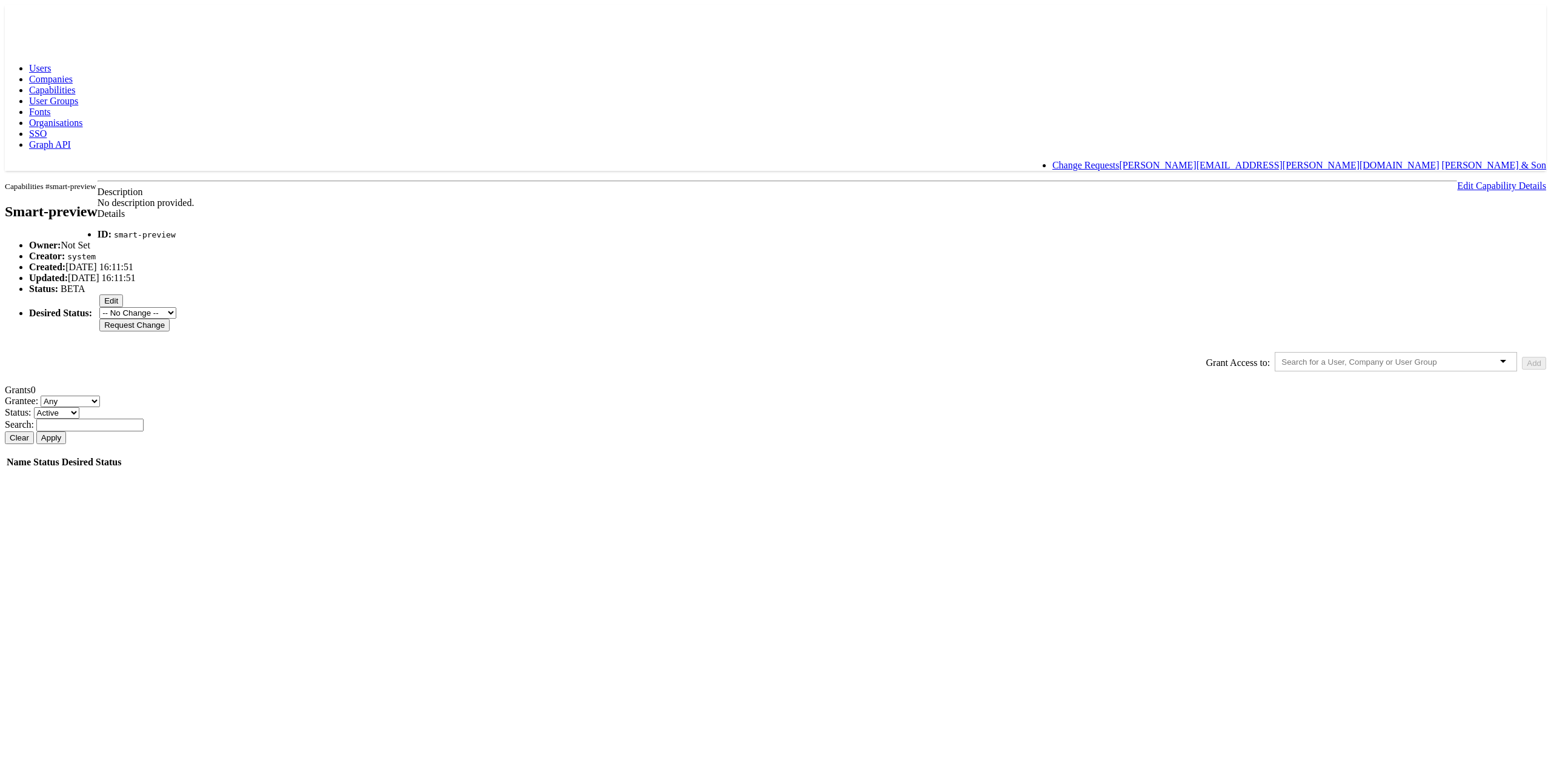
click at [251, 313] on body "Users Companies Capabilities User Groups Fonts Organisations SSO Graph API Chan…" at bounding box center [776, 237] width 1541 height 465
click at [524, 331] on li "Desired Status: Edit -- No Change -- GA BETA INTERNAL ONLY ARCHIVED Request Cha…" at bounding box center [788, 313] width 1518 height 37
click at [123, 308] on button "Edit" at bounding box center [111, 301] width 23 height 13
click at [177, 306] on select "-- No Change -- GA BETA INTERNAL ONLY ARCHIVED" at bounding box center [138, 301] width 77 height 12
select select "ARCHIVED"
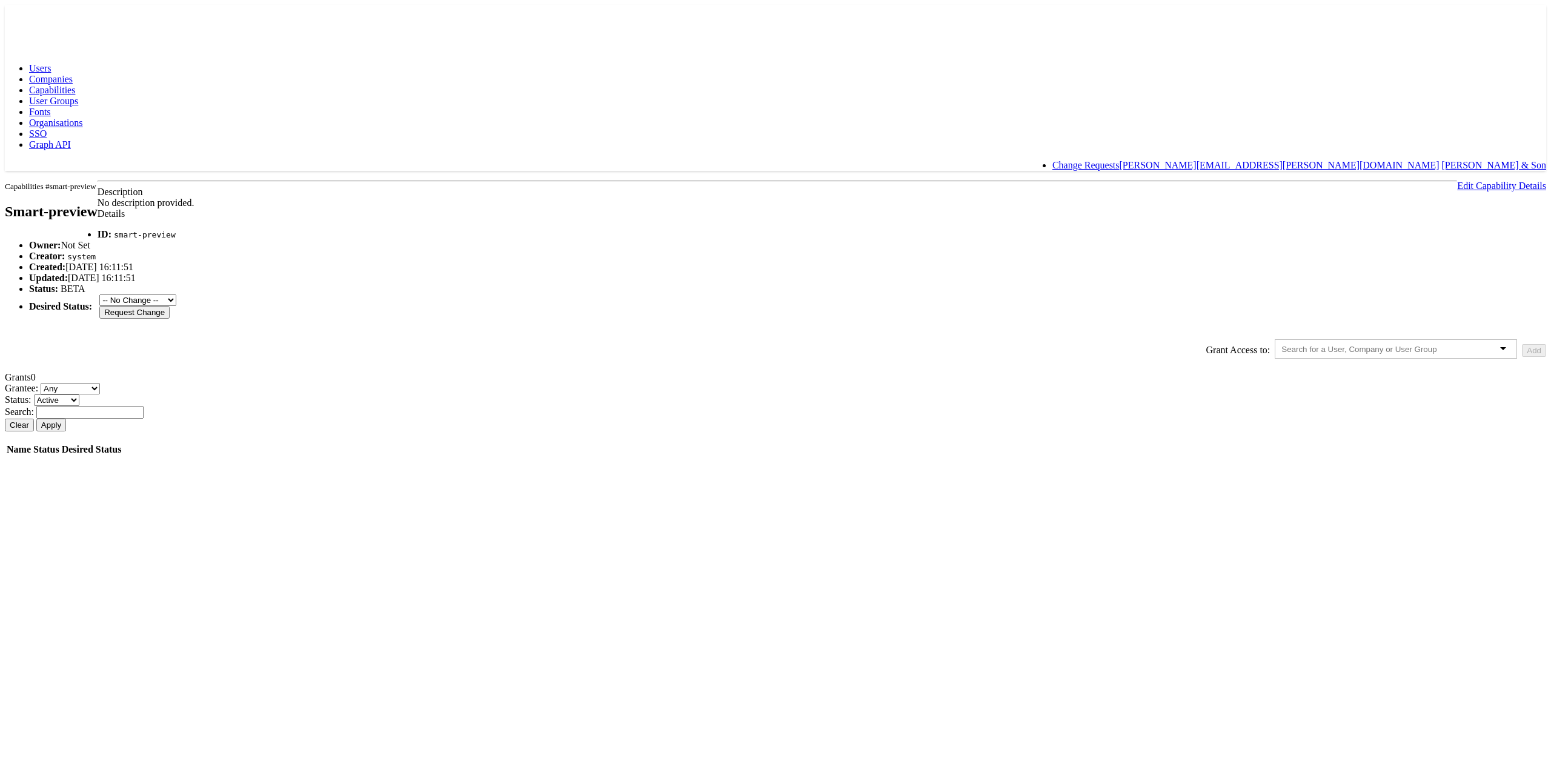
click at [177, 306] on select "-- No Change -- GA BETA INTERNAL ONLY ARCHIVED" at bounding box center [138, 301] width 77 height 12
click at [170, 318] on input "Request Change" at bounding box center [135, 311] width 70 height 13
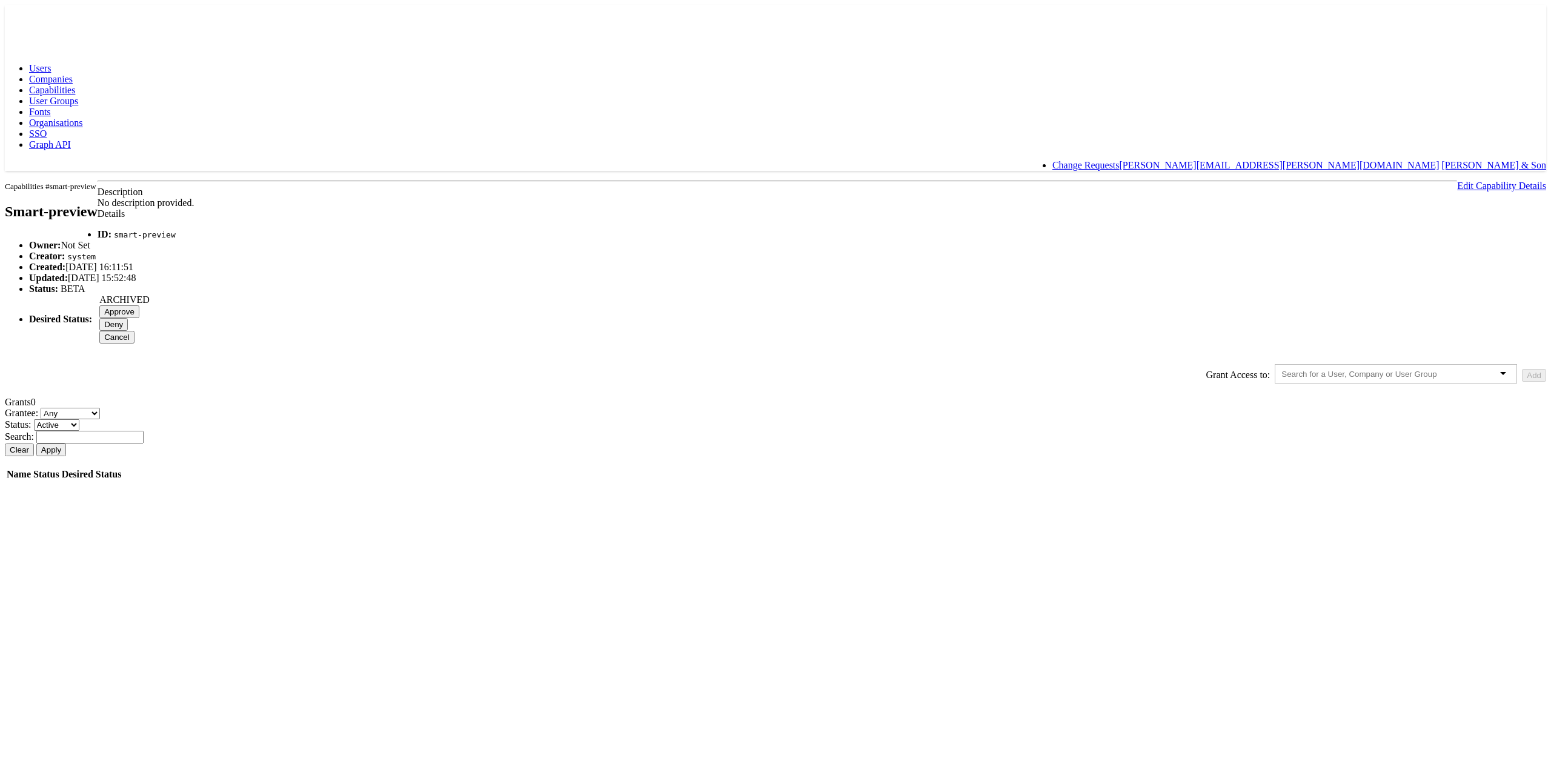
click at [140, 318] on input "Approve" at bounding box center [119, 311] width 40 height 13
click at [23, 574] on button "ok" at bounding box center [14, 580] width 19 height 13
click at [140, 318] on input "Approve" at bounding box center [119, 311] width 40 height 13
click at [23, 574] on button "ok" at bounding box center [14, 580] width 19 height 13
click at [364, 102] on body "Users Companies Capabilities User Groups Fonts Organisations SSO Graph API Chan…" at bounding box center [776, 243] width 1541 height 476
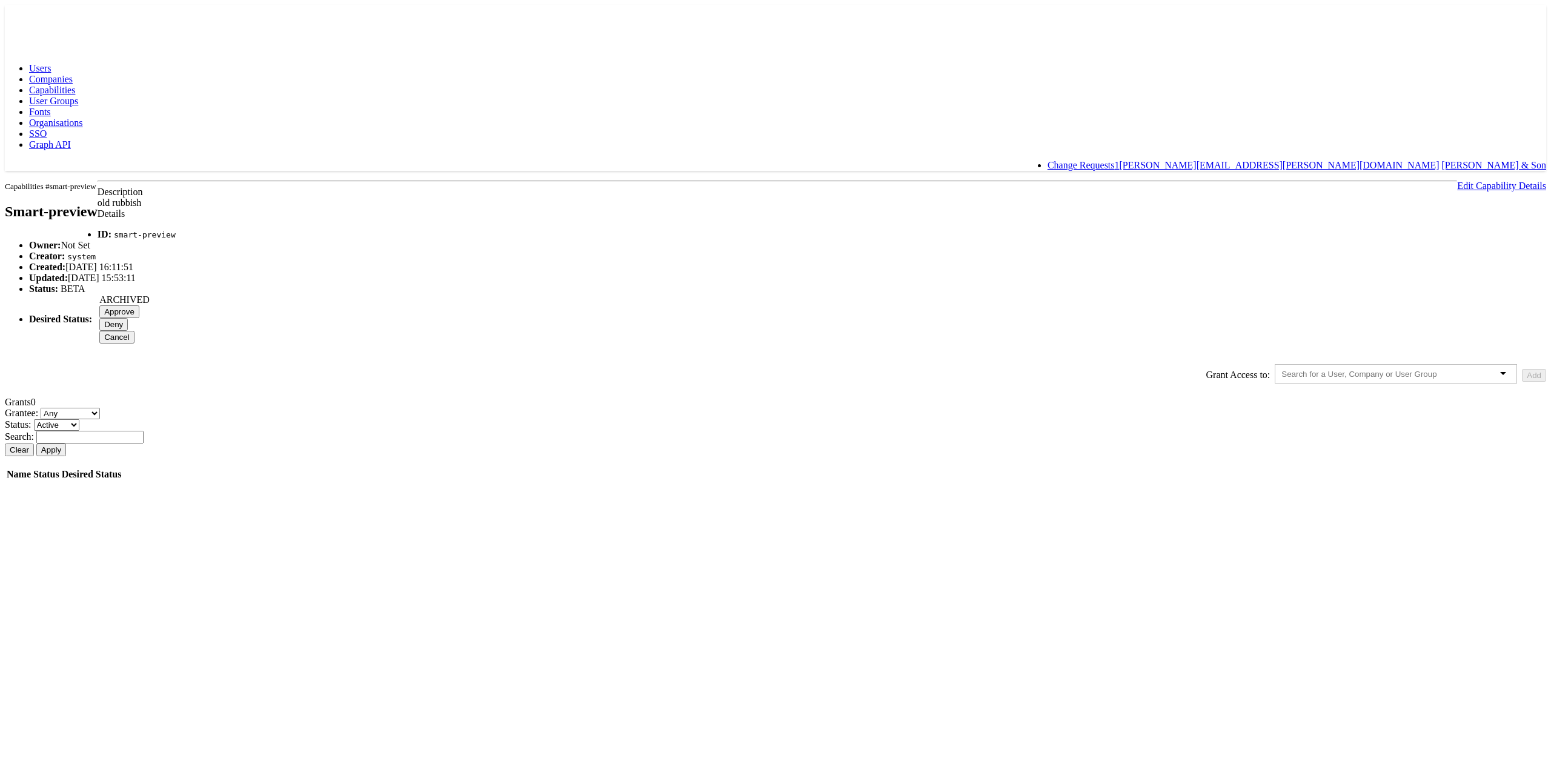
click at [140, 318] on input "Approve" at bounding box center [119, 311] width 40 height 13
click at [75, 85] on span "Capabilities" at bounding box center [52, 90] width 46 height 11
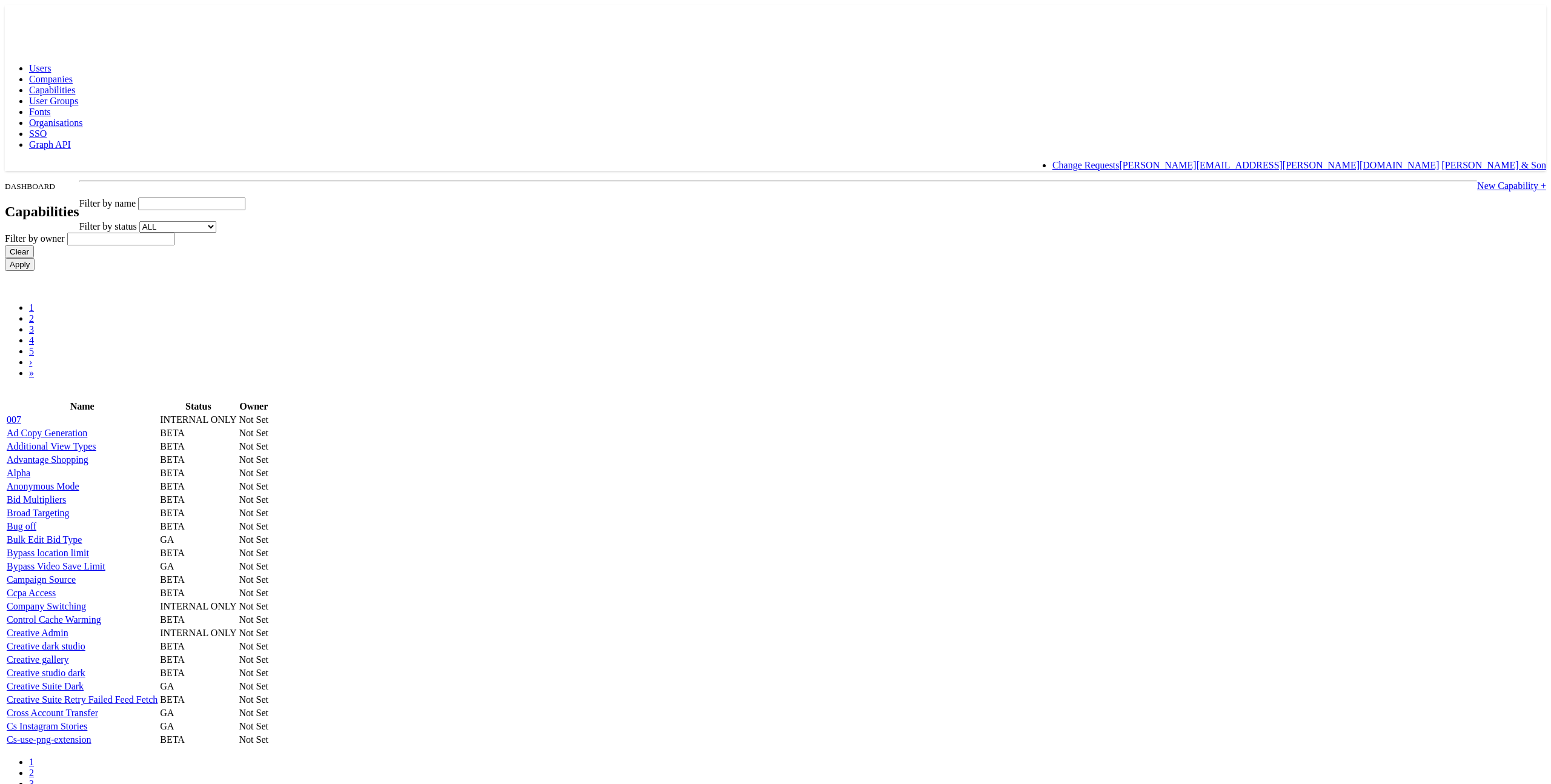
click at [245, 197] on input "text" at bounding box center [191, 203] width 107 height 13
type input "step"
click at [5, 258] on input "Apply" at bounding box center [20, 264] width 29 height 13
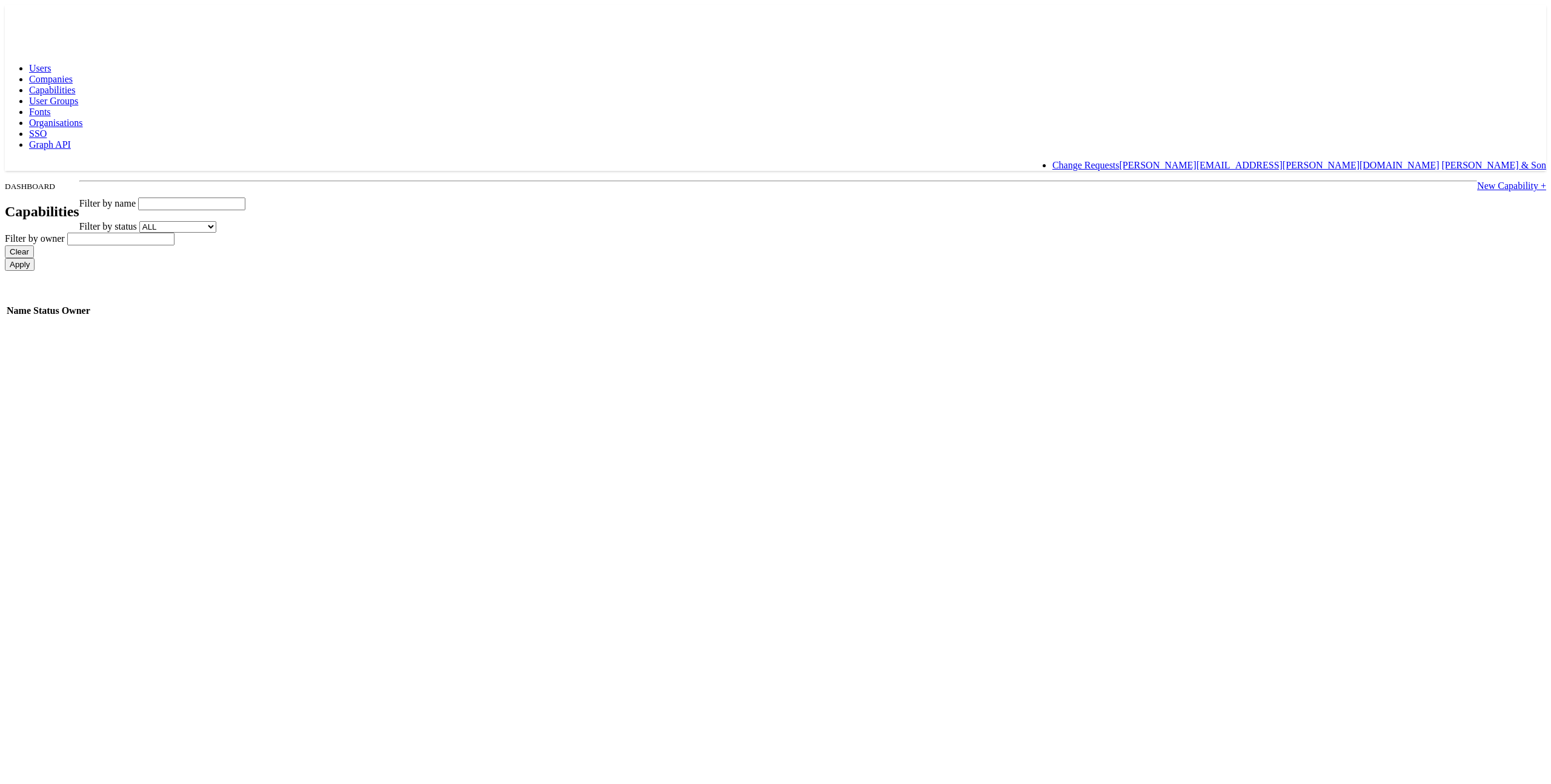
click at [1478, 181] on link "New Capability +" at bounding box center [1512, 186] width 69 height 11
click at [269, 197] on input "Id" at bounding box center [216, 203] width 107 height 13
type input "step3_new_ui"
type input "A new UI for step3"
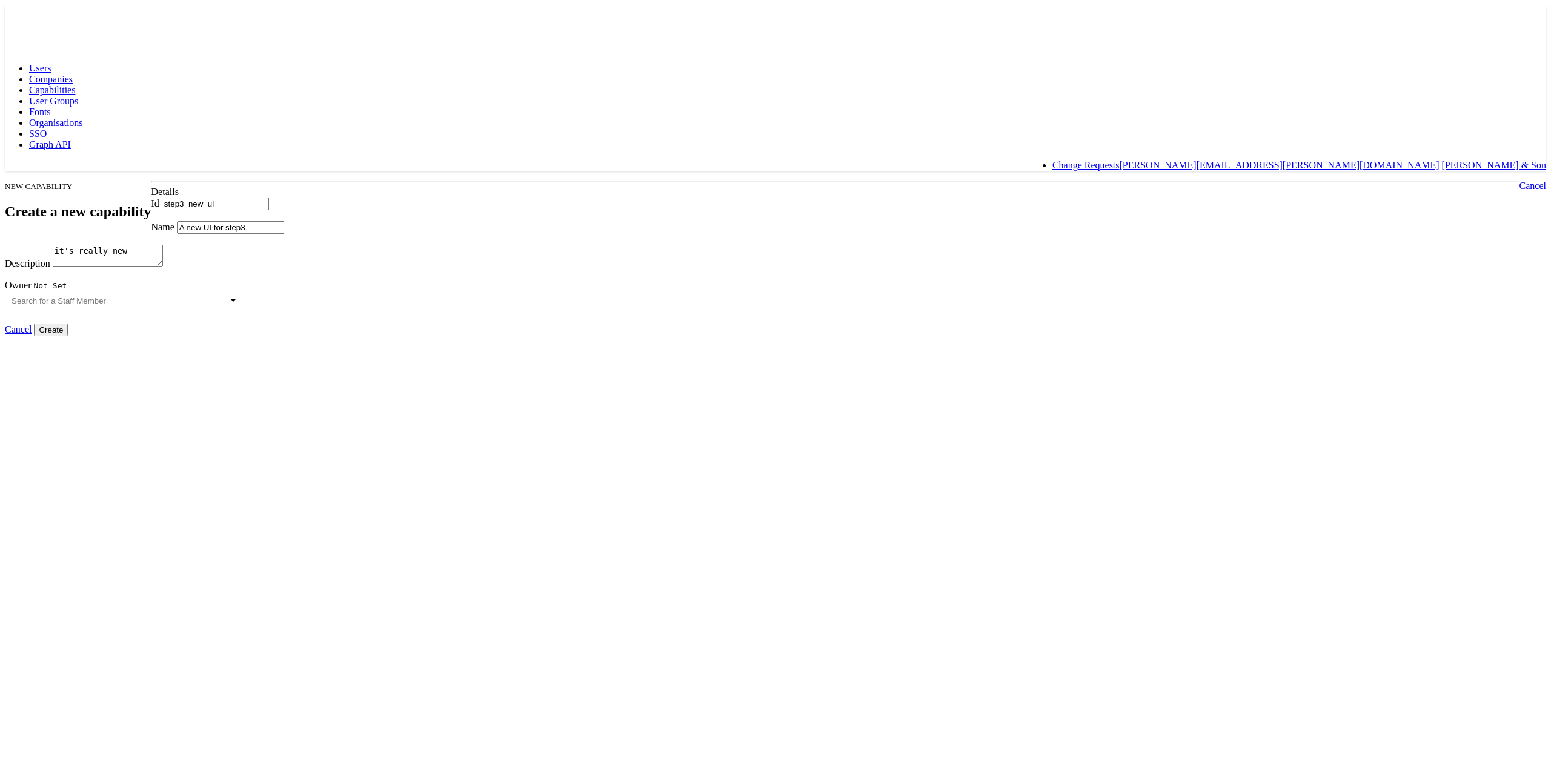
type textarea "it's really new"
click at [125, 306] on input "text" at bounding box center [68, 300] width 114 height 9
drag, startPoint x: 515, startPoint y: 373, endPoint x: 528, endPoint y: 371, distance: 13.2
drag, startPoint x: 1093, startPoint y: 383, endPoint x: 1085, endPoint y: 403, distance: 21.5
click at [67, 336] on input "Create" at bounding box center [51, 329] width 34 height 13
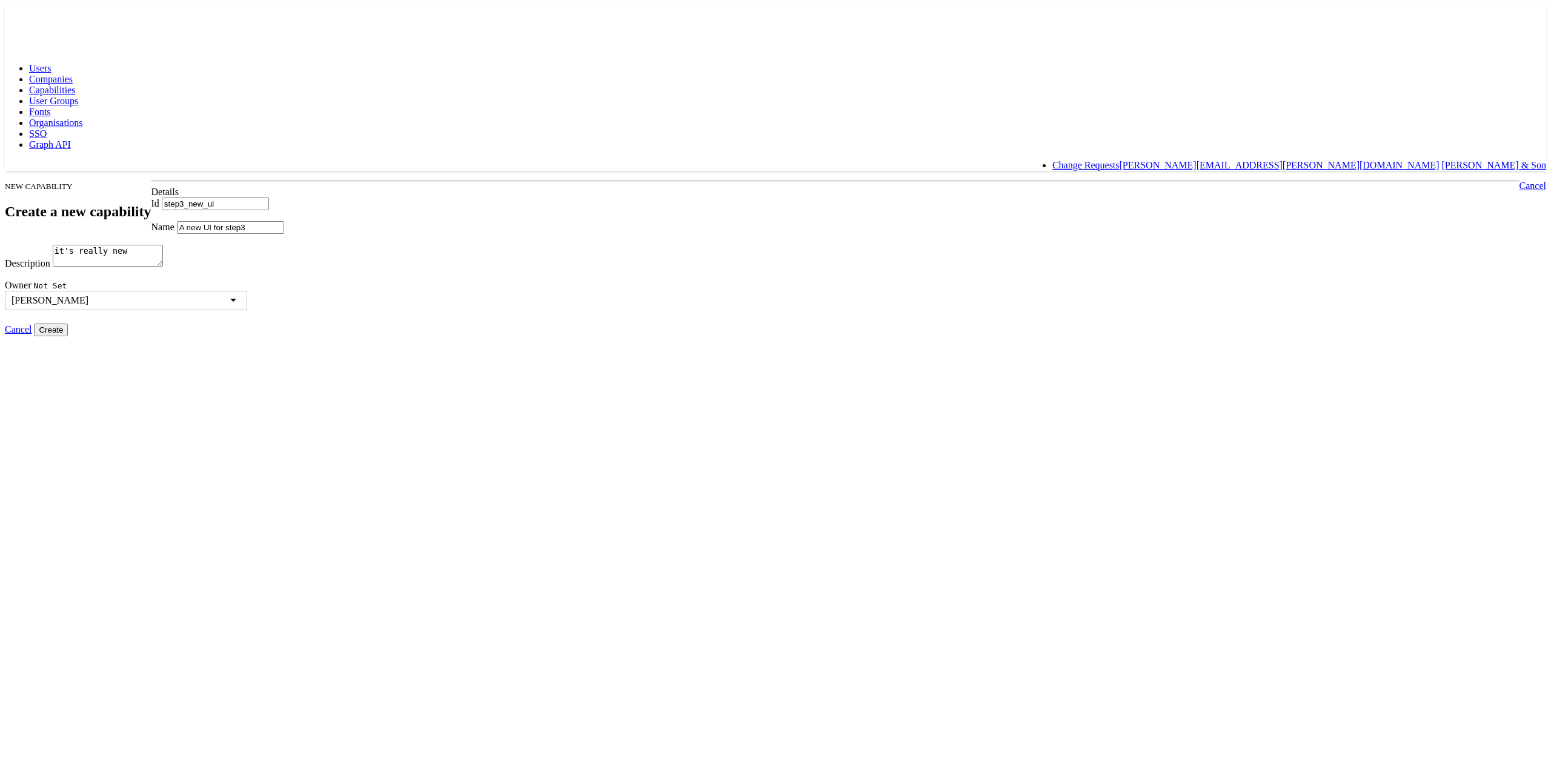
type input "Creating..."
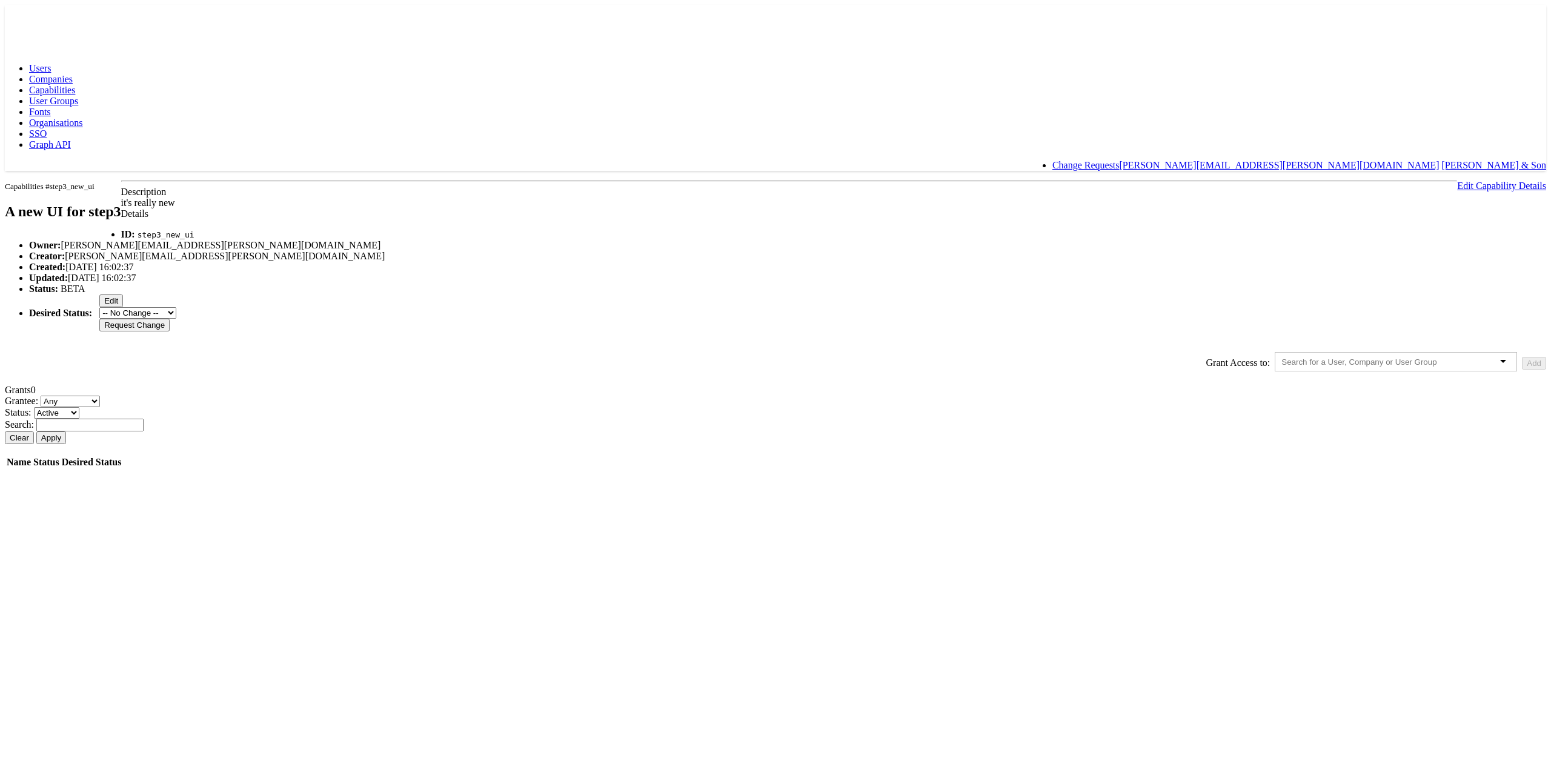
click at [123, 308] on button "Edit" at bounding box center [111, 301] width 23 height 13
click at [177, 306] on select "-- No Change -- GA BETA INTERNAL ONLY ARCHIVED" at bounding box center [138, 301] width 77 height 12
select select "GENERAL_AVAILABILITY"
click at [177, 306] on select "-- No Change -- GA BETA INTERNAL ONLY ARCHIVED" at bounding box center [138, 301] width 77 height 12
click at [170, 318] on input "Request Change" at bounding box center [135, 311] width 70 height 13
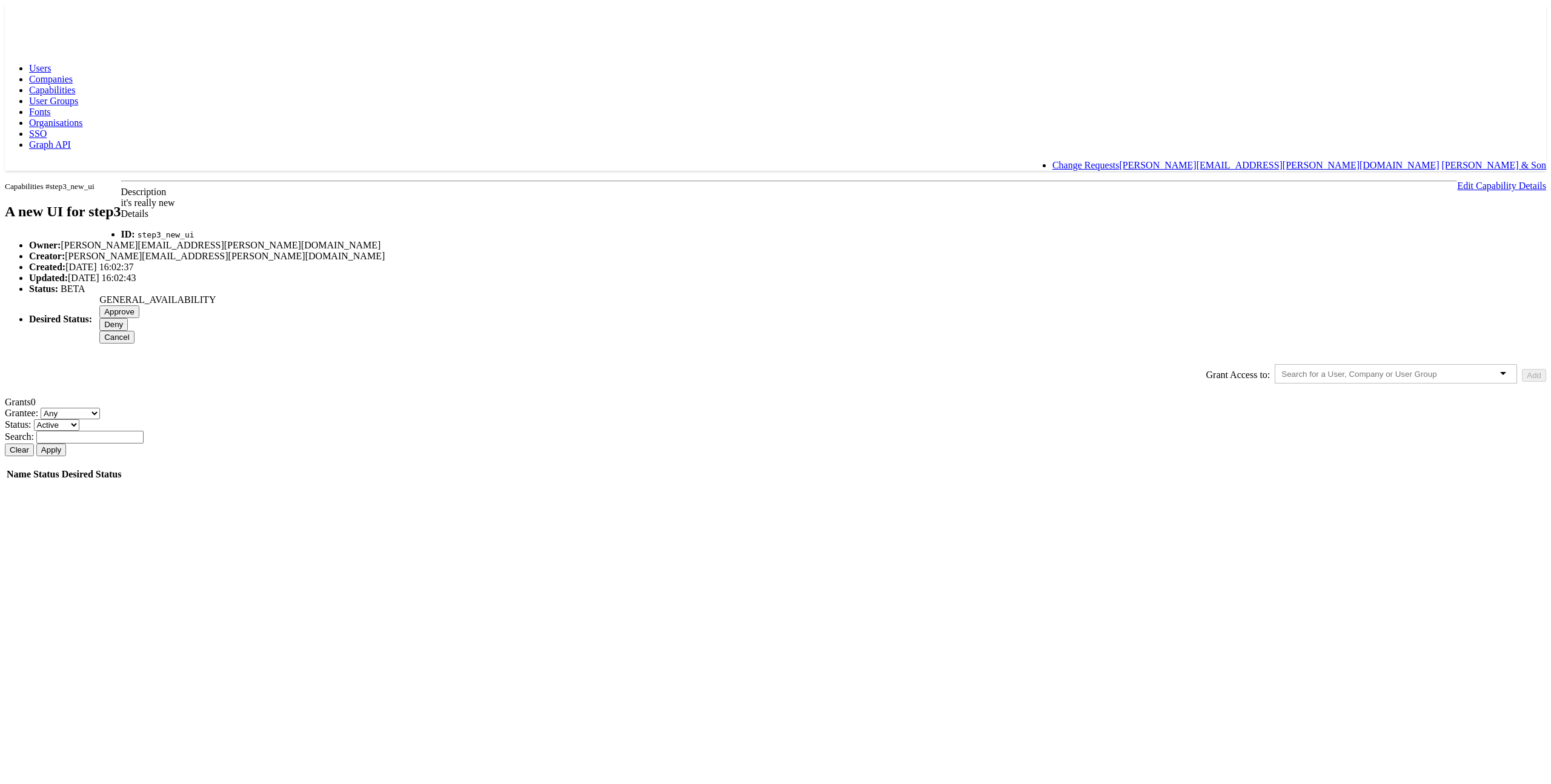
click at [140, 318] on input "Approve" at bounding box center [119, 311] width 40 height 13
